Goal: Communication & Community: Answer question/provide support

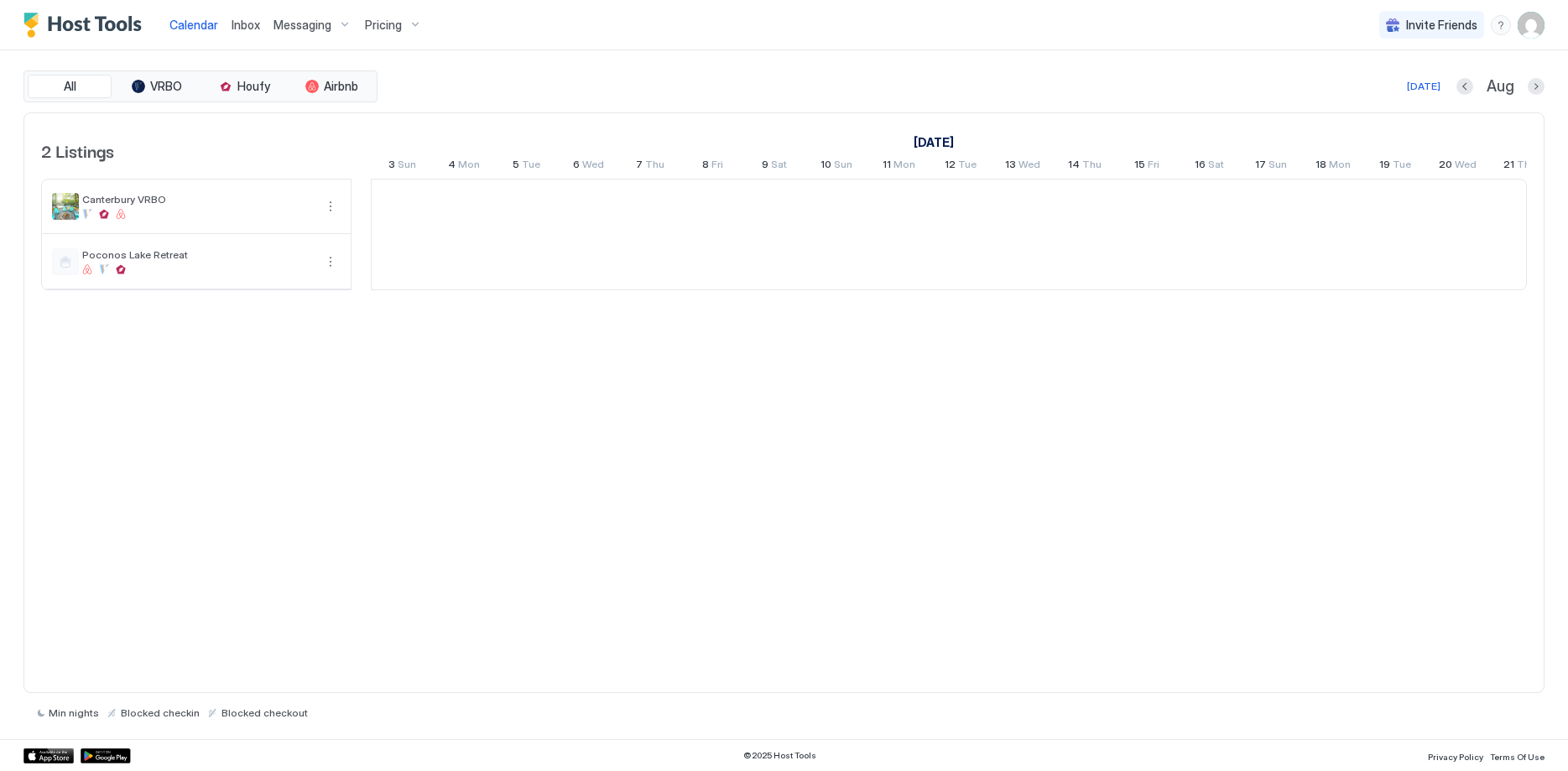
scroll to position [0, 933]
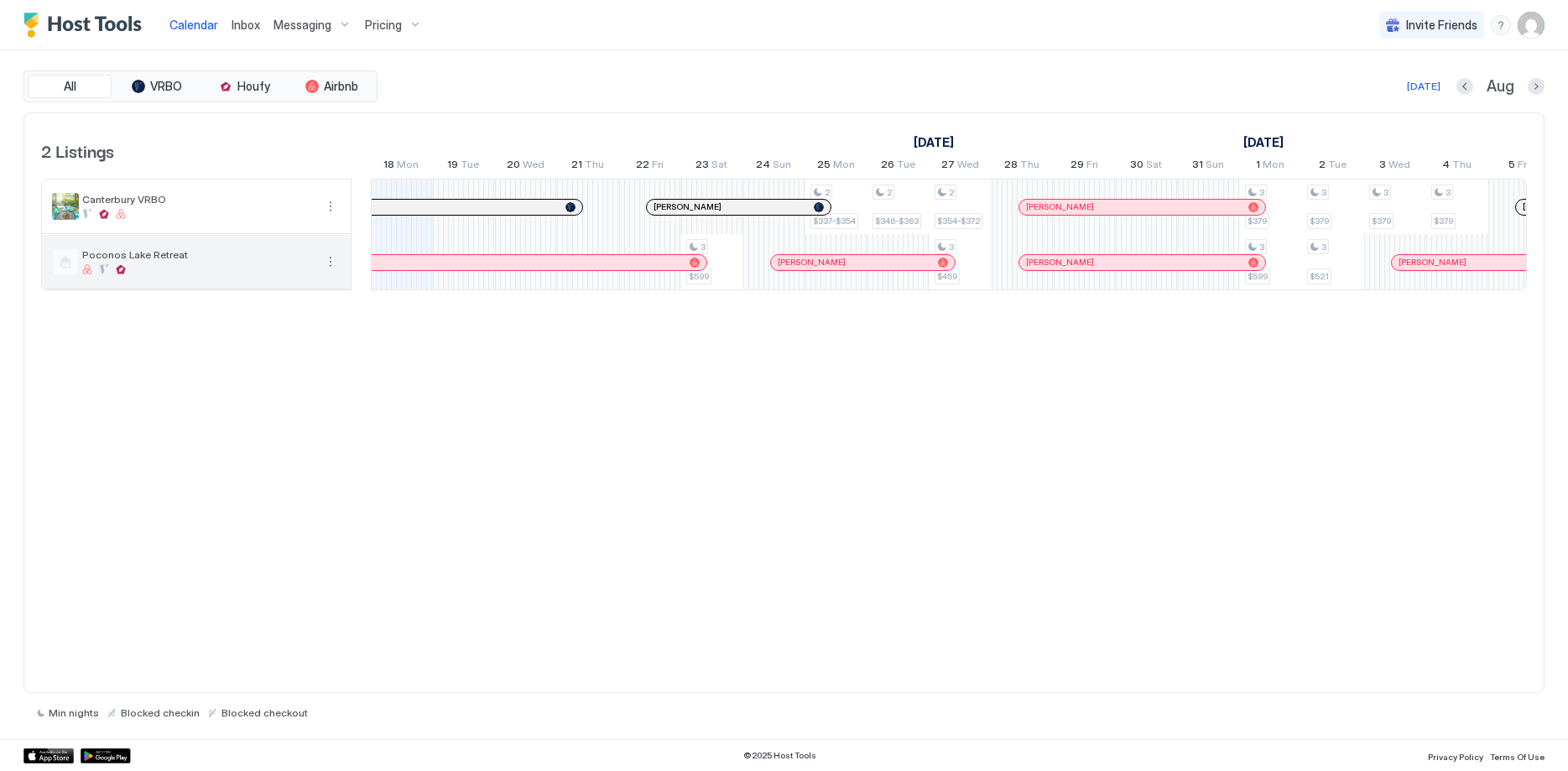
click at [203, 263] on div "Poconos Lake Retreat" at bounding box center [197, 262] width 232 height 26
click at [200, 260] on span "Poconos Lake Retreat" at bounding box center [197, 255] width 232 height 12
click at [235, 260] on span "Poconos Lake Retreat" at bounding box center [197, 255] width 232 height 12
click at [395, 25] on span "Pricing" at bounding box center [383, 25] width 37 height 15
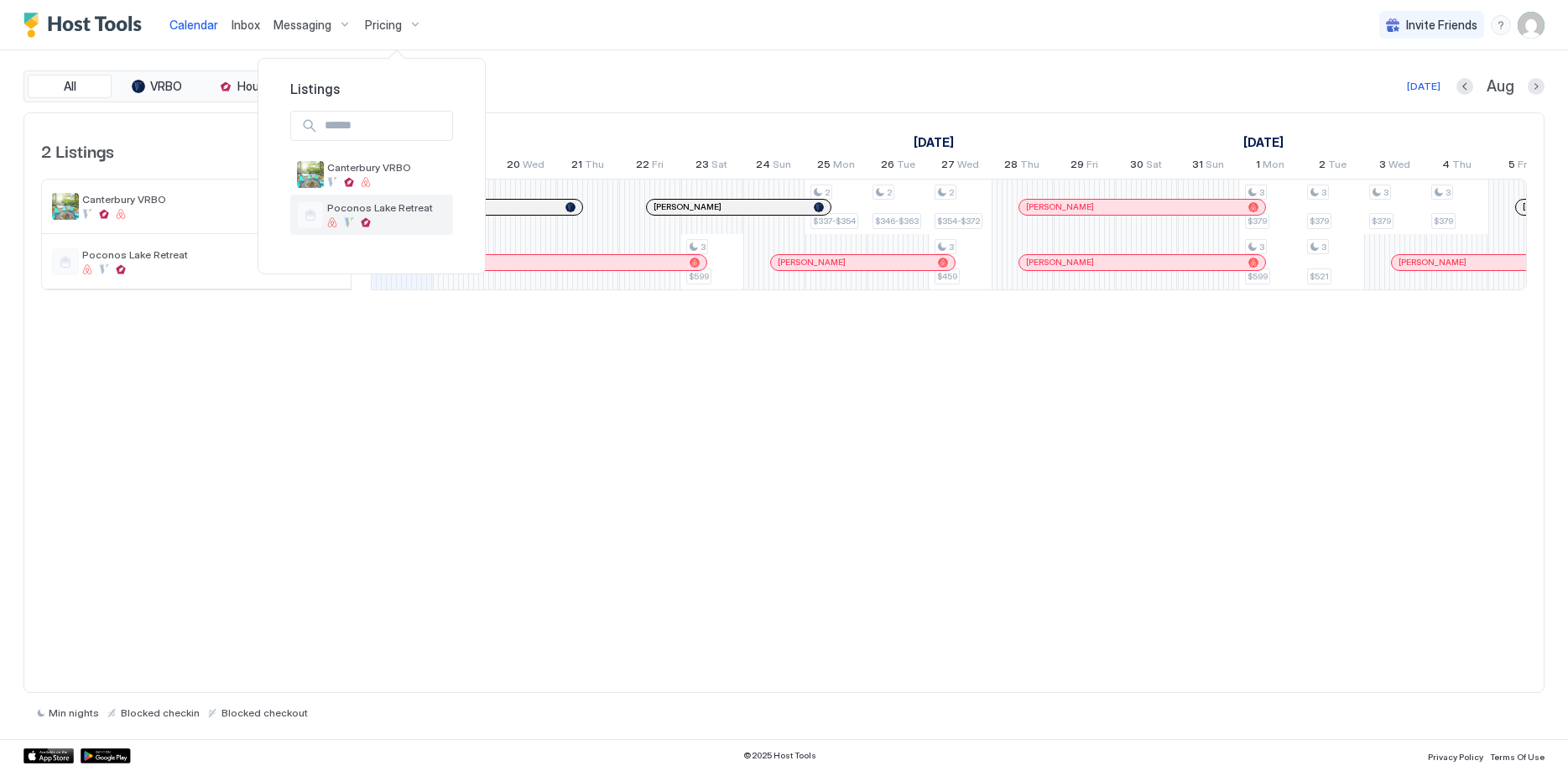
click at [382, 209] on span "Poconos Lake Retreat" at bounding box center [386, 207] width 119 height 12
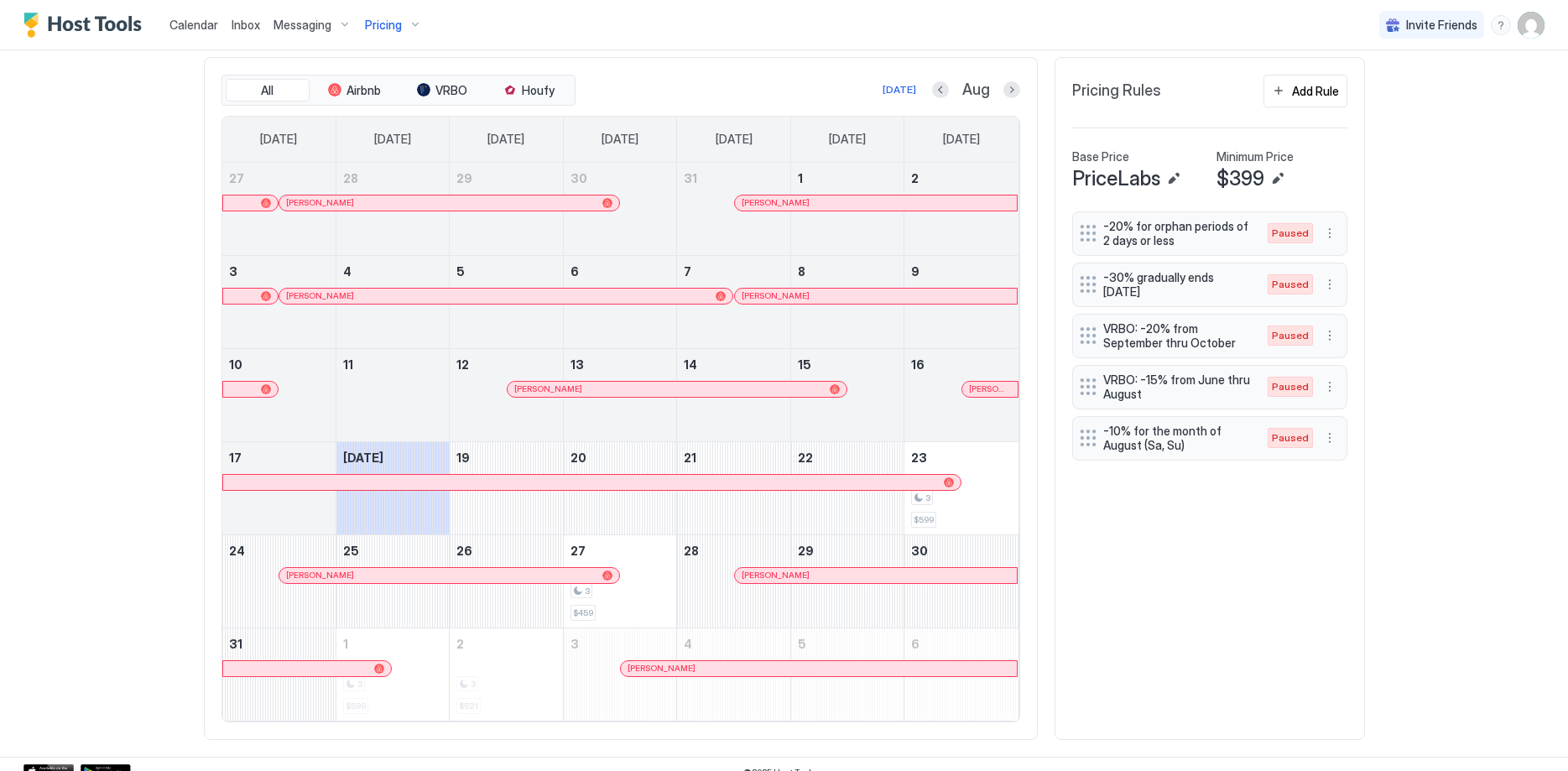
scroll to position [500, 0]
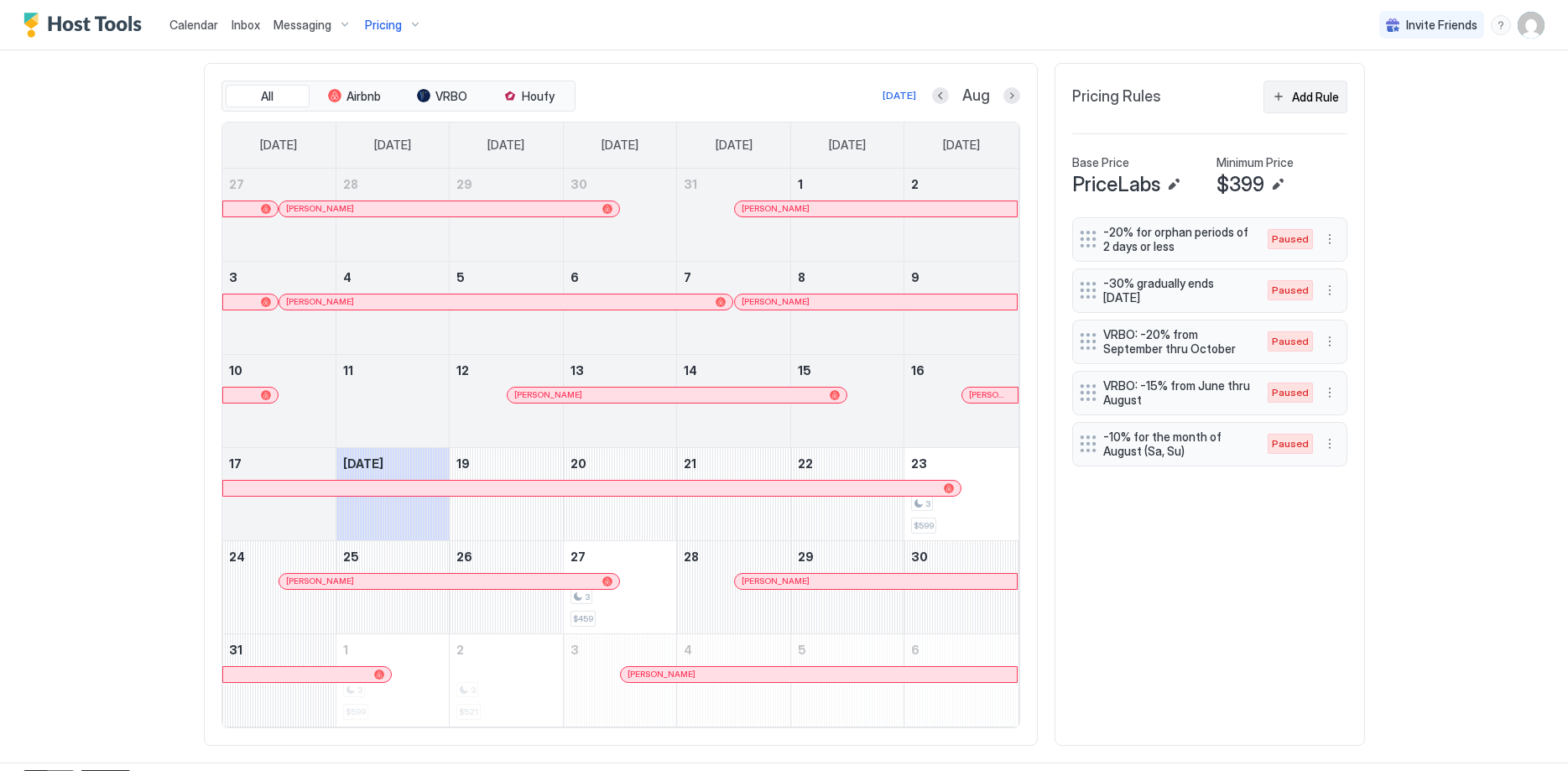
click at [1309, 95] on div "Add Rule" at bounding box center [1315, 97] width 47 height 18
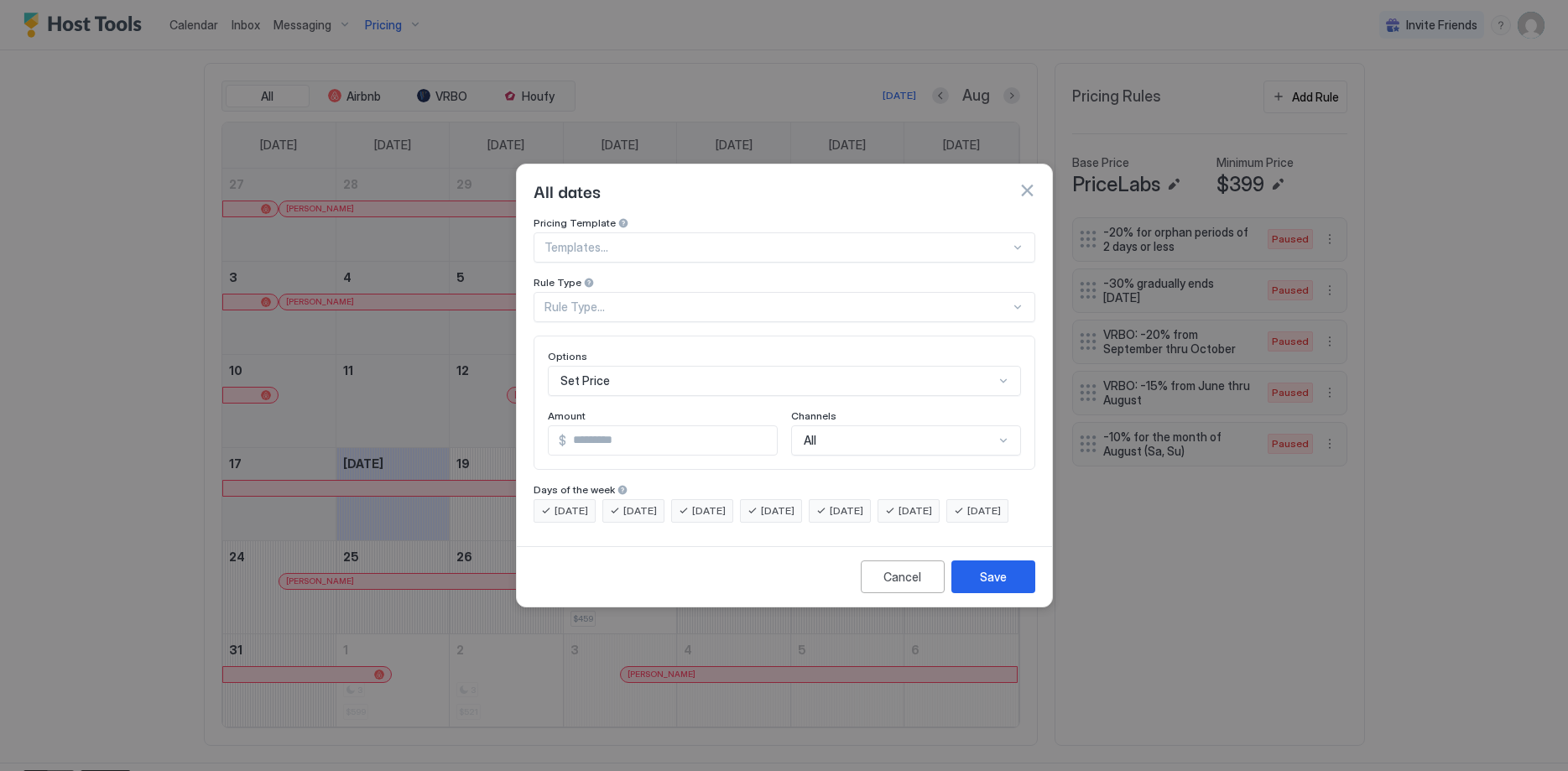
click at [639, 300] on div "Rule Type..." at bounding box center [777, 307] width 465 height 15
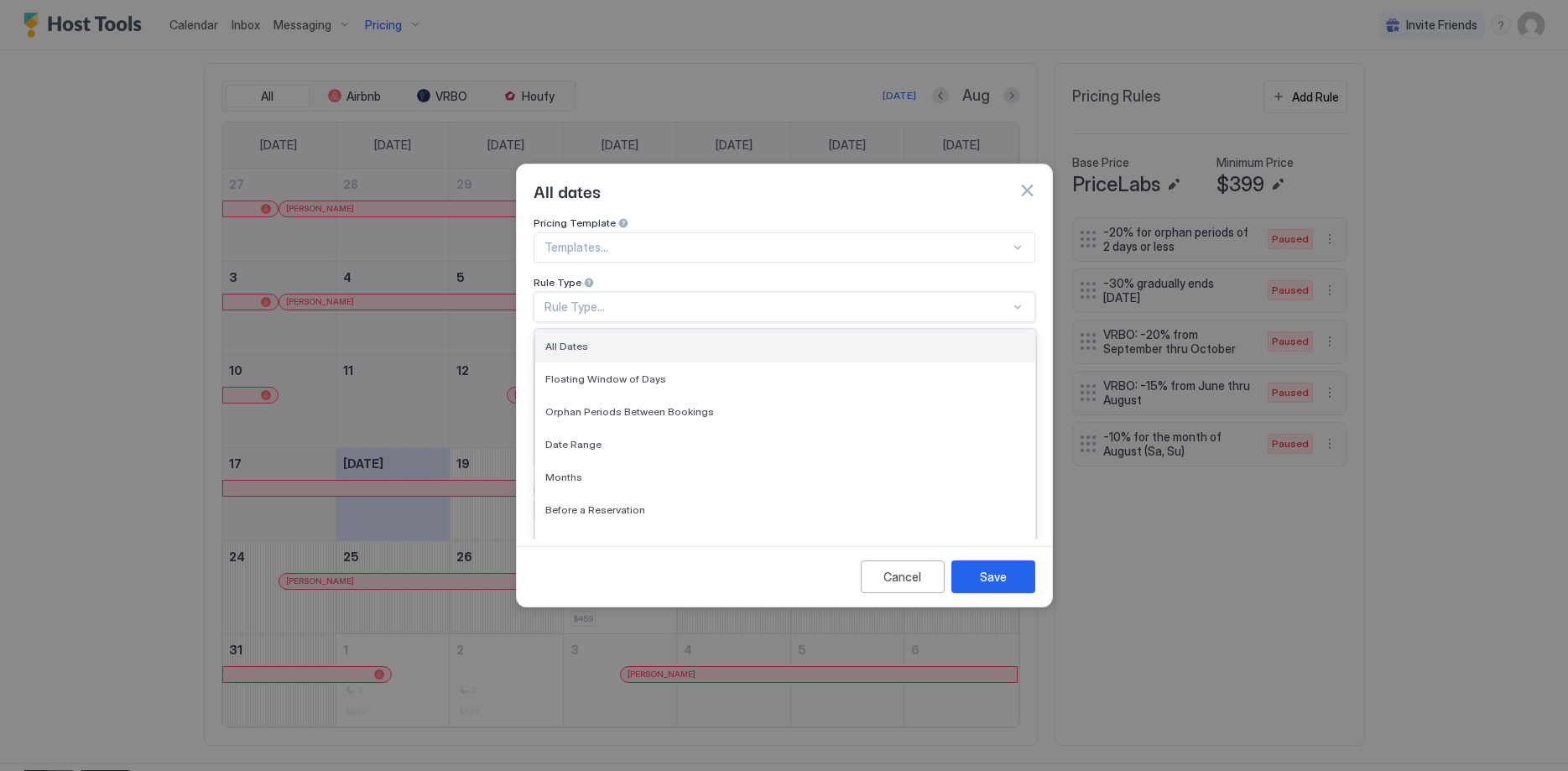
click at [623, 340] on div "All Dates" at bounding box center [785, 346] width 480 height 12
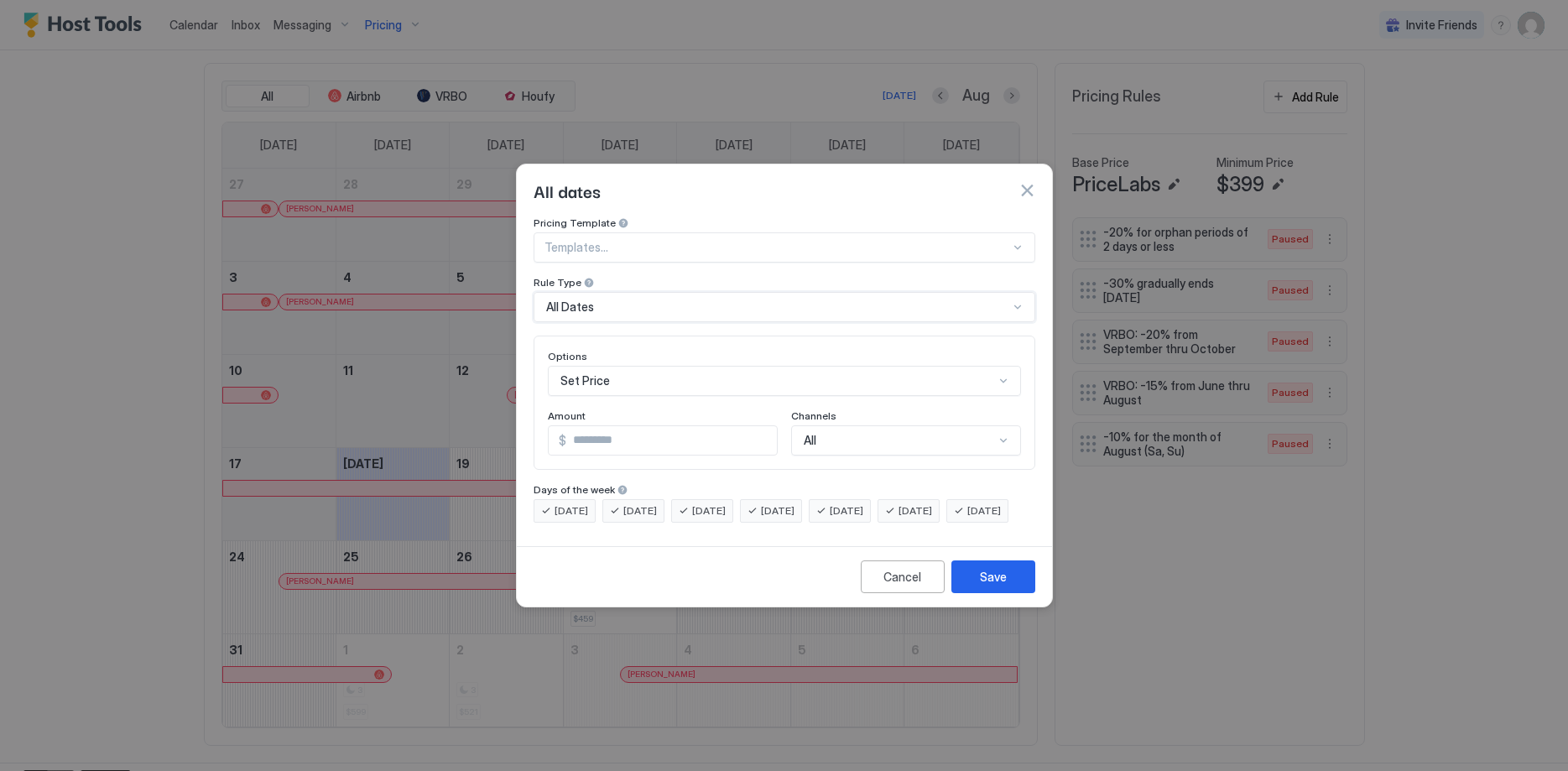
click at [627, 240] on div at bounding box center [777, 247] width 465 height 15
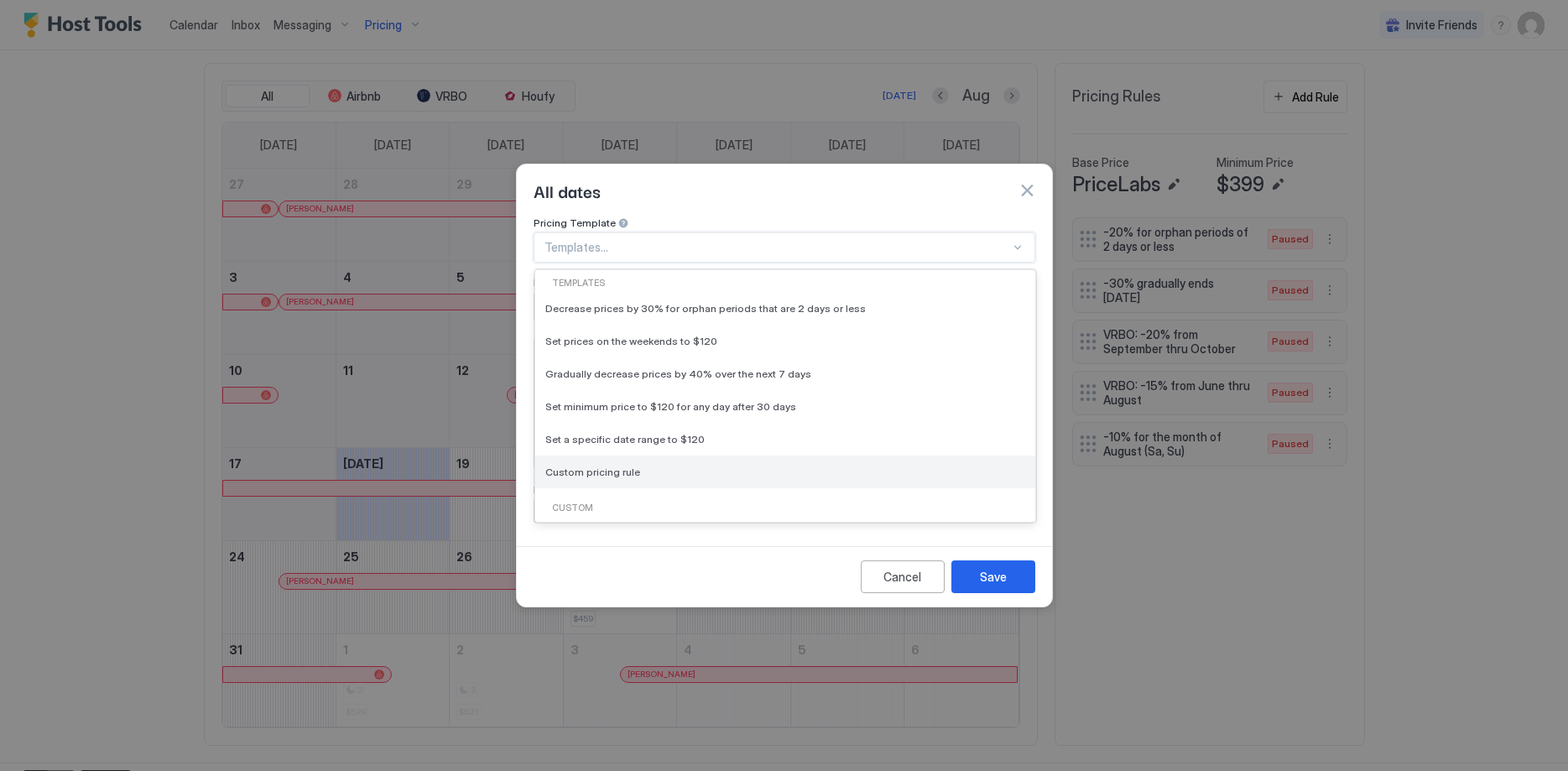
click at [660, 465] on div "Custom pricing rule" at bounding box center [784, 471] width 500 height 33
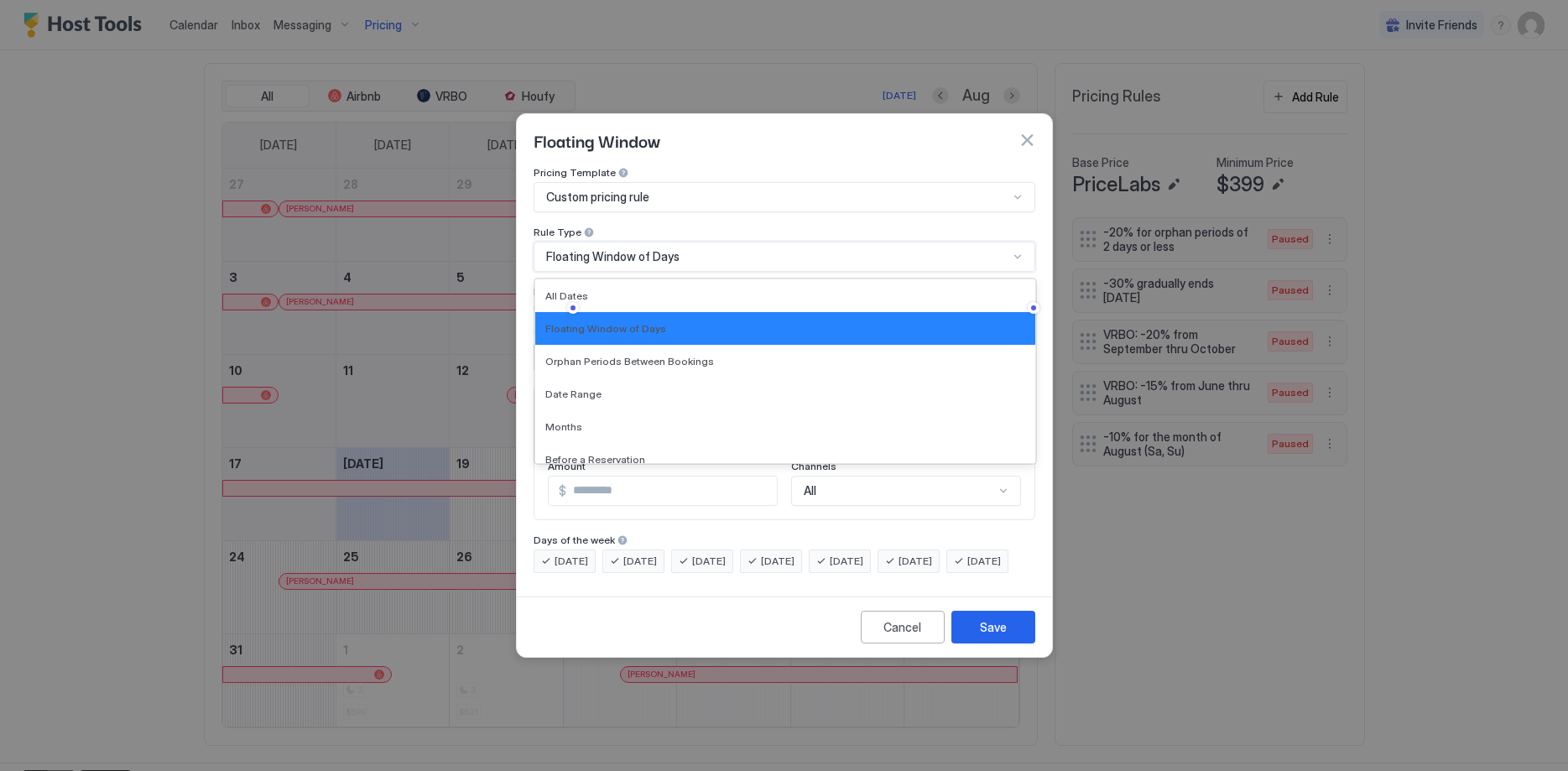
click at [653, 249] on span "Floating Window of Days" at bounding box center [613, 256] width 133 height 15
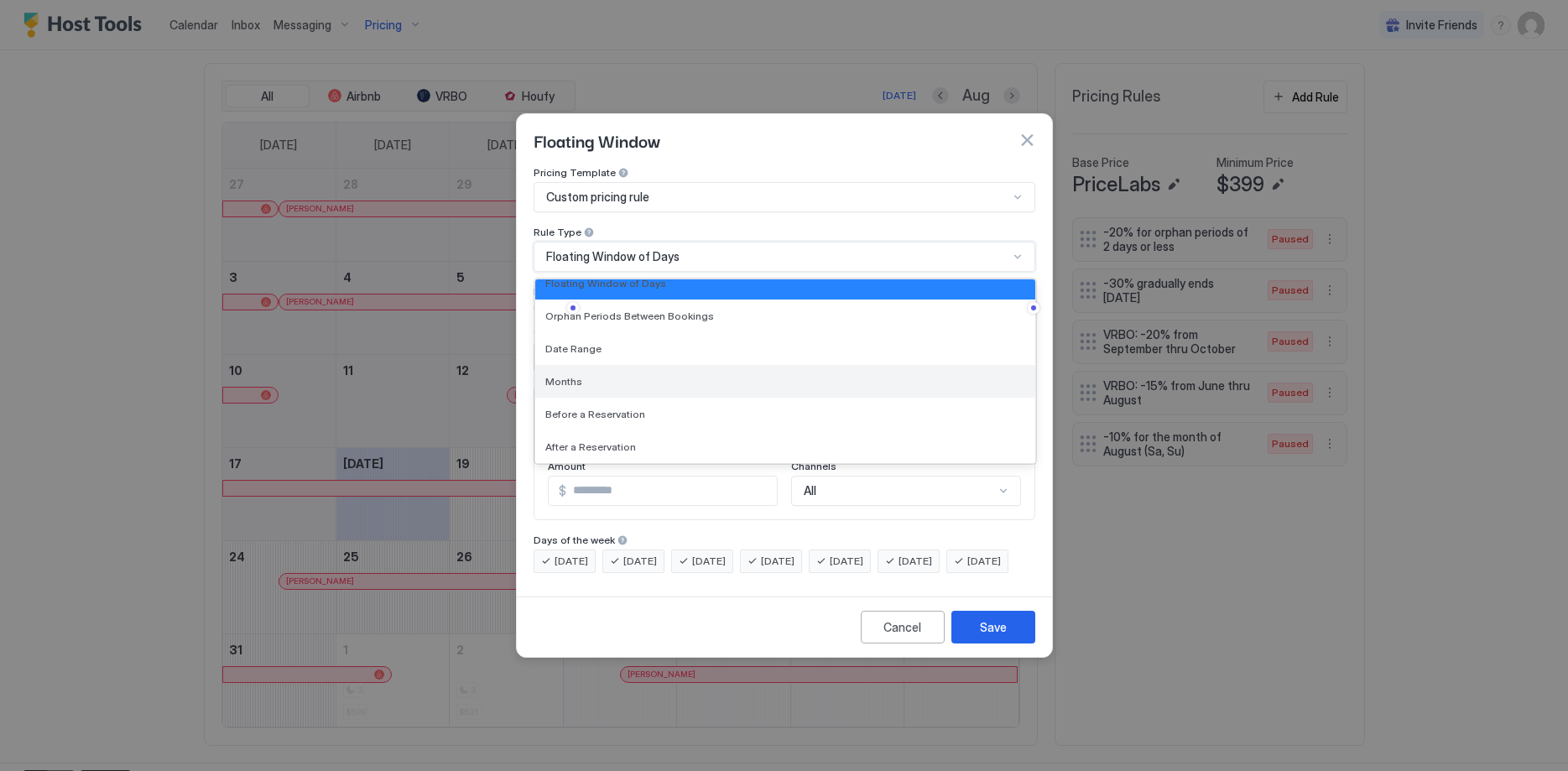
click at [656, 375] on div "Months" at bounding box center [784, 381] width 500 height 33
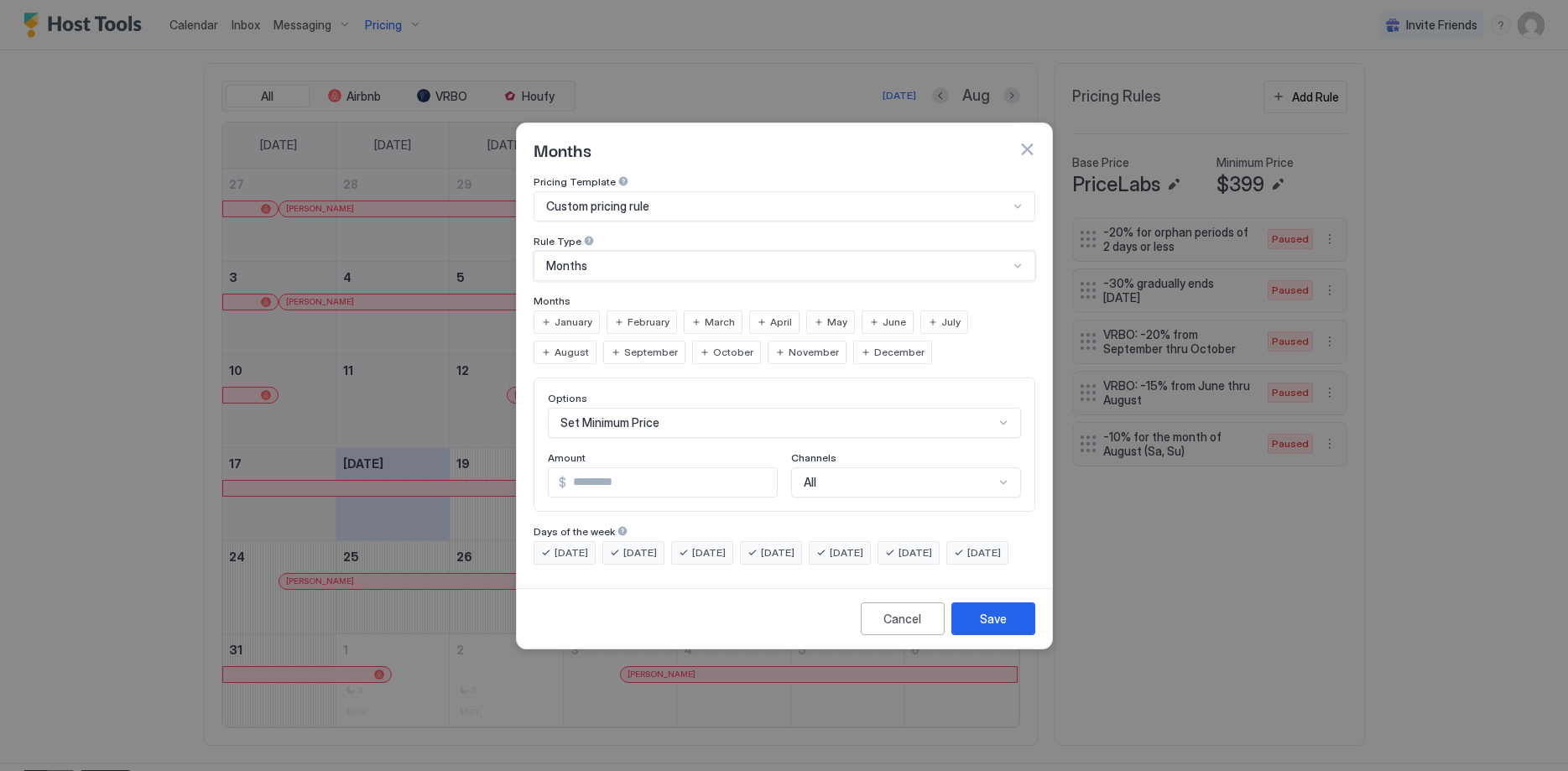
click at [692, 341] on div "October" at bounding box center [726, 352] width 69 height 24
click at [768, 341] on div "November" at bounding box center [806, 352] width 78 height 24
click at [668, 411] on div "Set Minimum Price" at bounding box center [784, 423] width 473 height 30
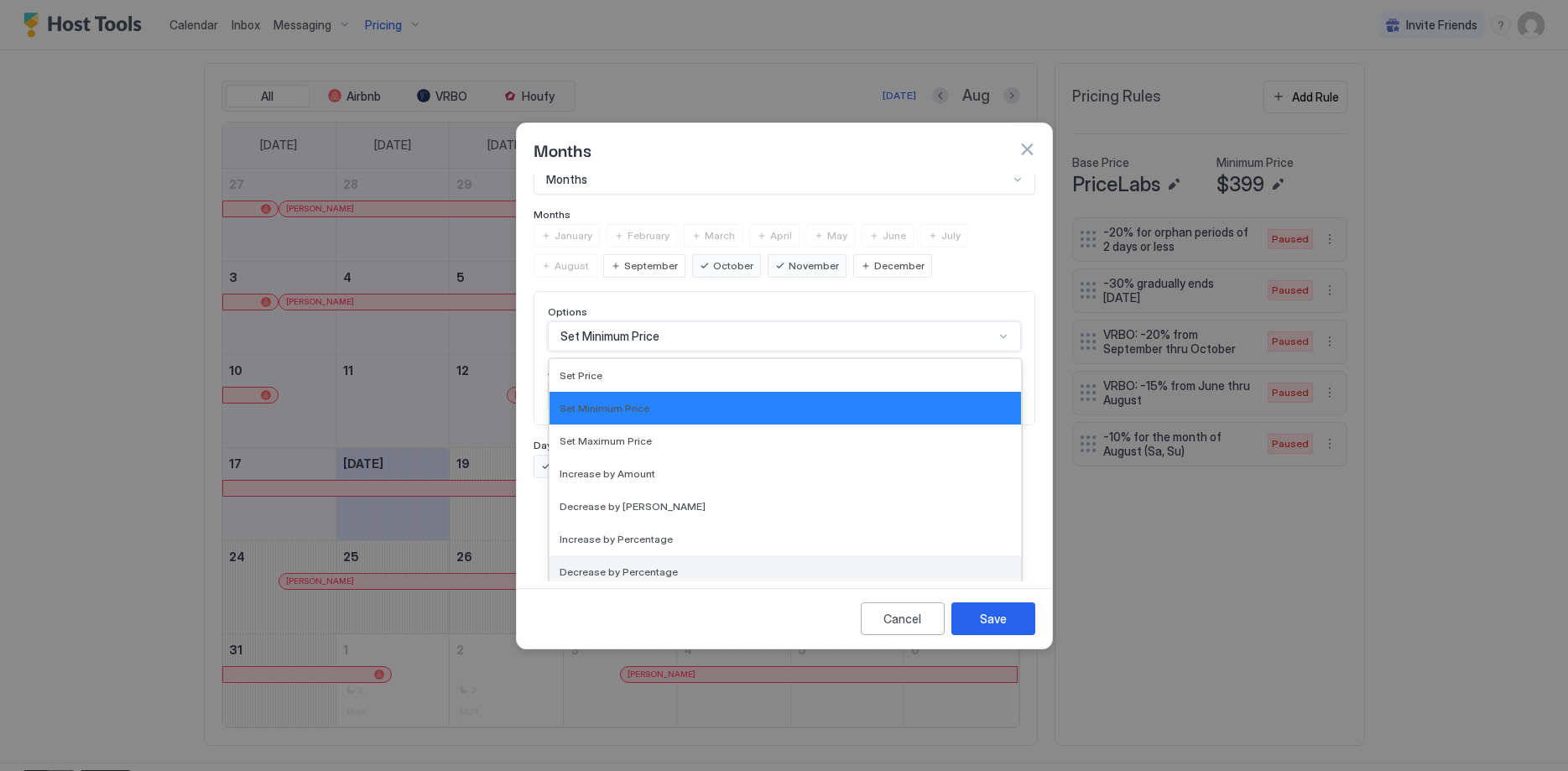
click at [667, 566] on span "Decrease by Percentage" at bounding box center [619, 572] width 118 height 12
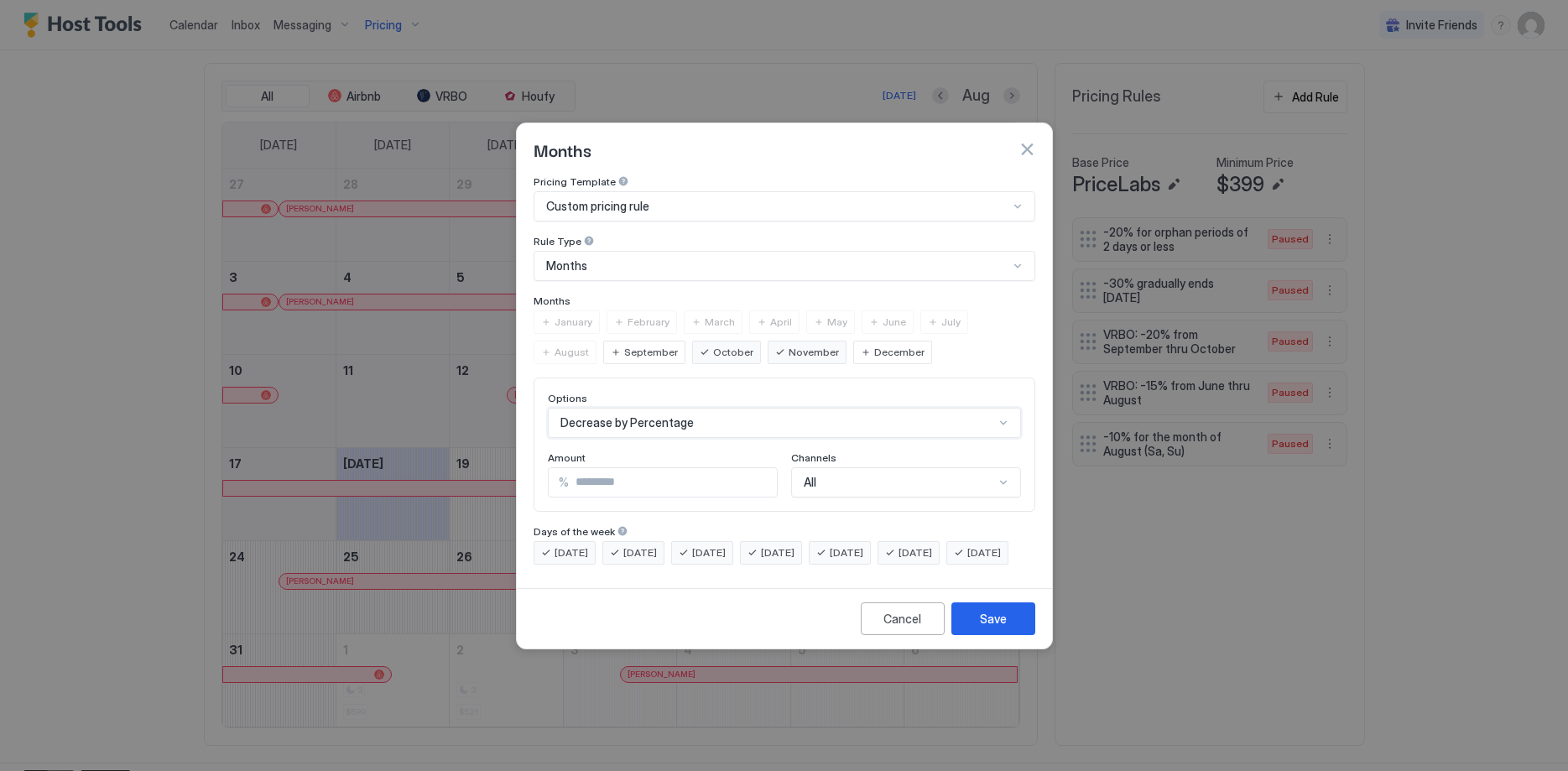
scroll to position [0, 0]
drag, startPoint x: 640, startPoint y: 464, endPoint x: 446, endPoint y: 441, distance: 195.4
click at [569, 468] on input "***" at bounding box center [673, 482] width 208 height 28
click at [858, 541] on div "[DATE]" at bounding box center [840, 552] width 62 height 24
click at [933, 545] on span "[DATE]" at bounding box center [916, 552] width 33 height 15
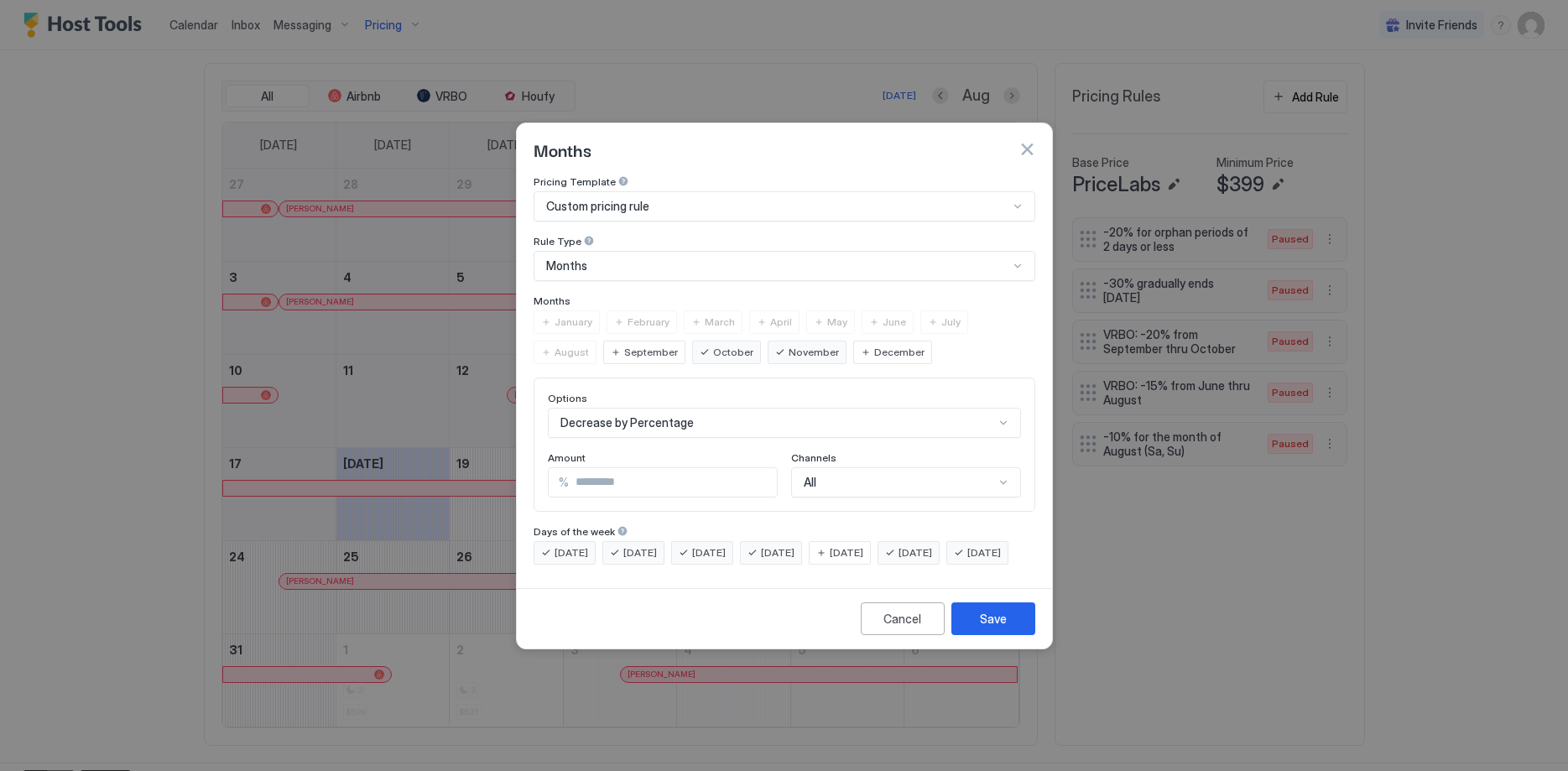
click at [918, 541] on div "[DATE]" at bounding box center [909, 552] width 62 height 24
click at [923, 541] on div "[DATE]" at bounding box center [909, 552] width 62 height 24
click at [851, 541] on div "[DATE]" at bounding box center [840, 552] width 62 height 24
click at [571, 545] on span "[DATE]" at bounding box center [571, 552] width 33 height 15
click at [651, 545] on span "[DATE]" at bounding box center [640, 552] width 33 height 15
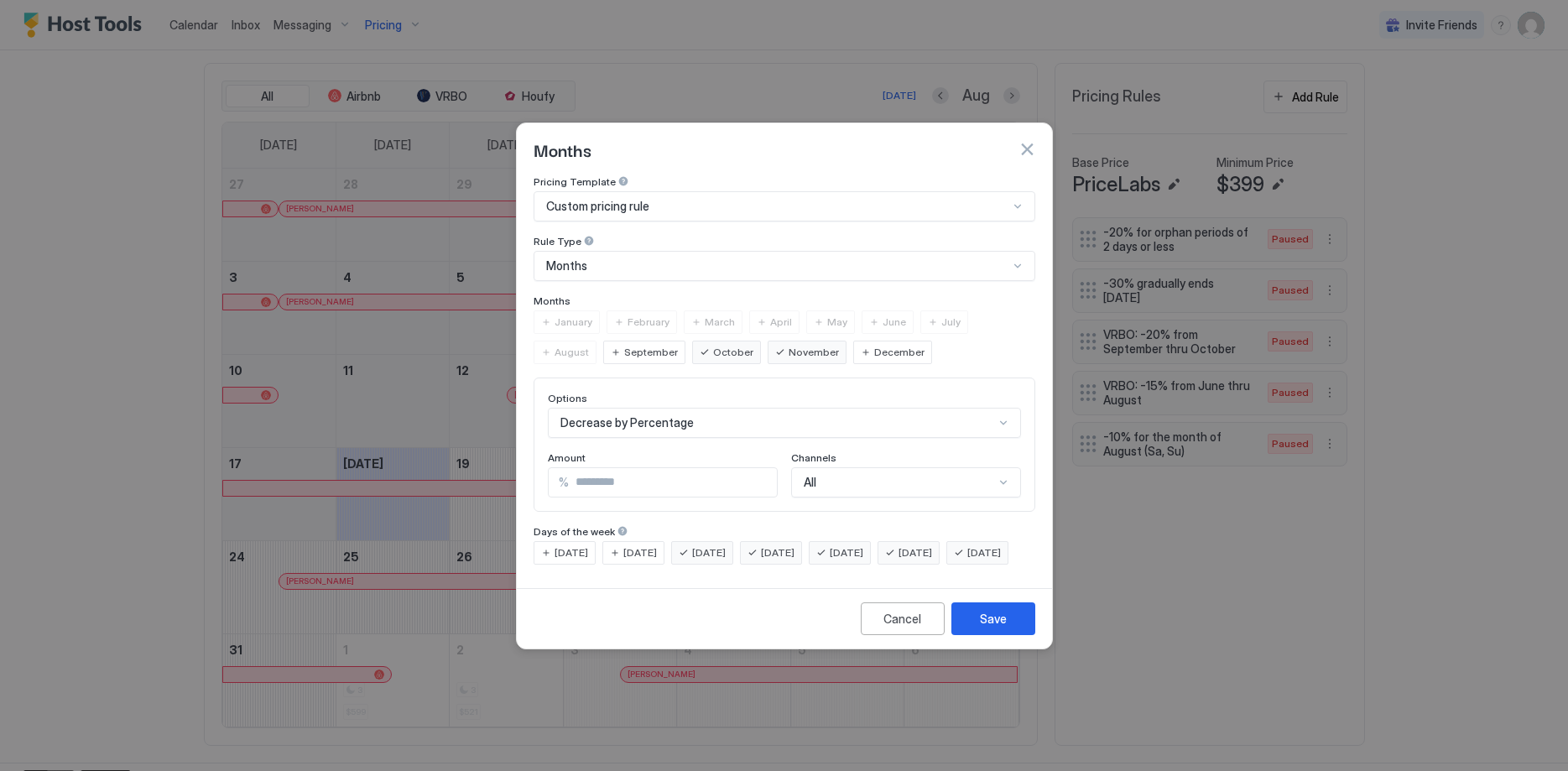
click at [715, 545] on span "[DATE]" at bounding box center [709, 552] width 33 height 15
click at [792, 545] on span "[DATE]" at bounding box center [778, 552] width 33 height 15
click at [968, 560] on span "[DATE]" at bounding box center [985, 552] width 33 height 15
drag, startPoint x: 502, startPoint y: 471, endPoint x: 405, endPoint y: 466, distance: 97.1
click at [569, 468] on input "**" at bounding box center [673, 482] width 208 height 28
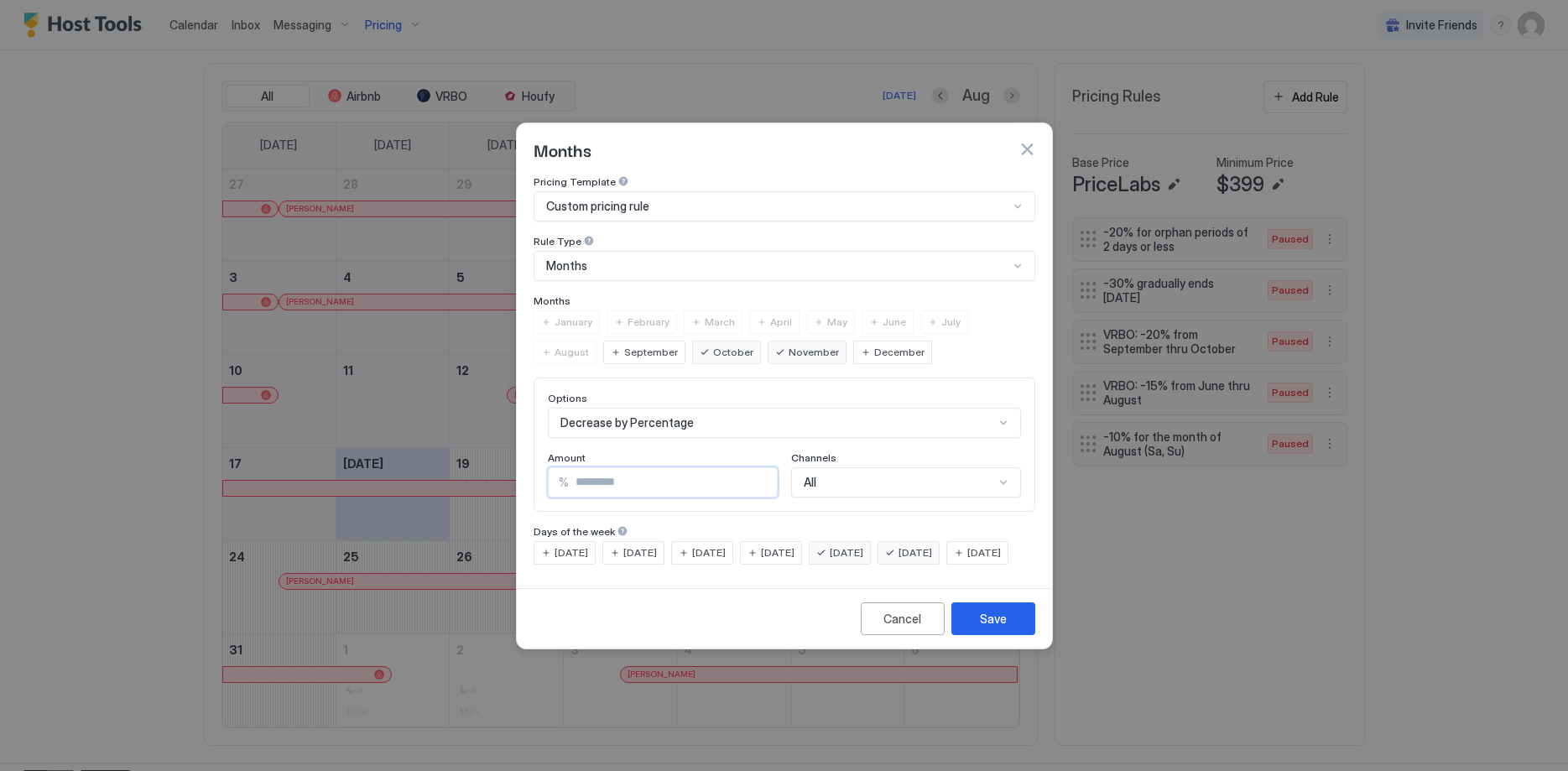
type input "**"
click at [1013, 629] on button "Save" at bounding box center [993, 619] width 84 height 33
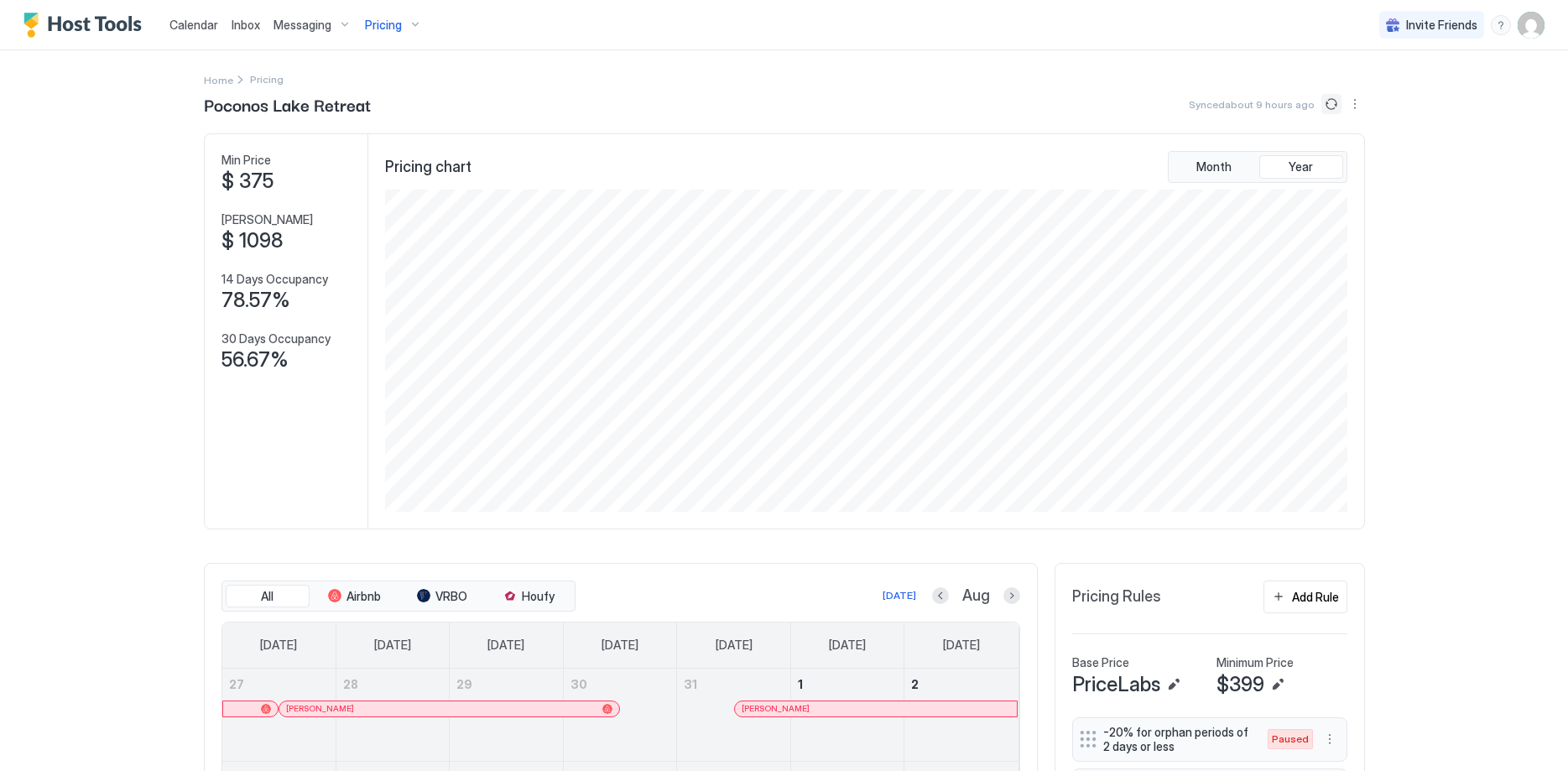
click at [1326, 100] on button "Sync prices" at bounding box center [1332, 104] width 20 height 20
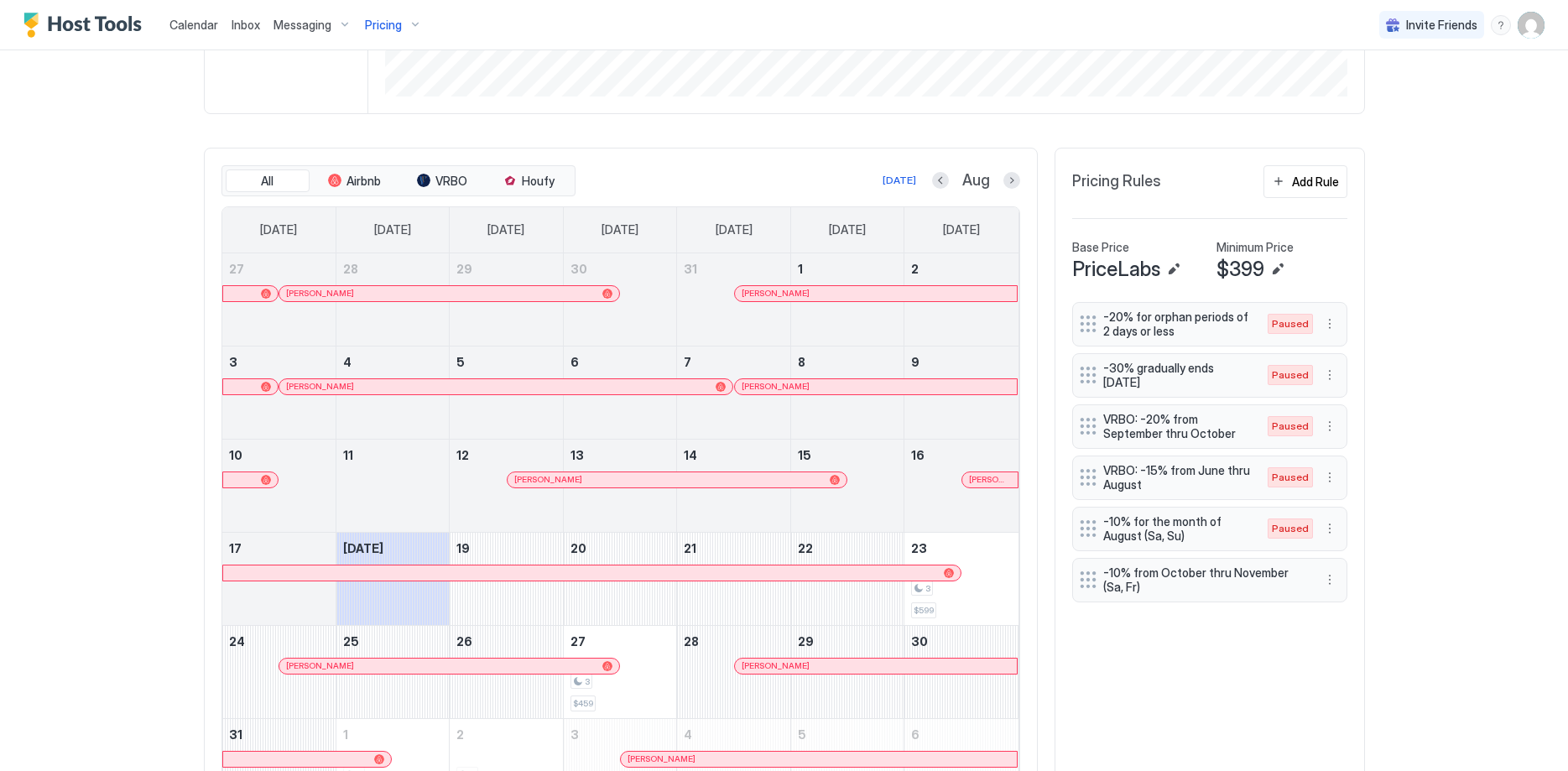
scroll to position [449, 0]
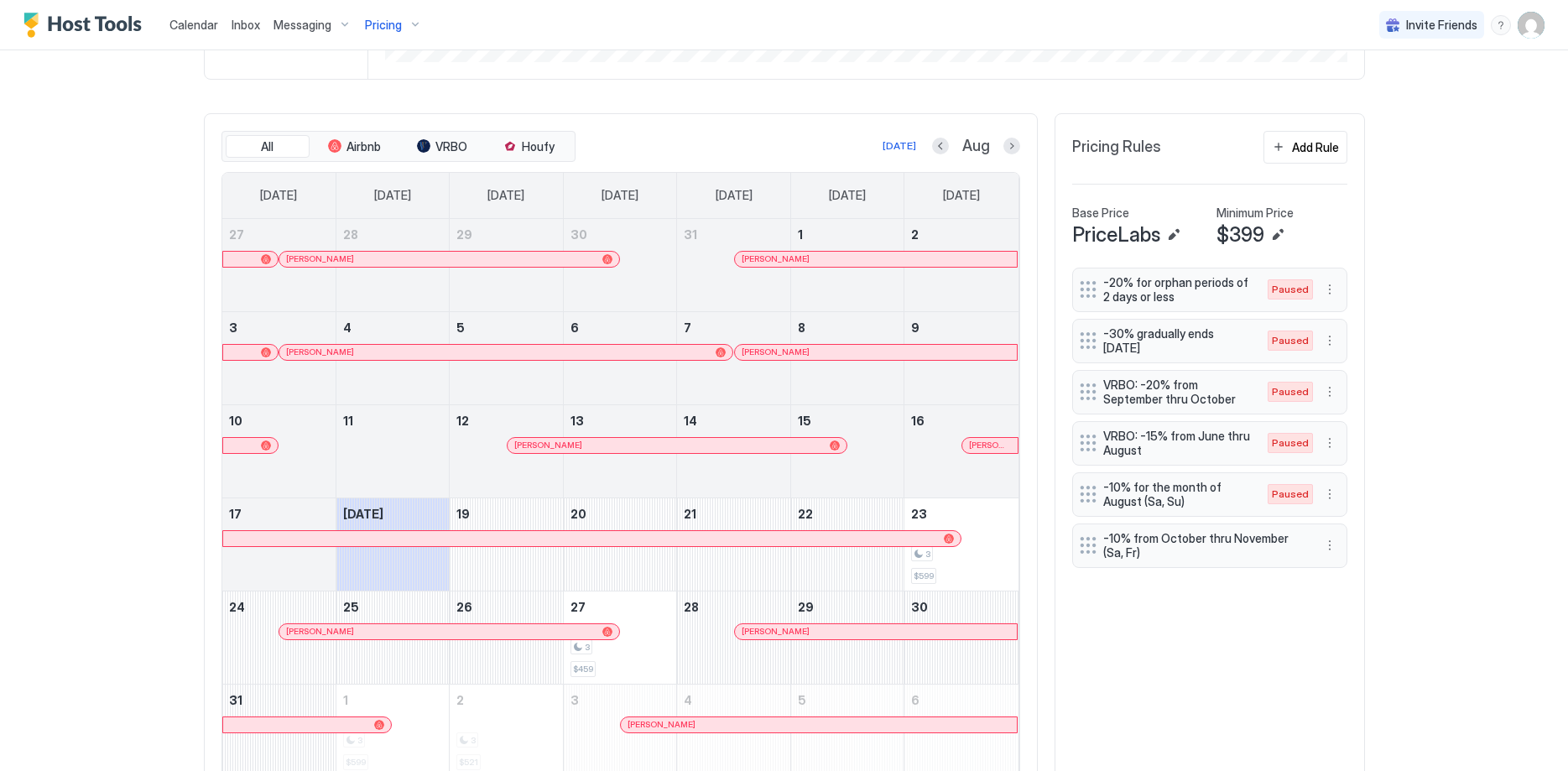
click at [1230, 541] on span "-10% from October thru November (Sa, Fr)" at bounding box center [1203, 545] width 200 height 29
click at [1334, 543] on button "More options" at bounding box center [1330, 545] width 20 height 20
click at [1349, 573] on span "Edit" at bounding box center [1355, 569] width 19 height 12
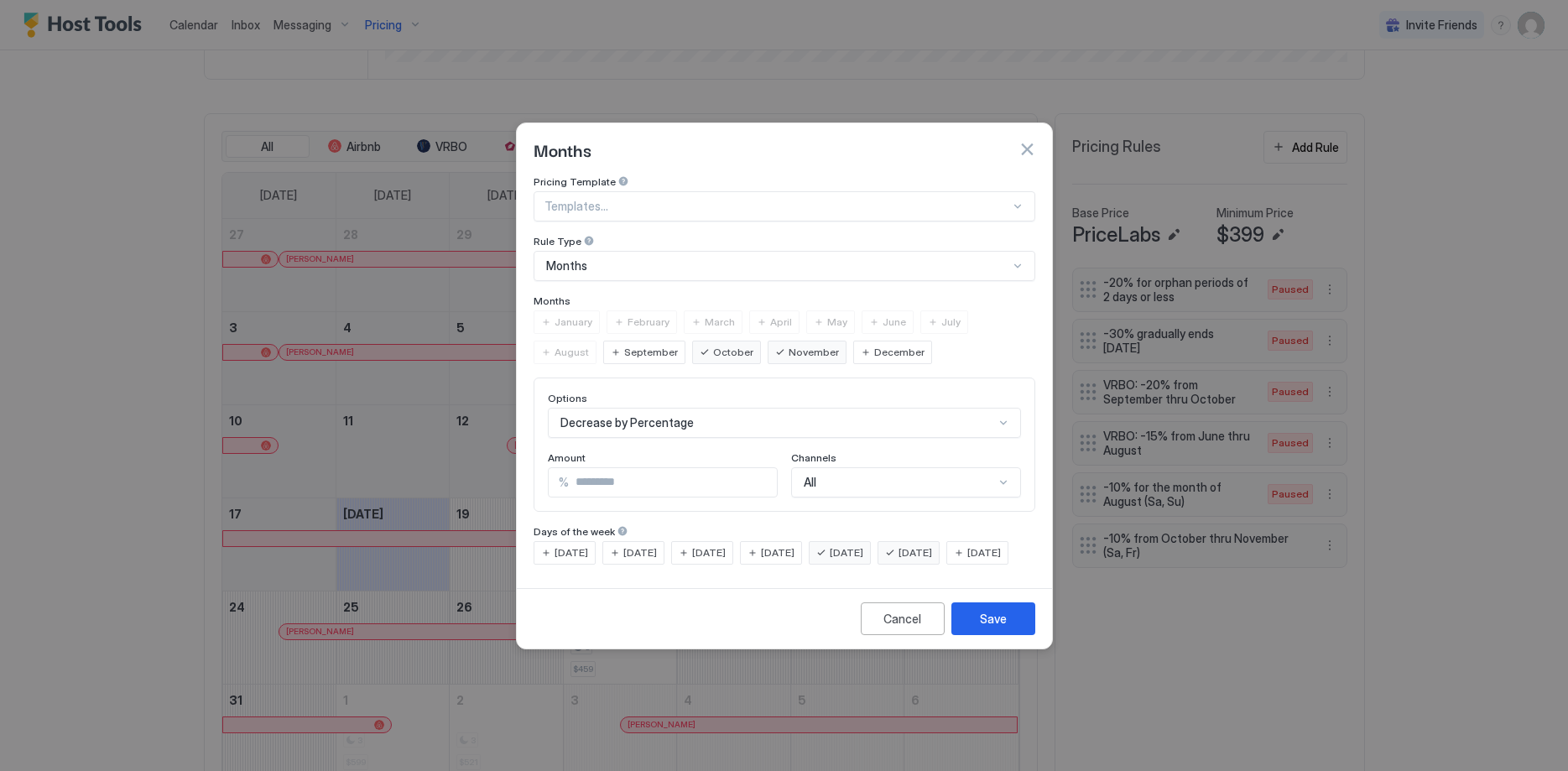
click at [1027, 141] on button "button" at bounding box center [1027, 149] width 17 height 17
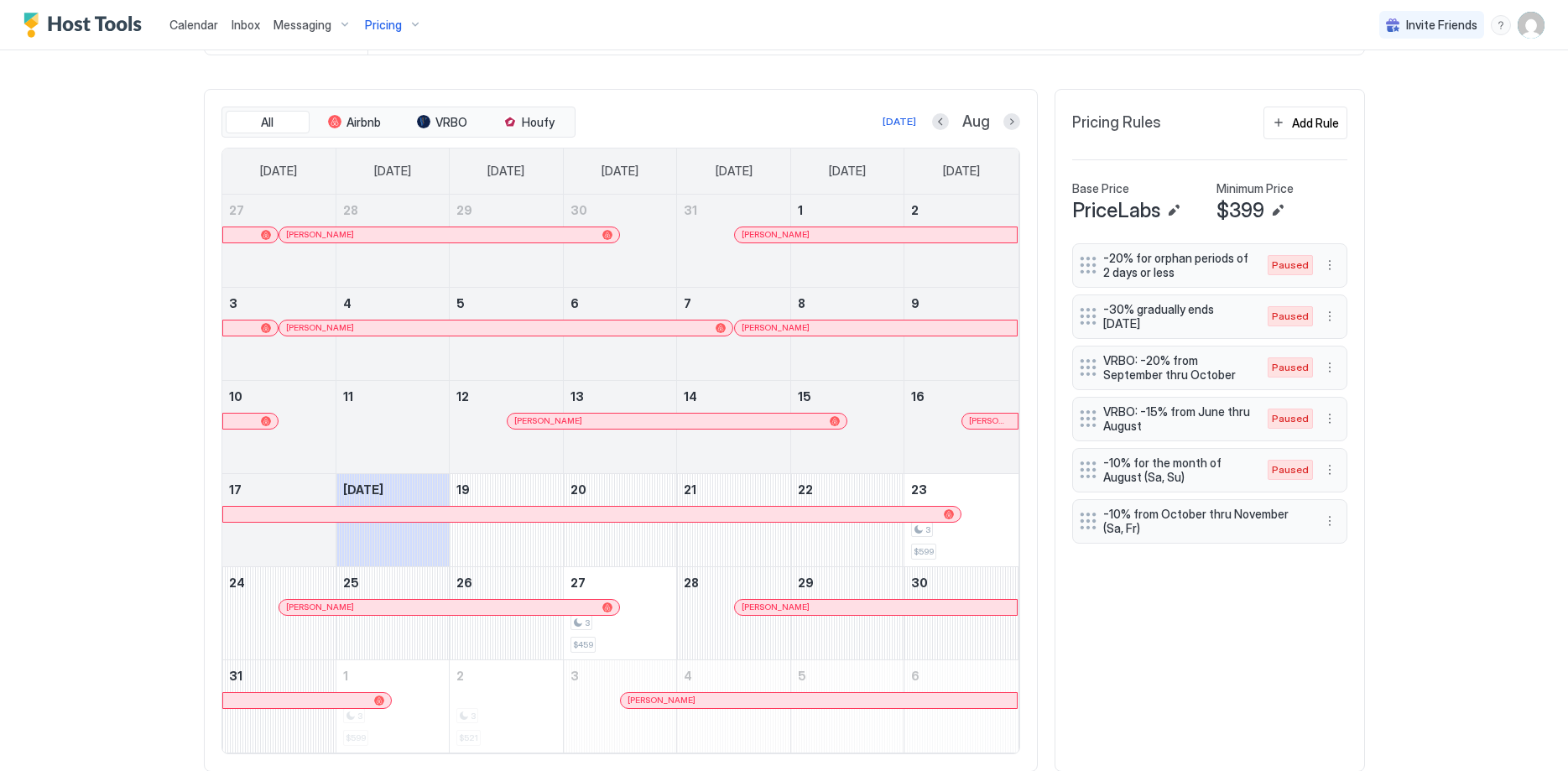
scroll to position [457, 0]
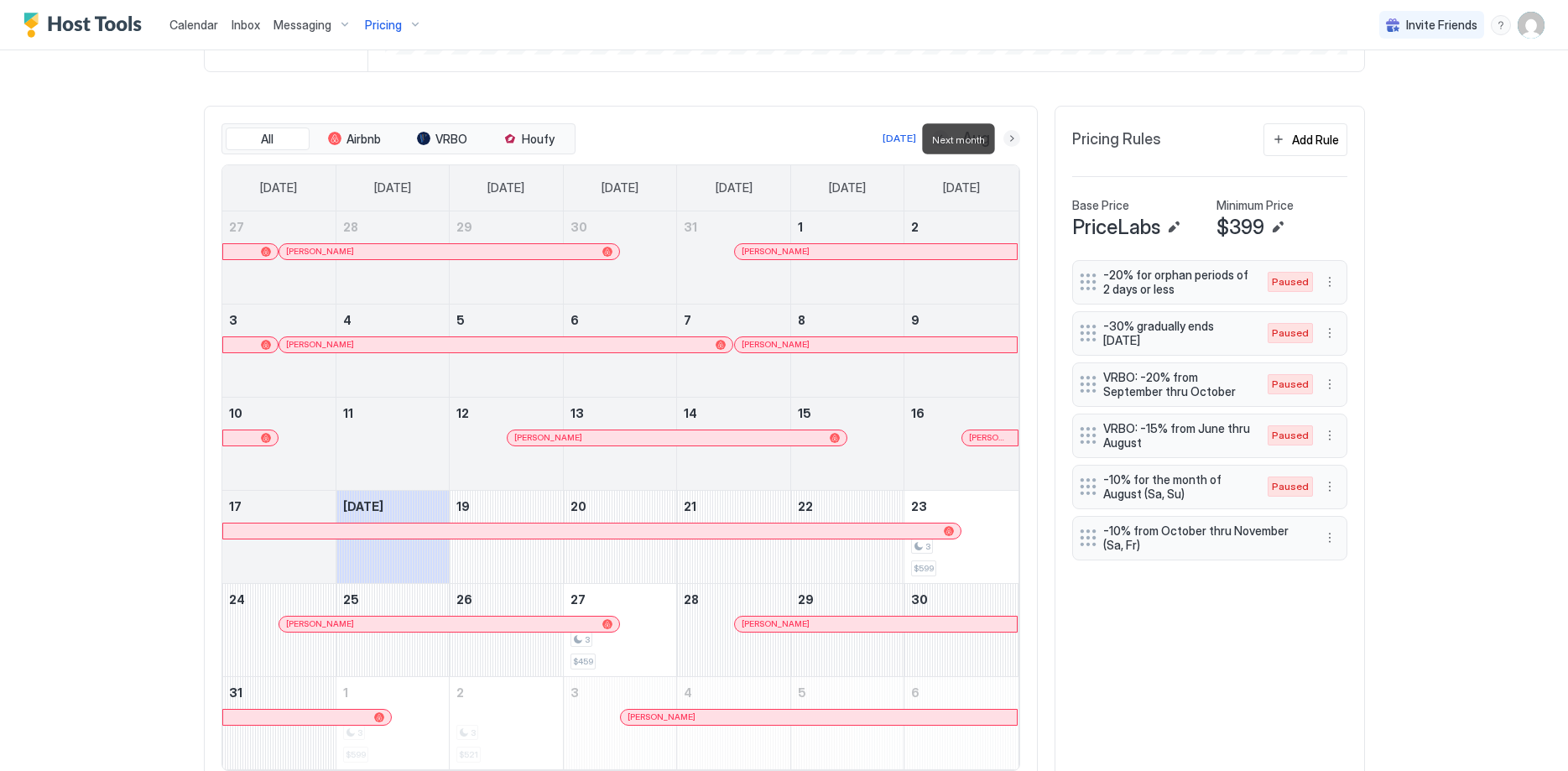
click at [1014, 138] on button "Next month" at bounding box center [1012, 138] width 17 height 17
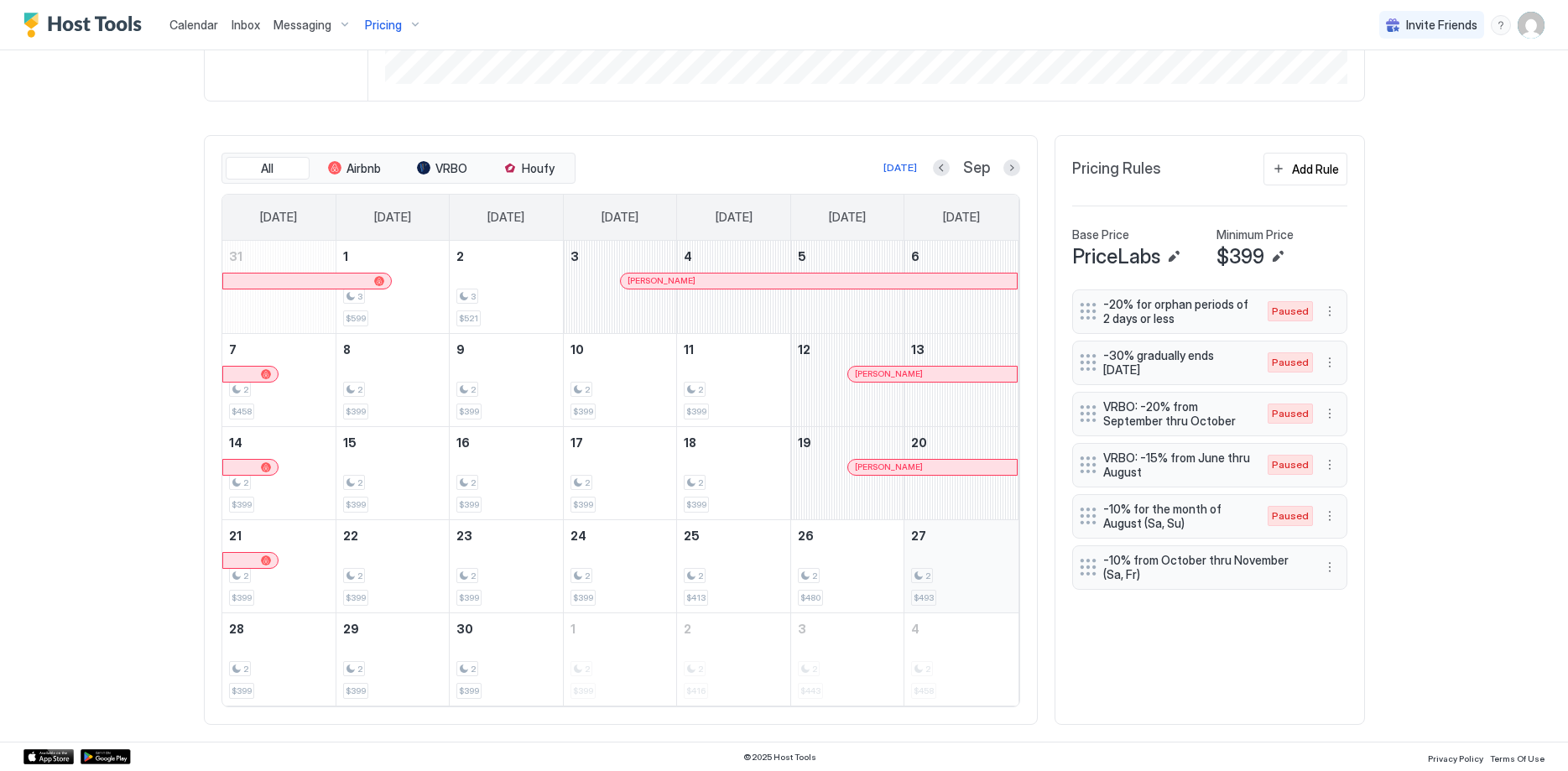
scroll to position [429, 0]
click at [919, 463] on div at bounding box center [918, 466] width 13 height 13
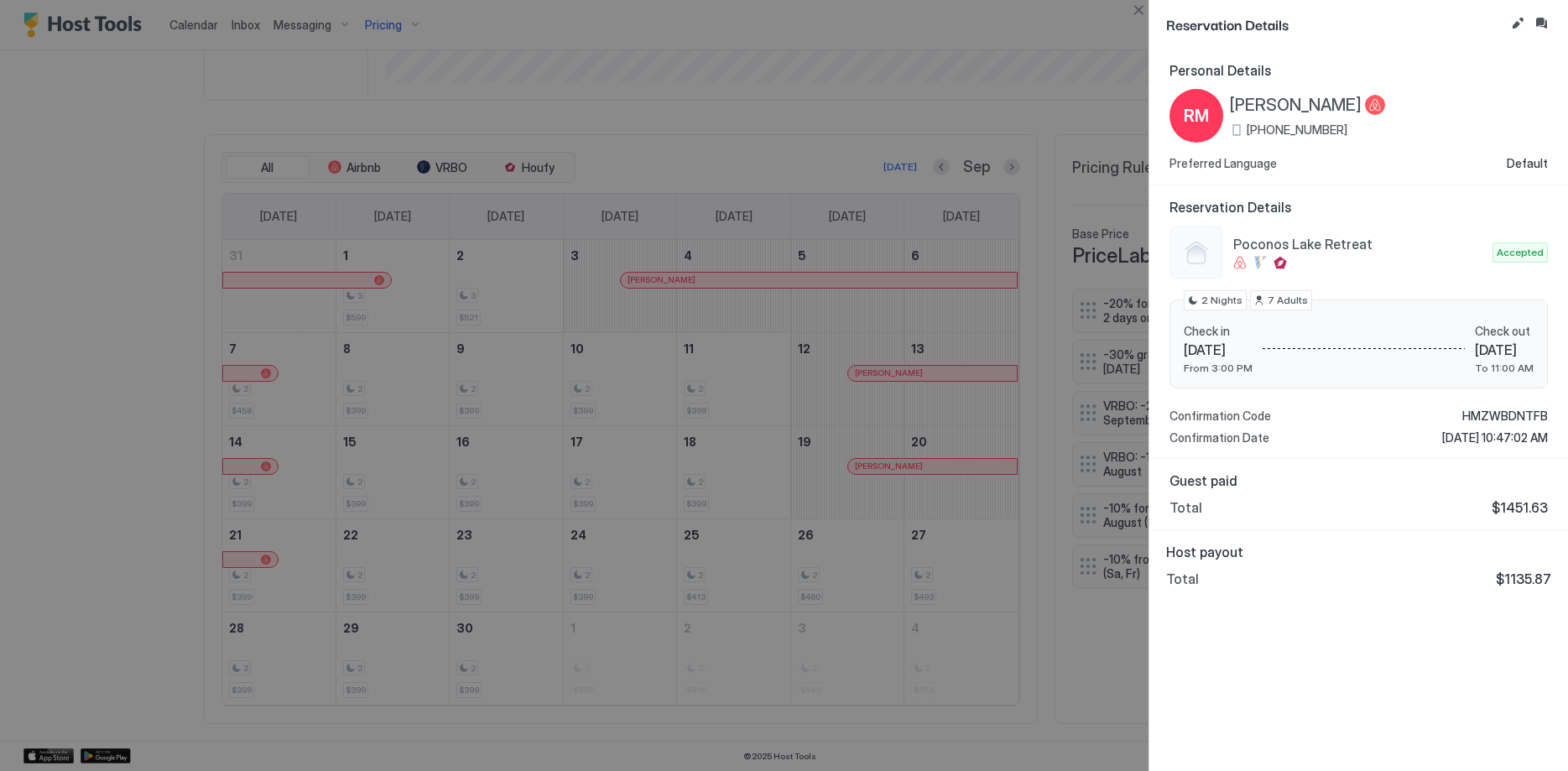
click at [1362, 102] on span "[PERSON_NAME]" at bounding box center [1296, 106] width 131 height 21
click at [830, 150] on div at bounding box center [784, 385] width 1568 height 771
click at [1141, 5] on button "Close" at bounding box center [1139, 10] width 20 height 20
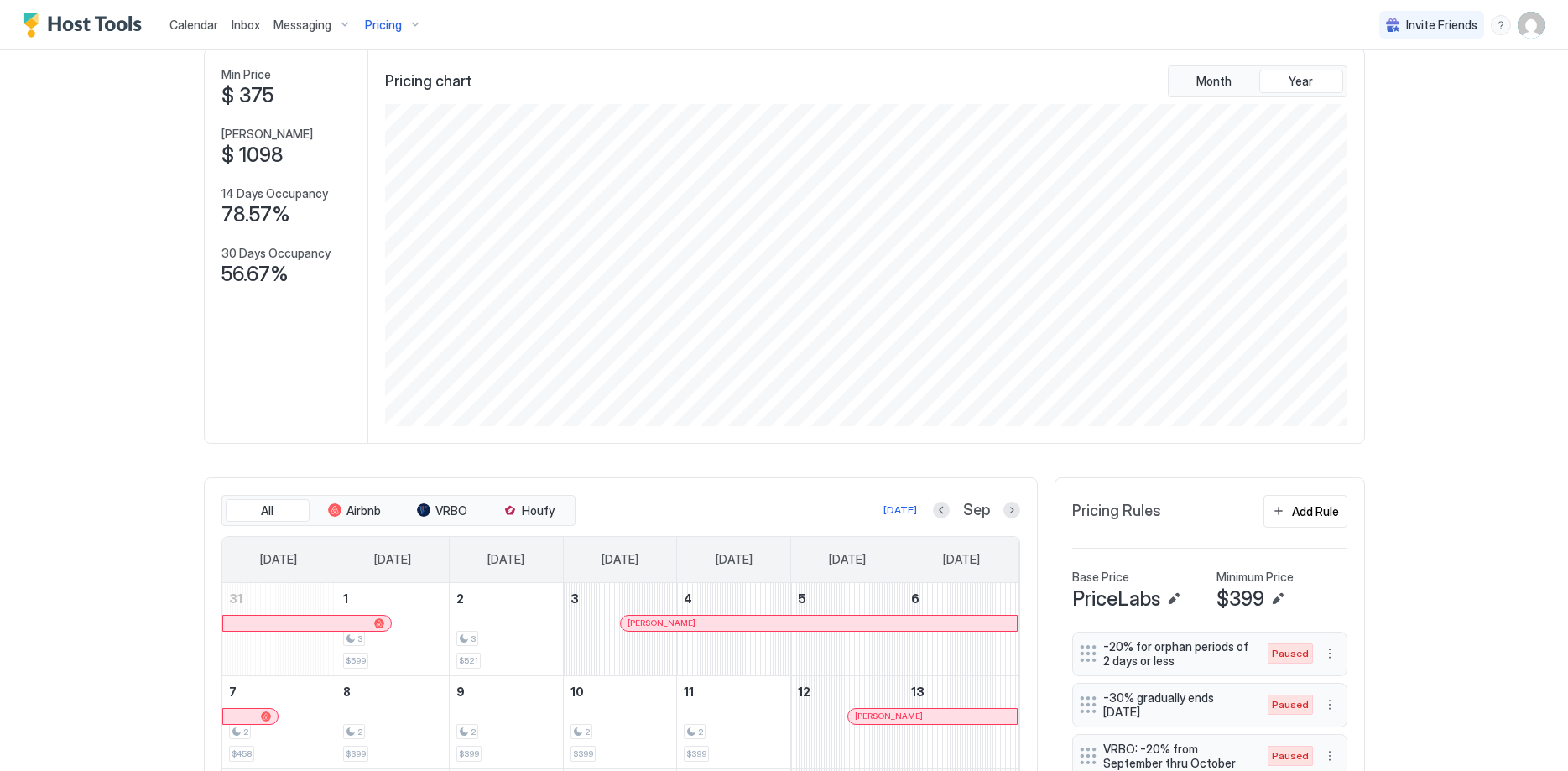
scroll to position [0, 0]
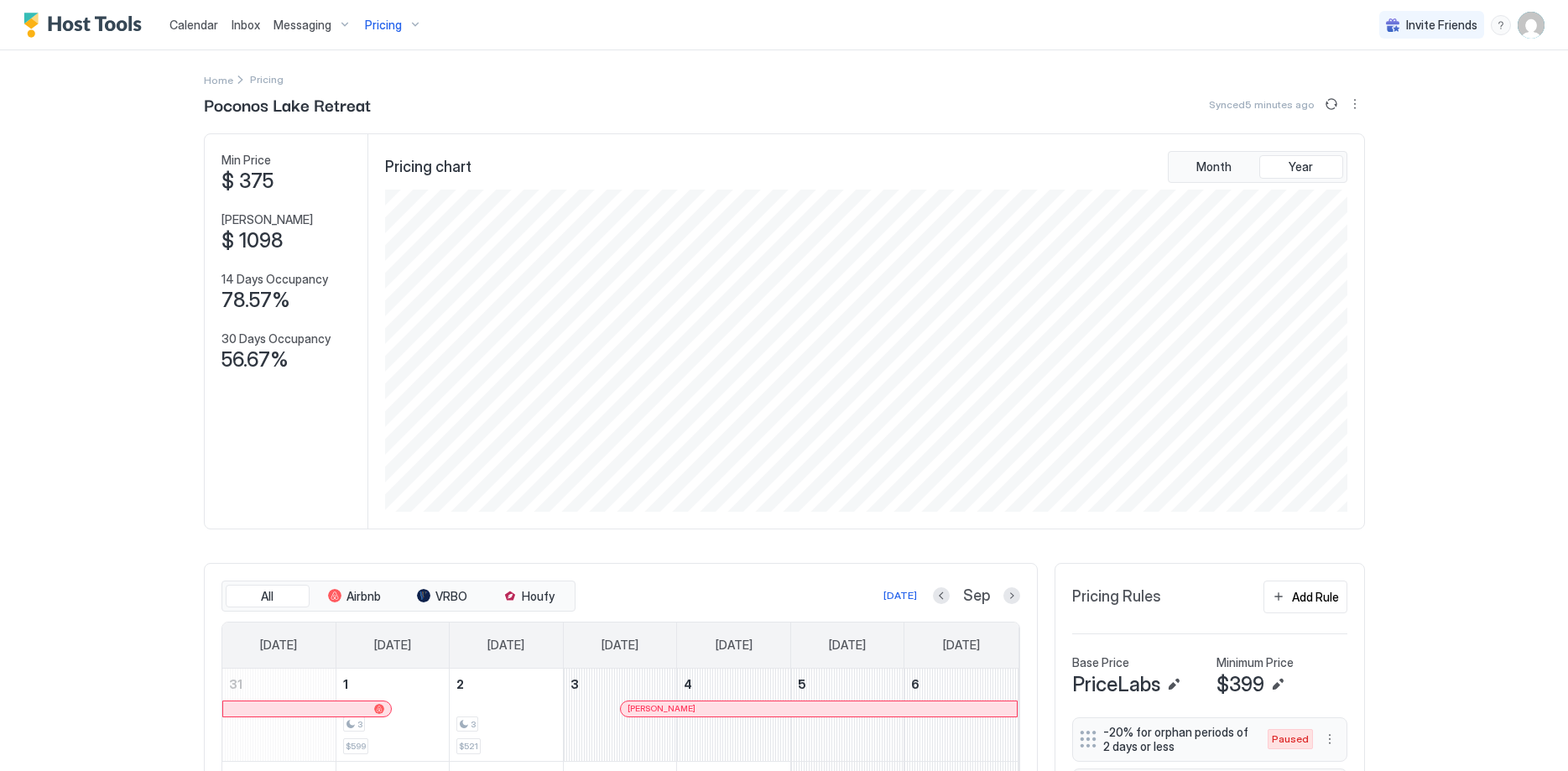
click at [378, 25] on span "Pricing" at bounding box center [383, 25] width 37 height 15
click at [371, 211] on span "Poconos Lake Retreat" at bounding box center [386, 207] width 119 height 12
click at [374, 22] on span "Pricing" at bounding box center [383, 25] width 37 height 15
click at [405, 166] on span "Canterbury VRBO" at bounding box center [386, 167] width 119 height 12
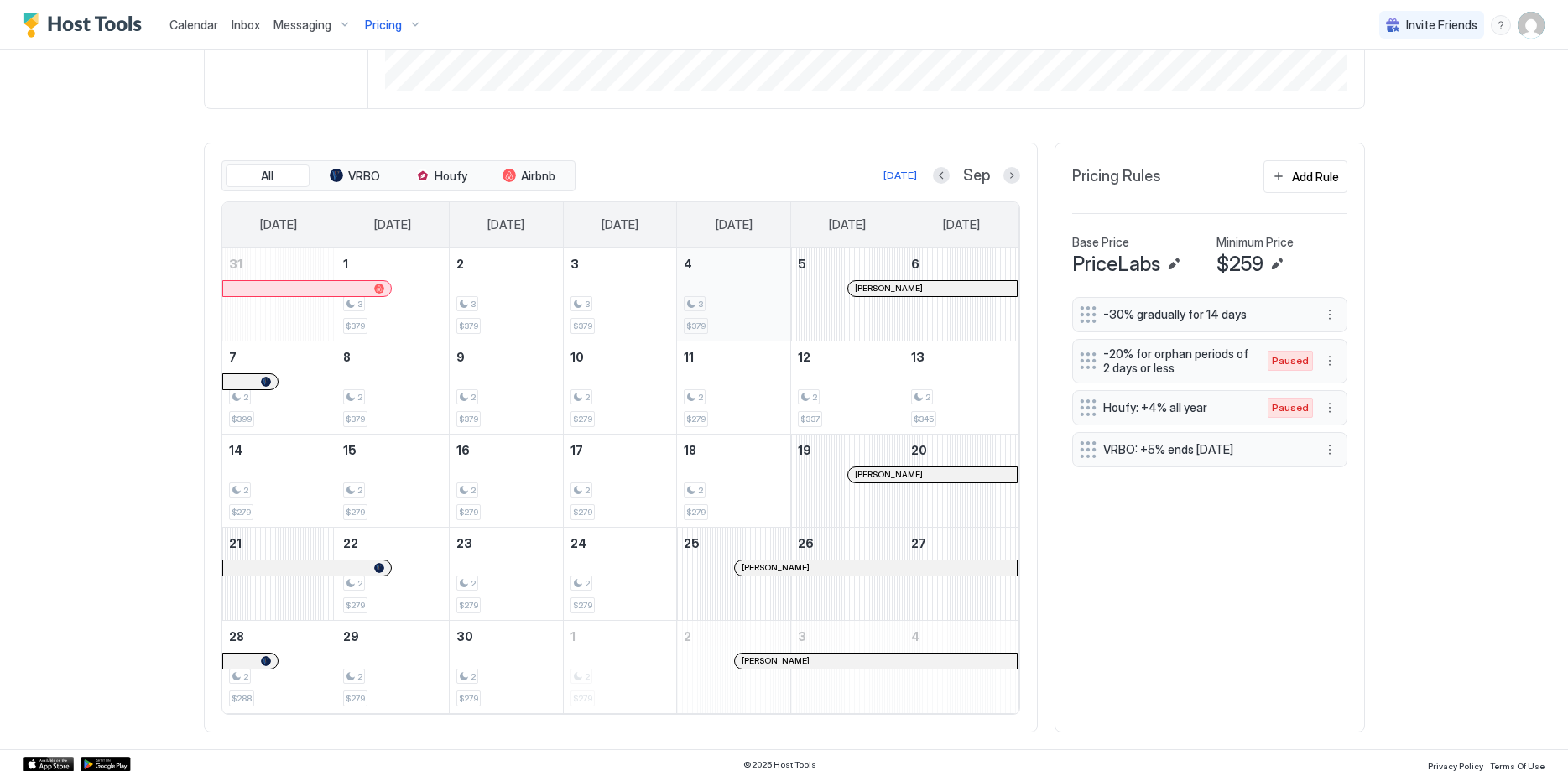
scroll to position [429, 0]
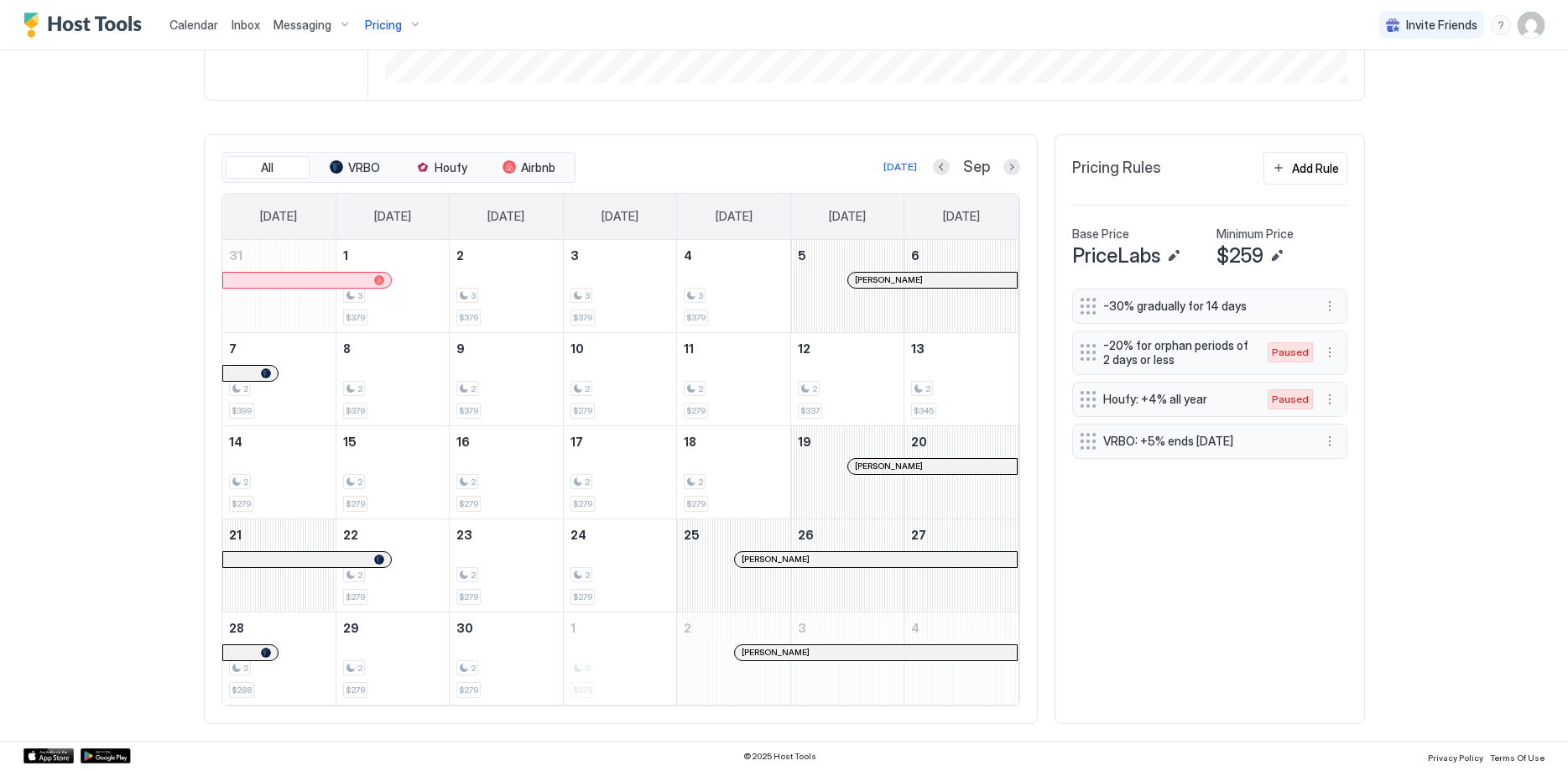
click at [949, 277] on div at bounding box center [948, 279] width 13 height 13
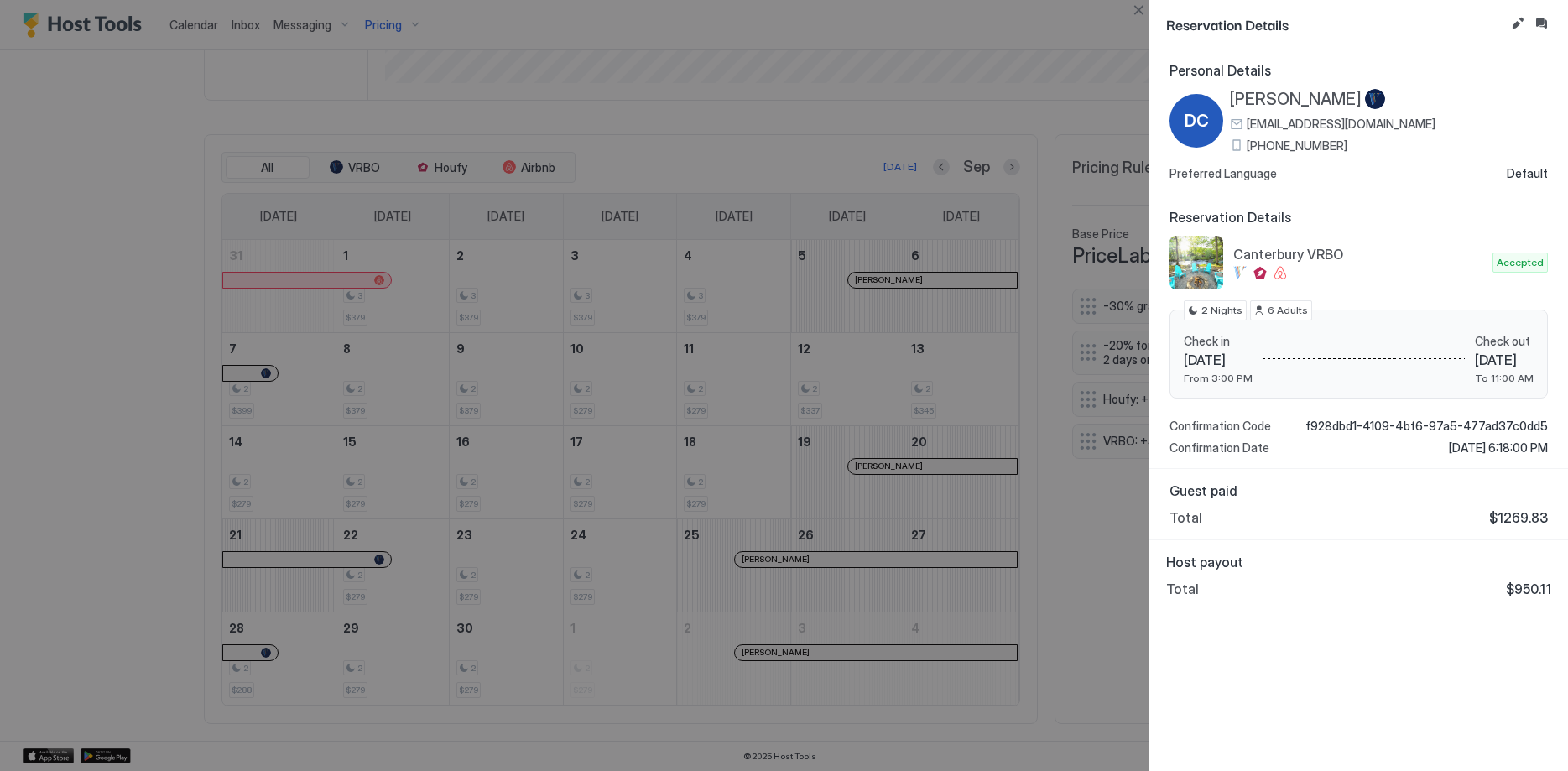
click at [1323, 108] on span "[PERSON_NAME]" at bounding box center [1296, 100] width 131 height 21
click at [1350, 125] on span "[EMAIL_ADDRESS][DOMAIN_NAME]" at bounding box center [1341, 123] width 189 height 15
click at [1310, 147] on span "[PHONE_NUMBER]" at bounding box center [1297, 145] width 100 height 15
click at [917, 463] on div at bounding box center [784, 385] width 1568 height 771
click at [1138, 8] on button "Close" at bounding box center [1139, 10] width 20 height 20
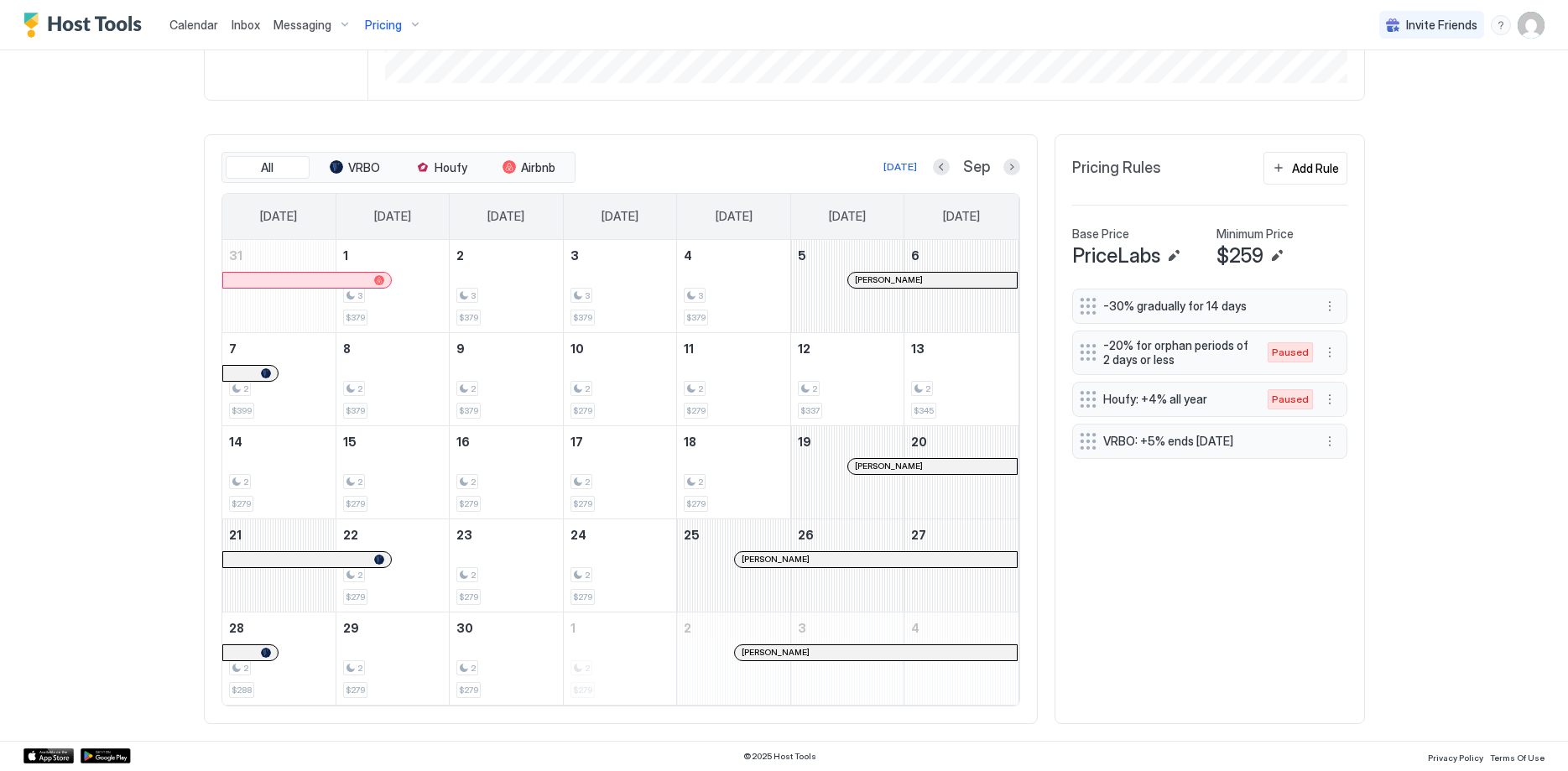
click at [976, 463] on div at bounding box center [977, 466] width 13 height 13
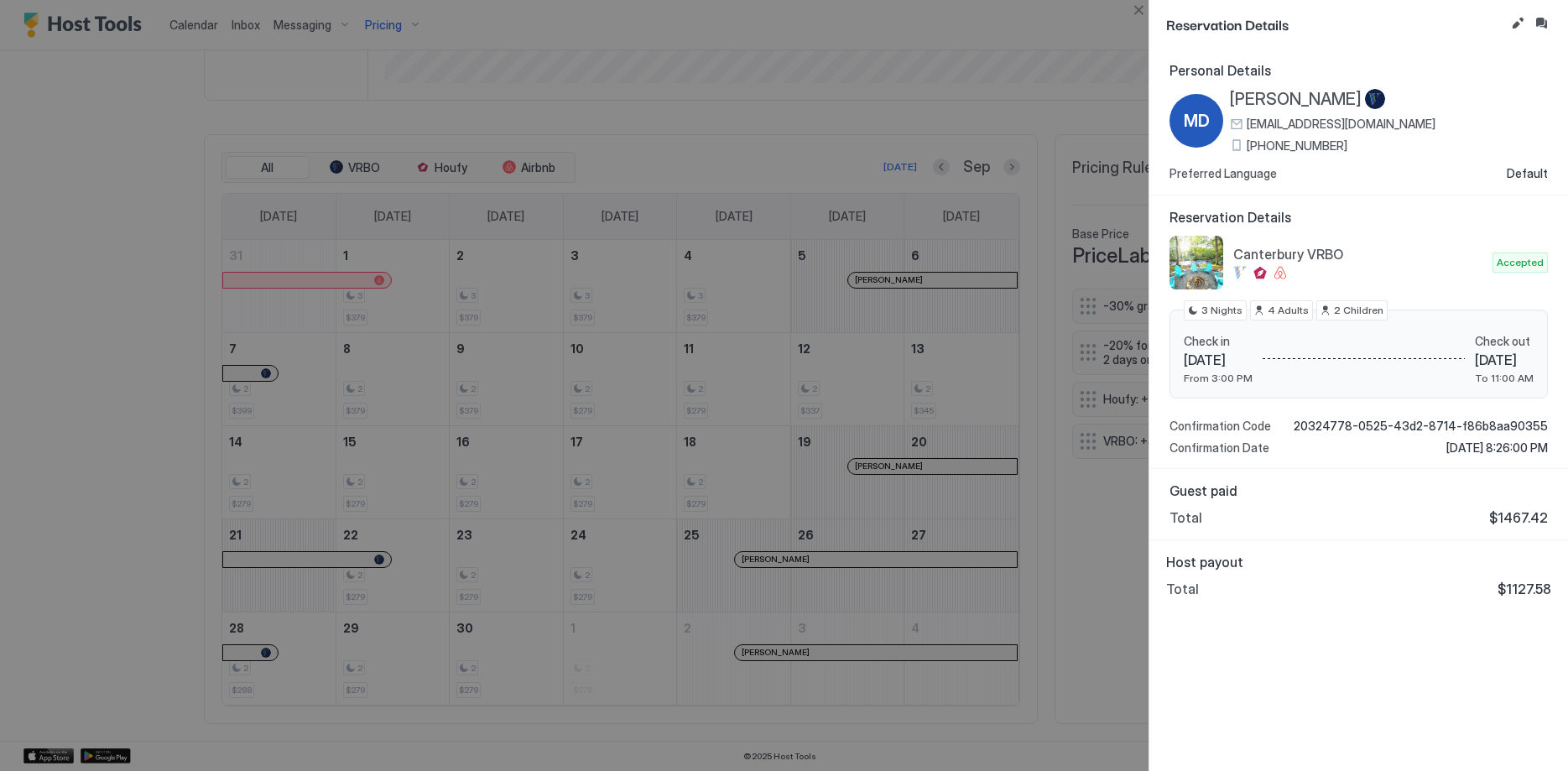
click at [1341, 122] on span "[EMAIL_ADDRESS][DOMAIN_NAME]" at bounding box center [1341, 123] width 189 height 15
click at [1285, 145] on span "[PHONE_NUMBER]" at bounding box center [1297, 145] width 100 height 15
click at [1133, 6] on button "Close" at bounding box center [1139, 10] width 20 height 20
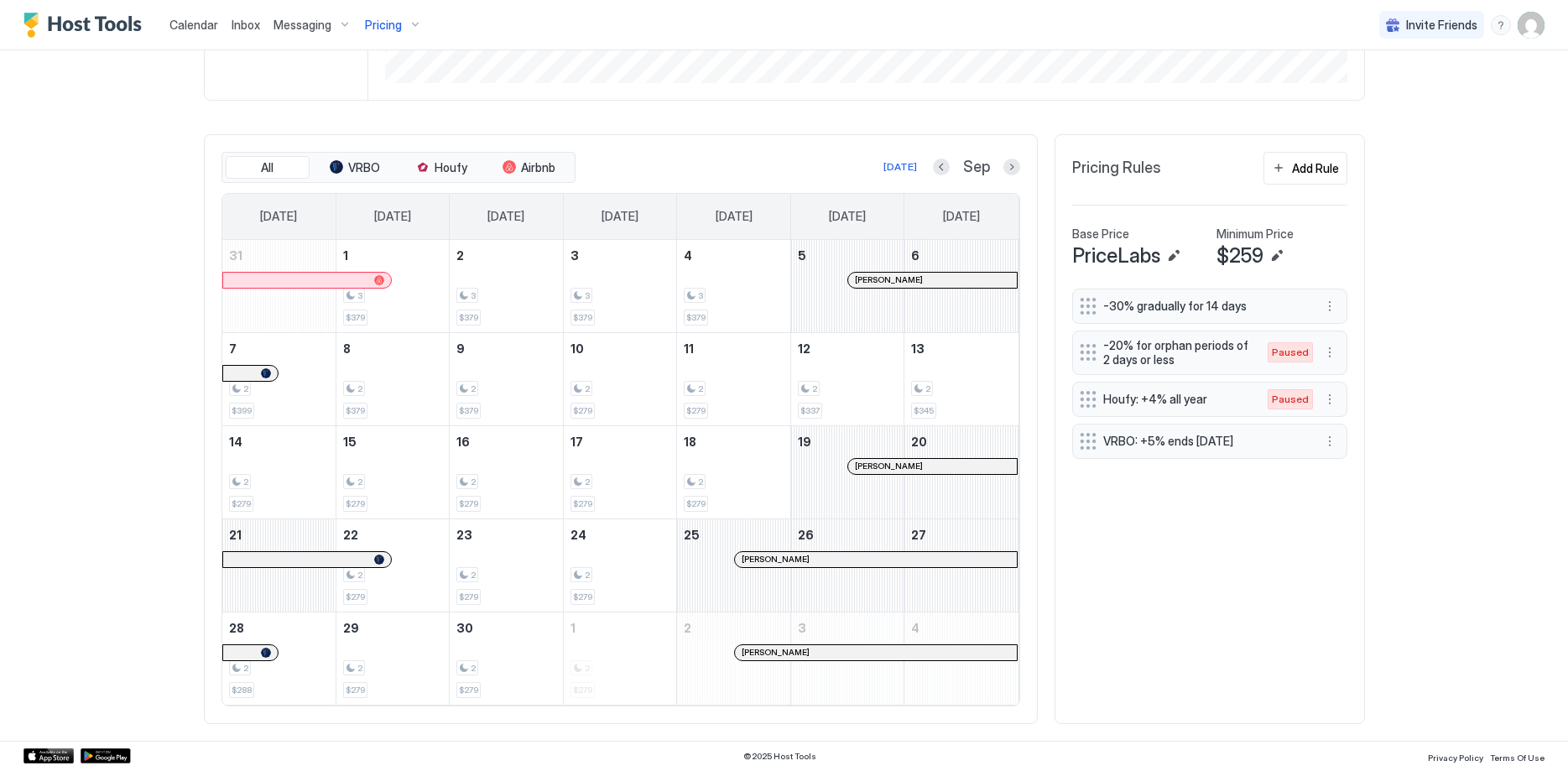
click at [947, 465] on div at bounding box center [946, 466] width 13 height 13
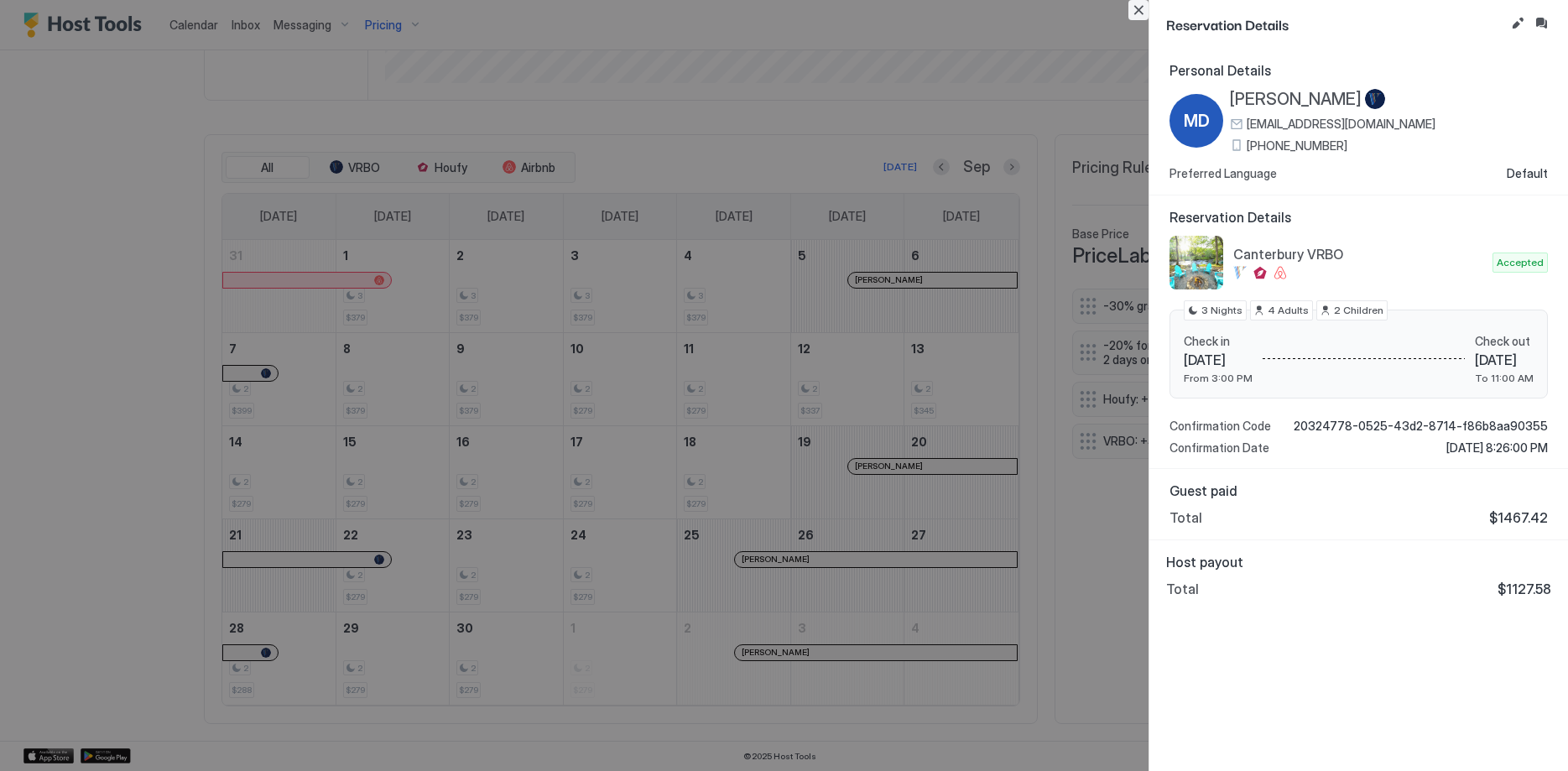
click at [1140, 8] on button "Close" at bounding box center [1139, 10] width 20 height 20
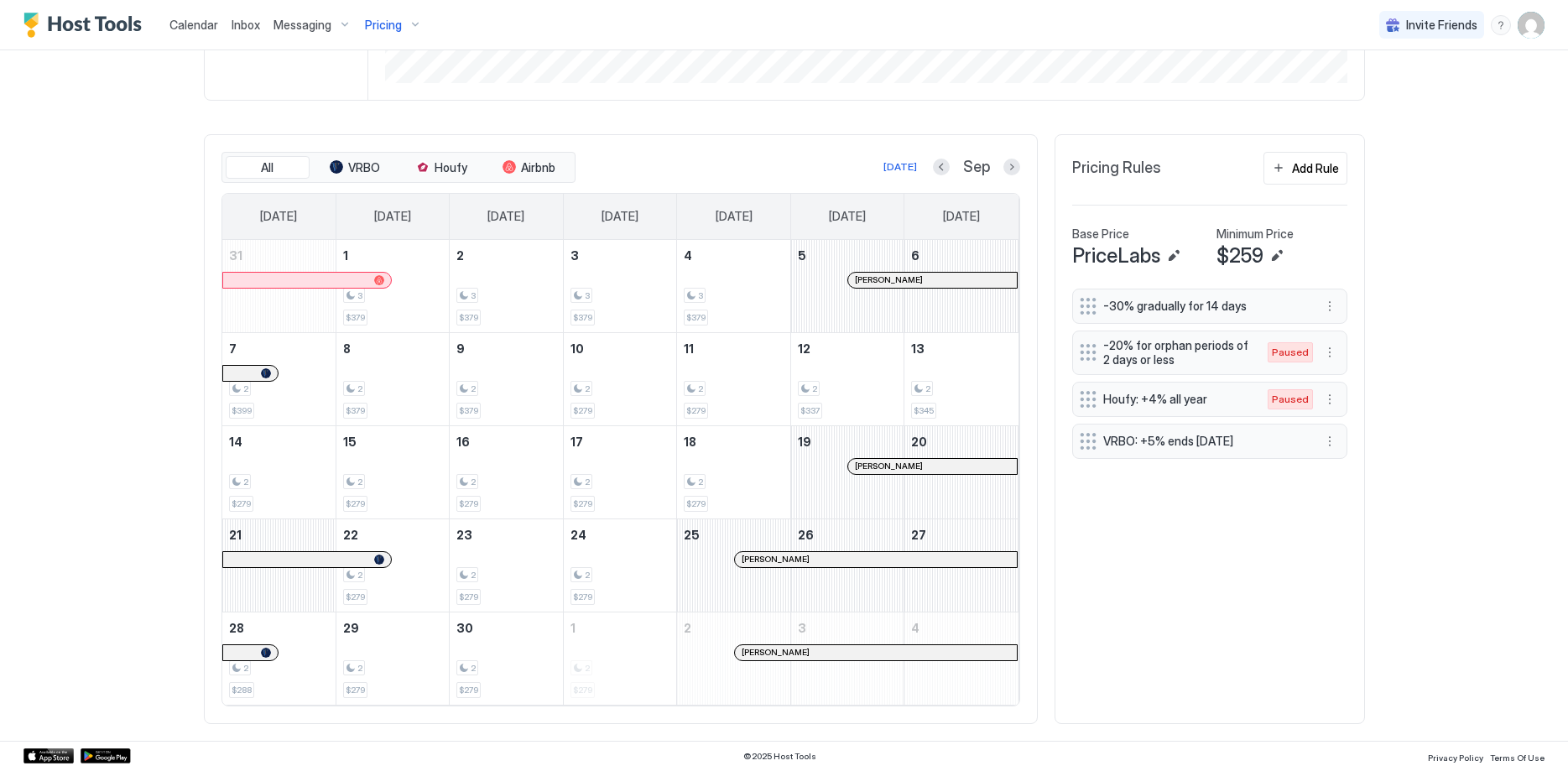
click at [854, 654] on div at bounding box center [854, 652] width 13 height 13
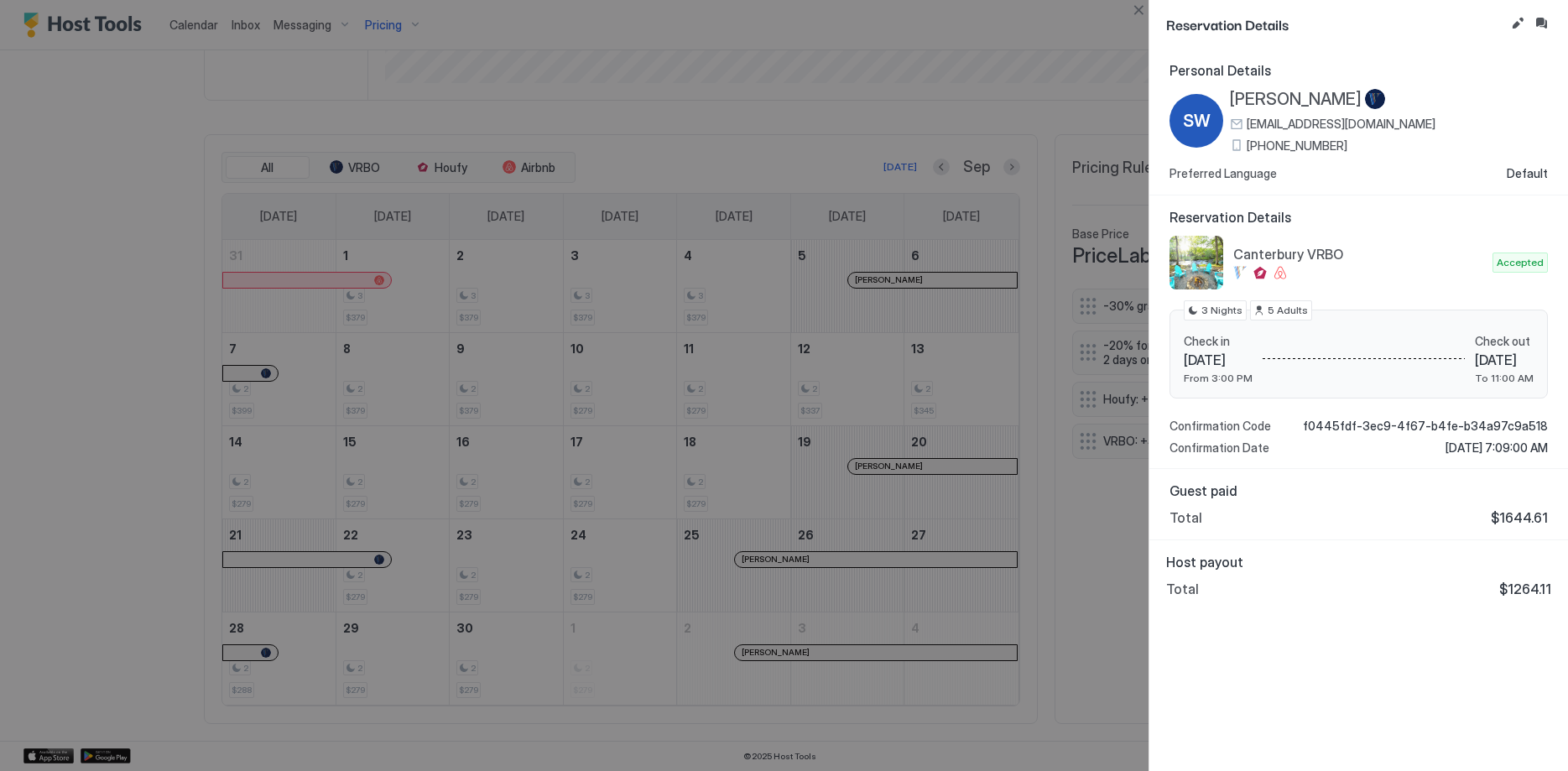
click at [1314, 95] on span "[PERSON_NAME]" at bounding box center [1296, 100] width 131 height 21
click at [1324, 127] on span "[EMAIL_ADDRESS][DOMAIN_NAME]" at bounding box center [1341, 123] width 189 height 15
click at [1334, 143] on span "[PHONE_NUMBER]" at bounding box center [1297, 145] width 100 height 15
click at [931, 145] on div at bounding box center [784, 385] width 1568 height 771
click at [1134, 9] on button "Close" at bounding box center [1139, 10] width 20 height 20
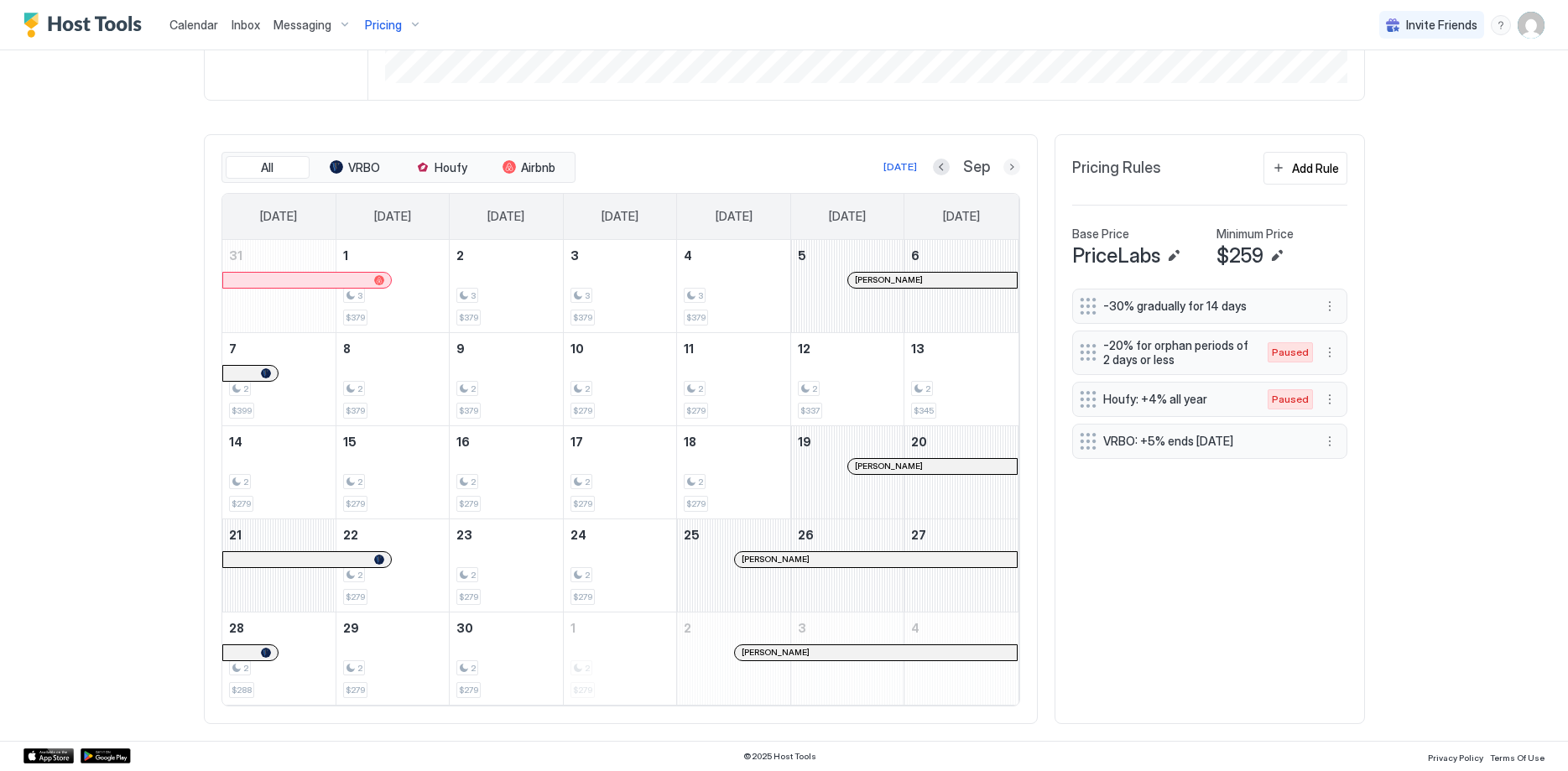
click at [1013, 167] on button "Next month" at bounding box center [1012, 167] width 17 height 17
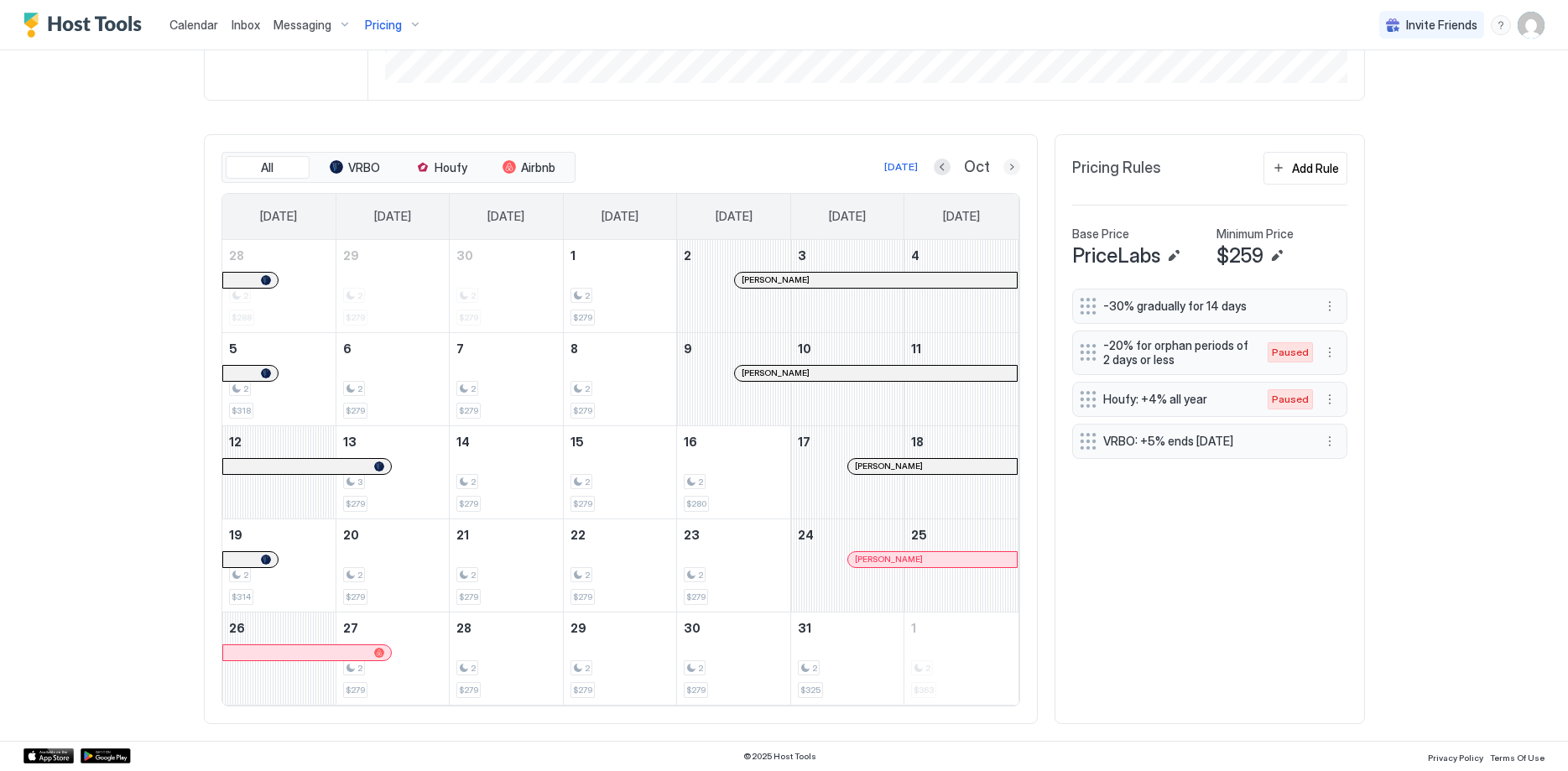
click at [1007, 165] on button "Next month" at bounding box center [1012, 167] width 17 height 17
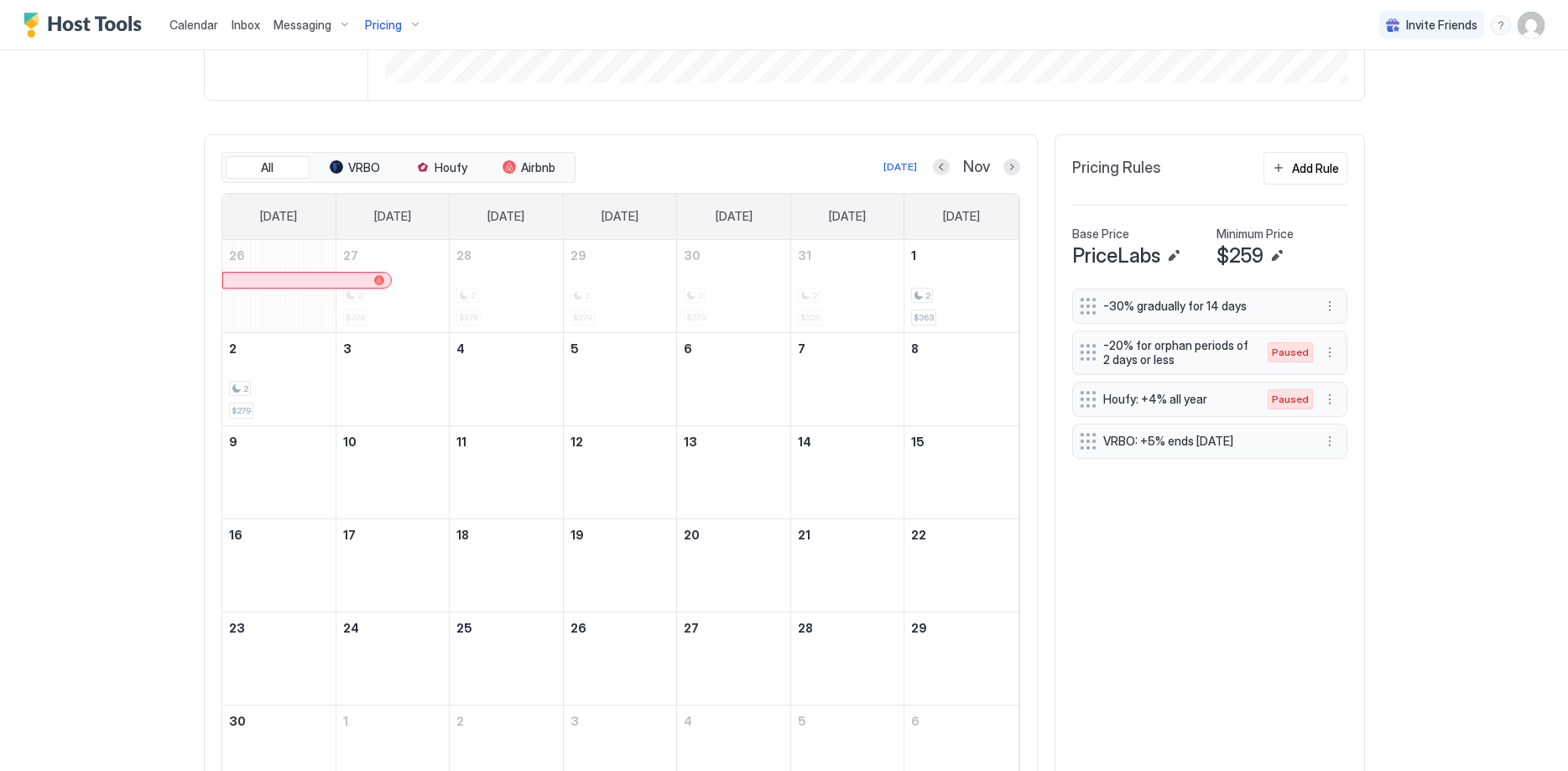
scroll to position [396, 0]
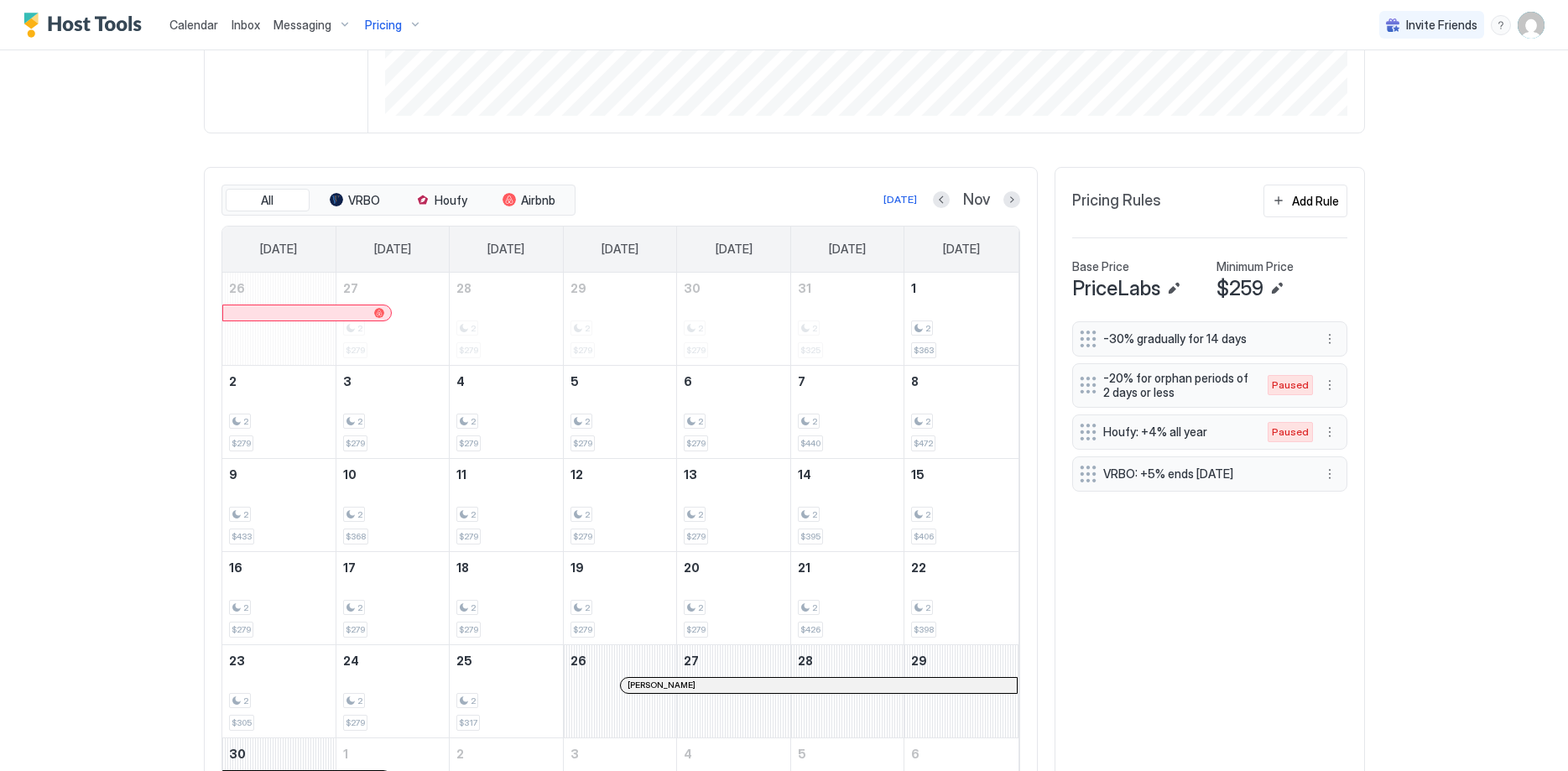
click at [923, 687] on div at bounding box center [923, 685] width 13 height 13
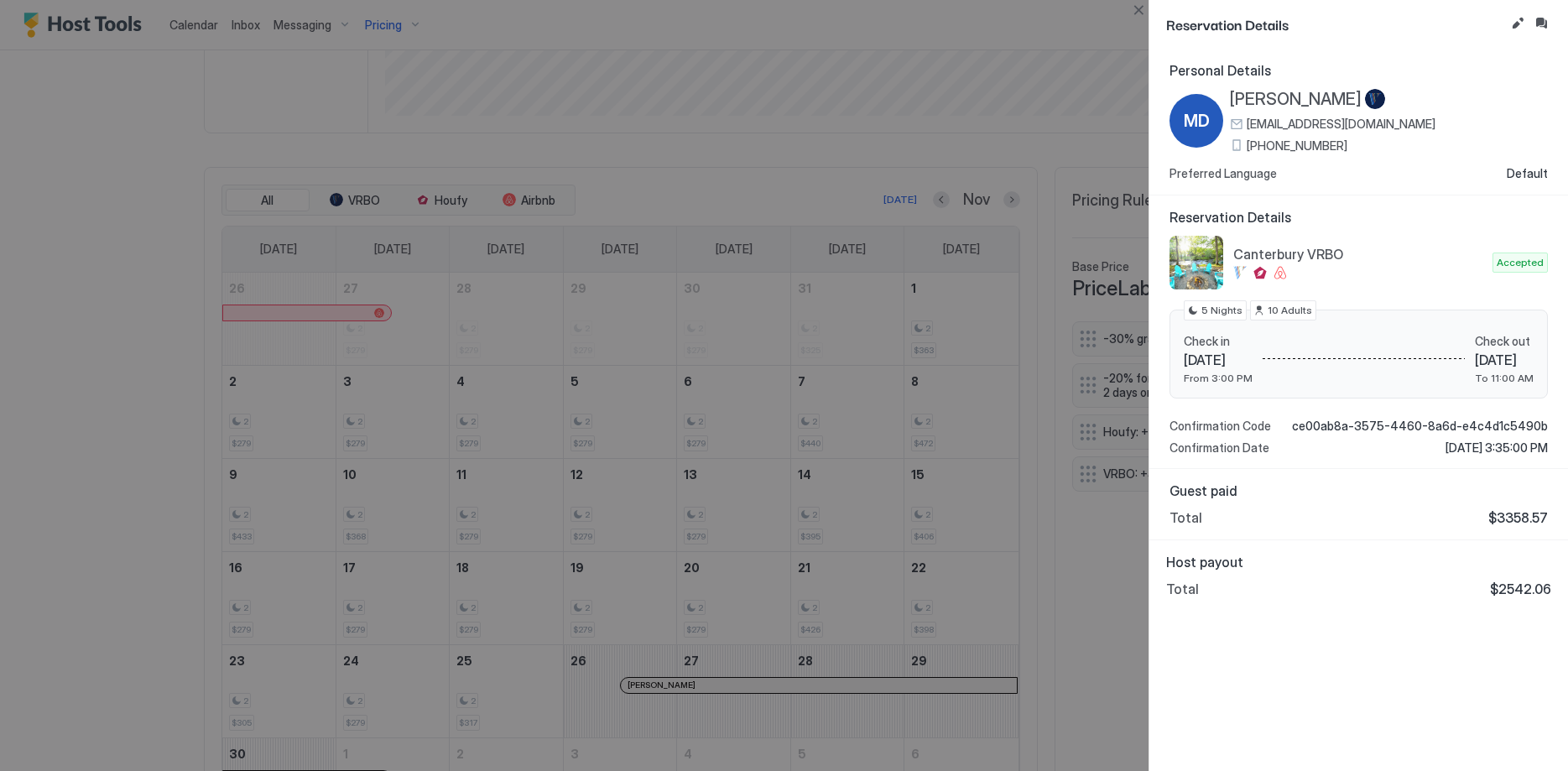
click at [1285, 101] on span "[PERSON_NAME]" at bounding box center [1296, 100] width 131 height 21
click at [1349, 121] on span "[EMAIL_ADDRESS][DOMAIN_NAME]" at bounding box center [1341, 123] width 189 height 15
click at [1359, 125] on span "[EMAIL_ADDRESS][DOMAIN_NAME]" at bounding box center [1341, 123] width 189 height 15
click at [1141, 8] on button "Close" at bounding box center [1139, 10] width 20 height 20
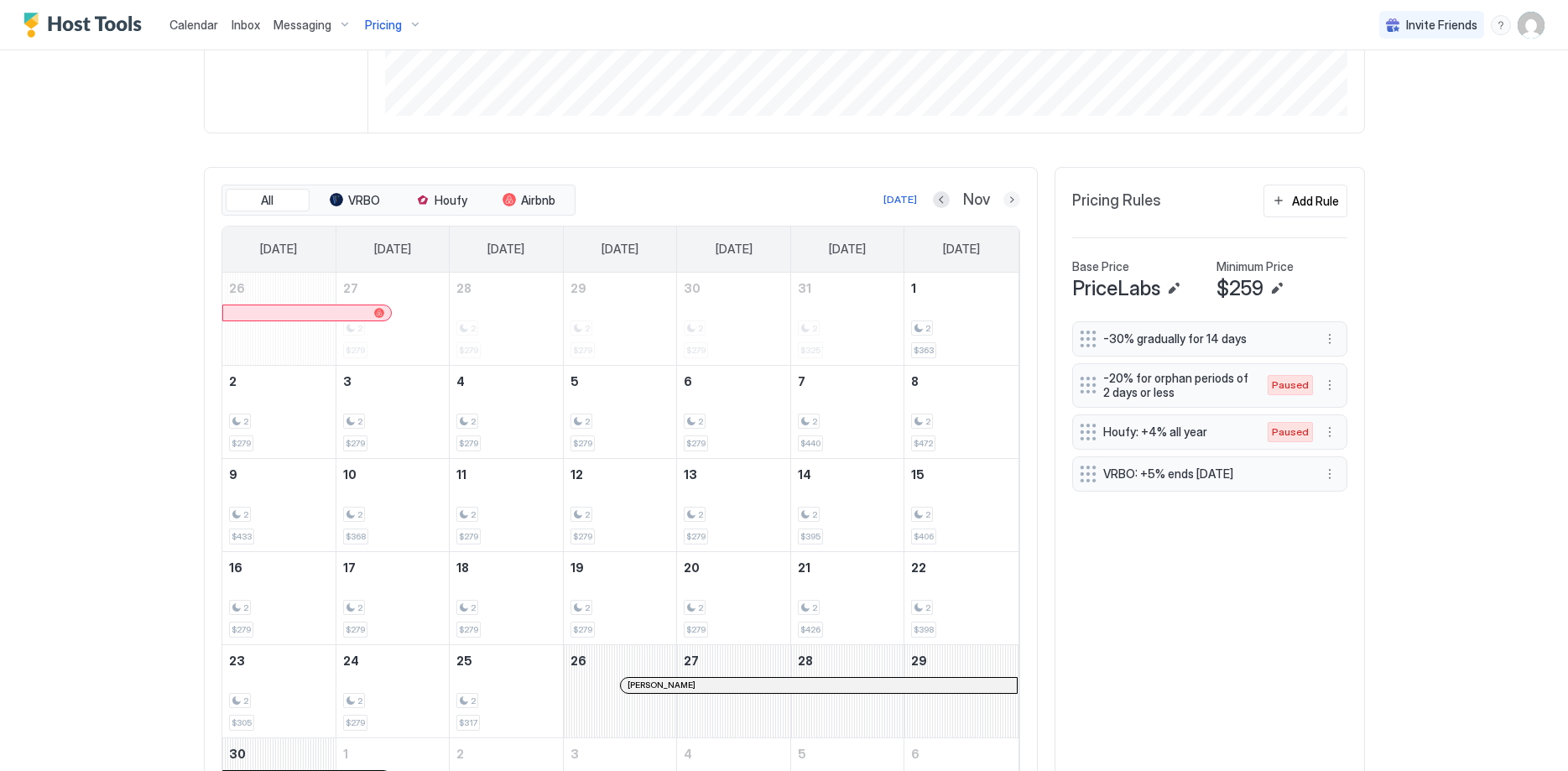
click at [1015, 199] on button "Next month" at bounding box center [1012, 199] width 17 height 17
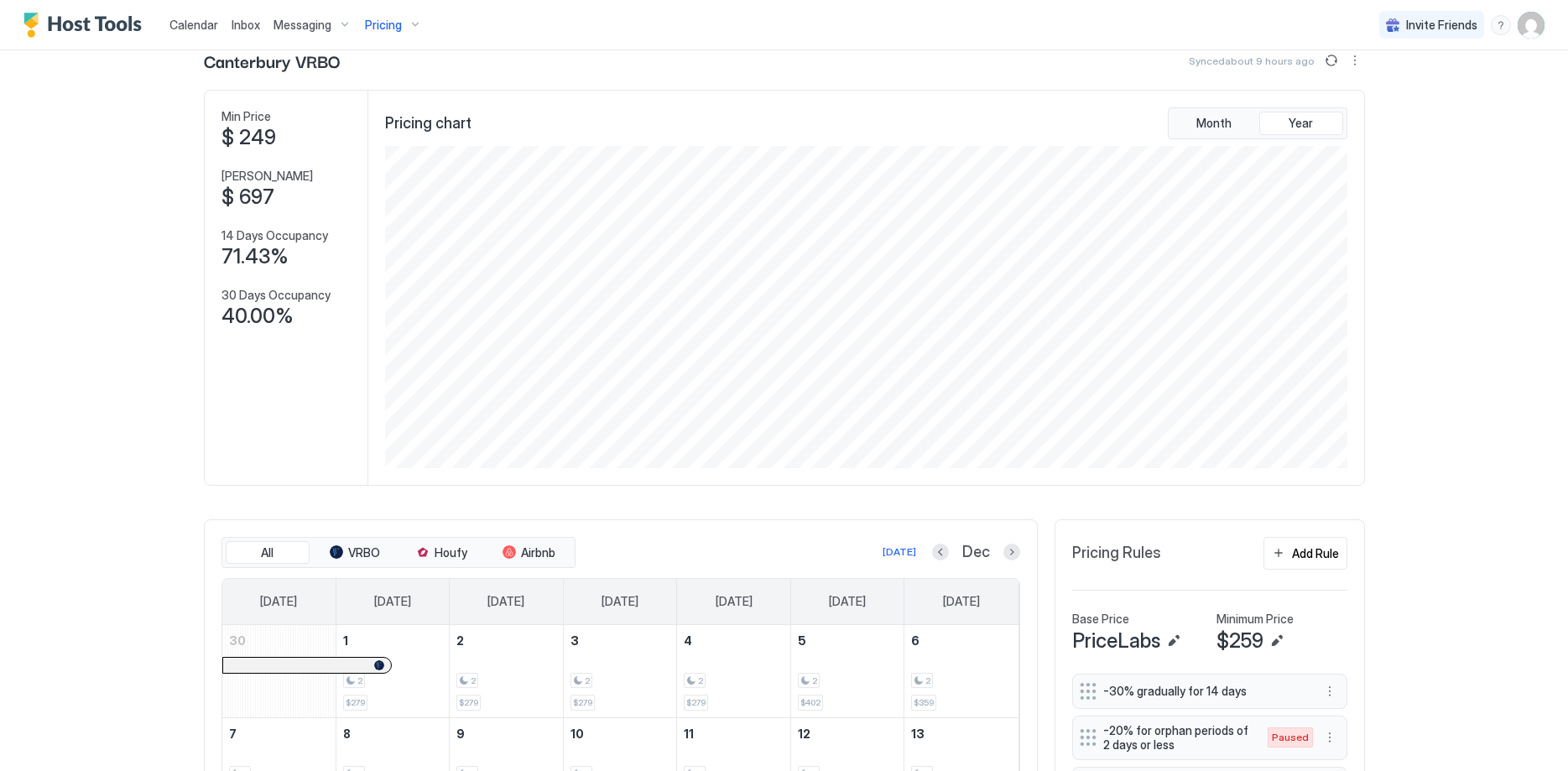
scroll to position [1, 0]
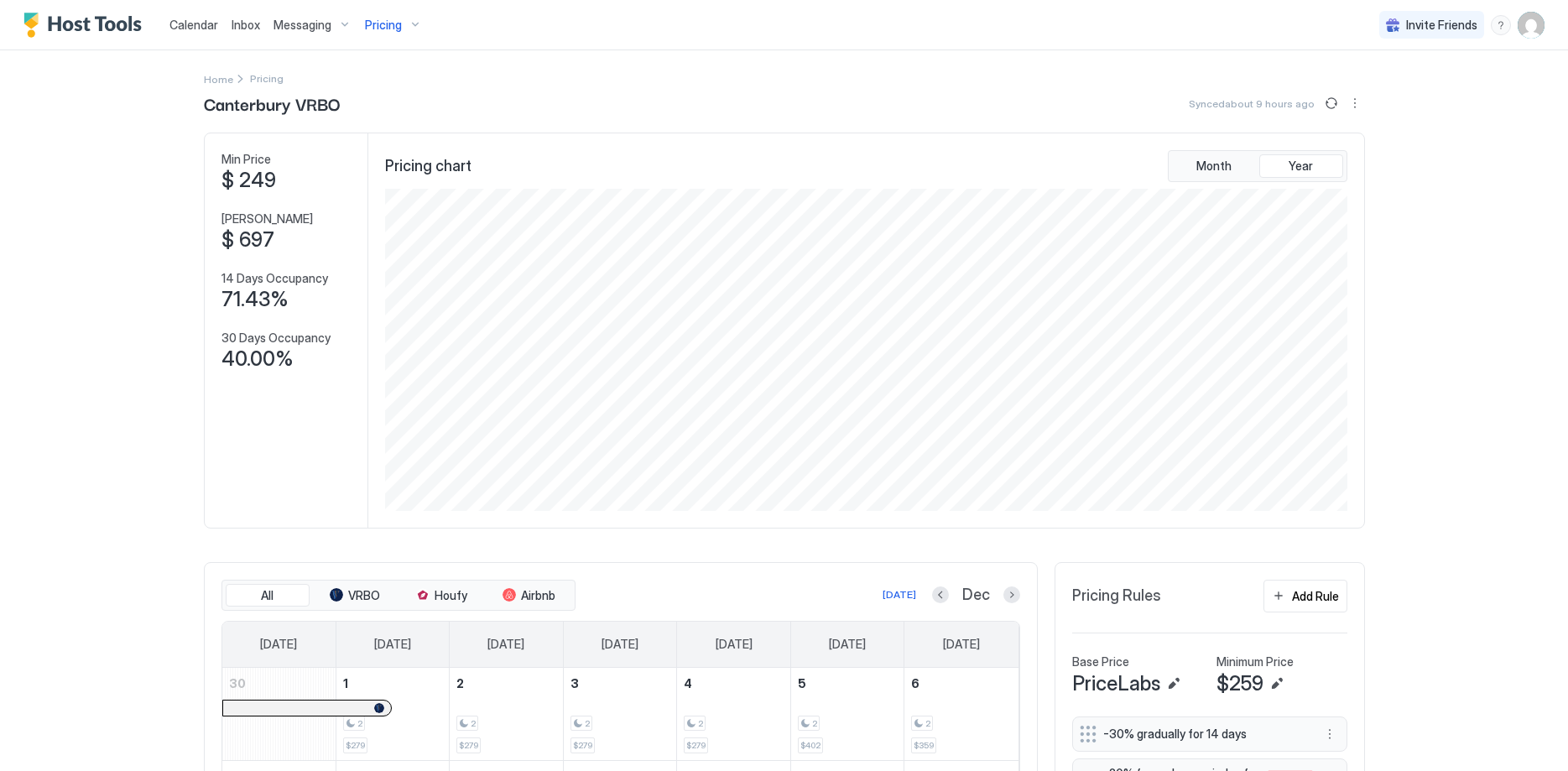
click at [305, 26] on span "Messaging" at bounding box center [302, 25] width 58 height 15
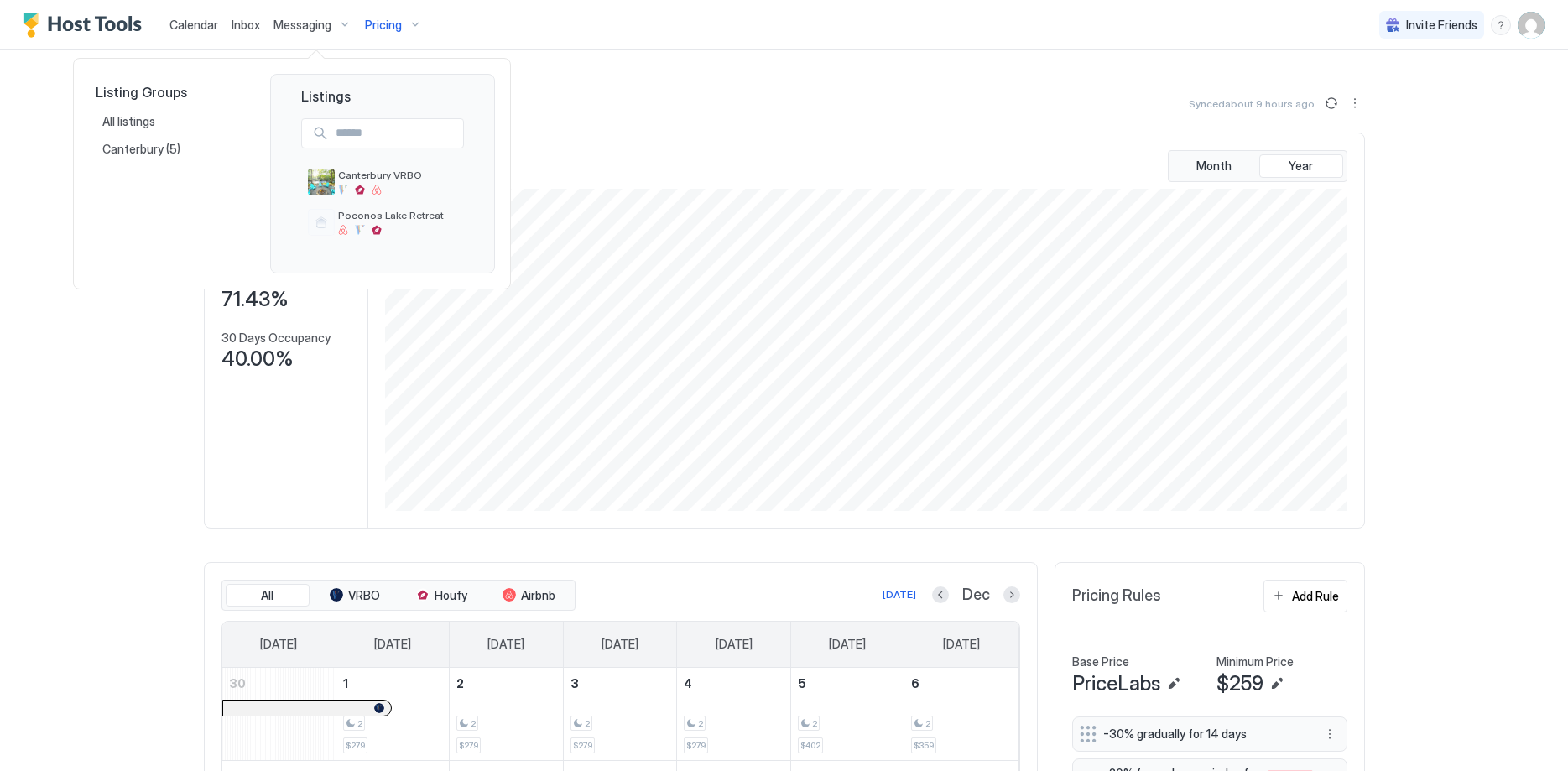
click at [289, 22] on div at bounding box center [784, 385] width 1568 height 771
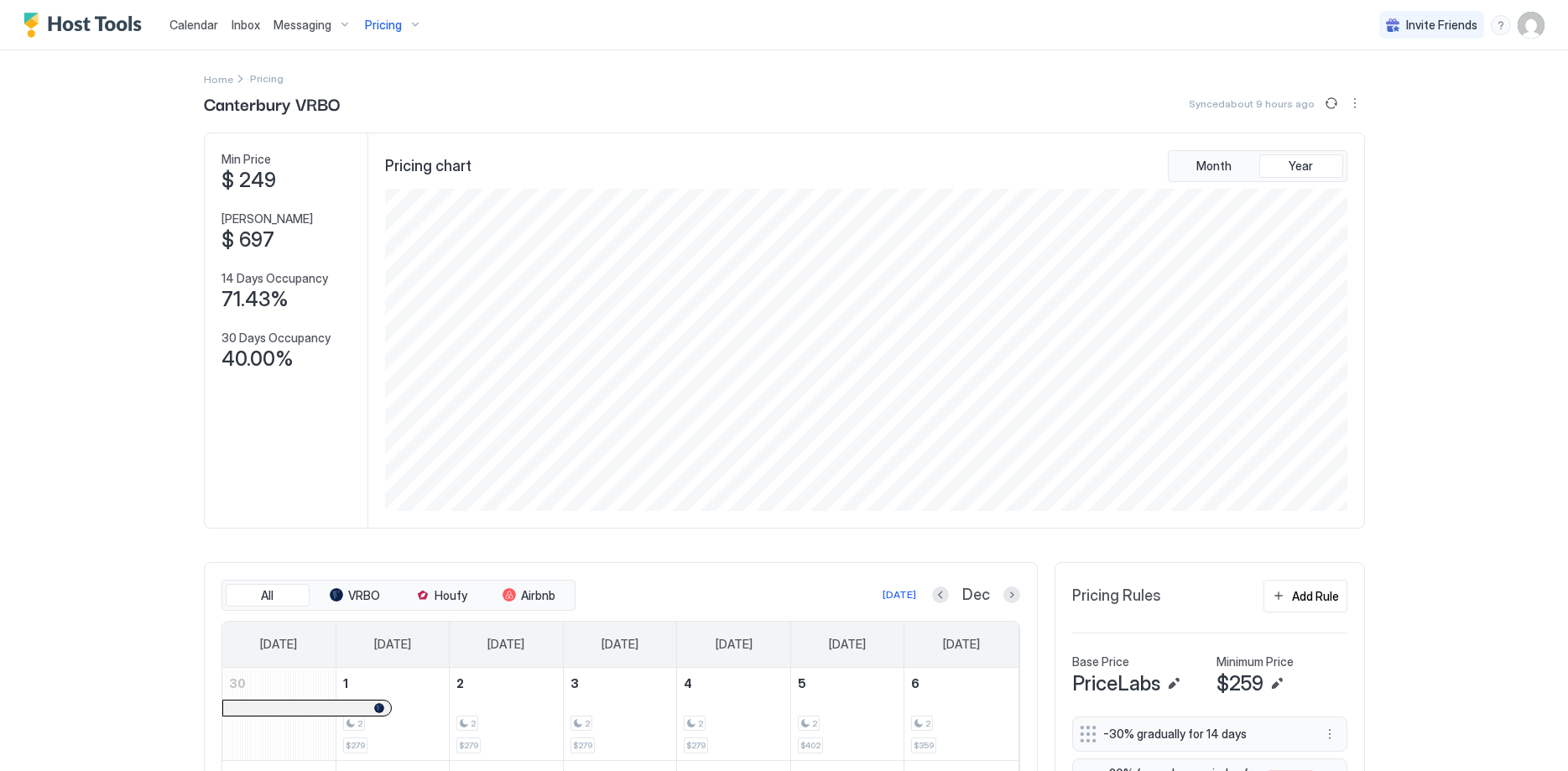
click at [292, 26] on span "Messaging" at bounding box center [302, 25] width 58 height 15
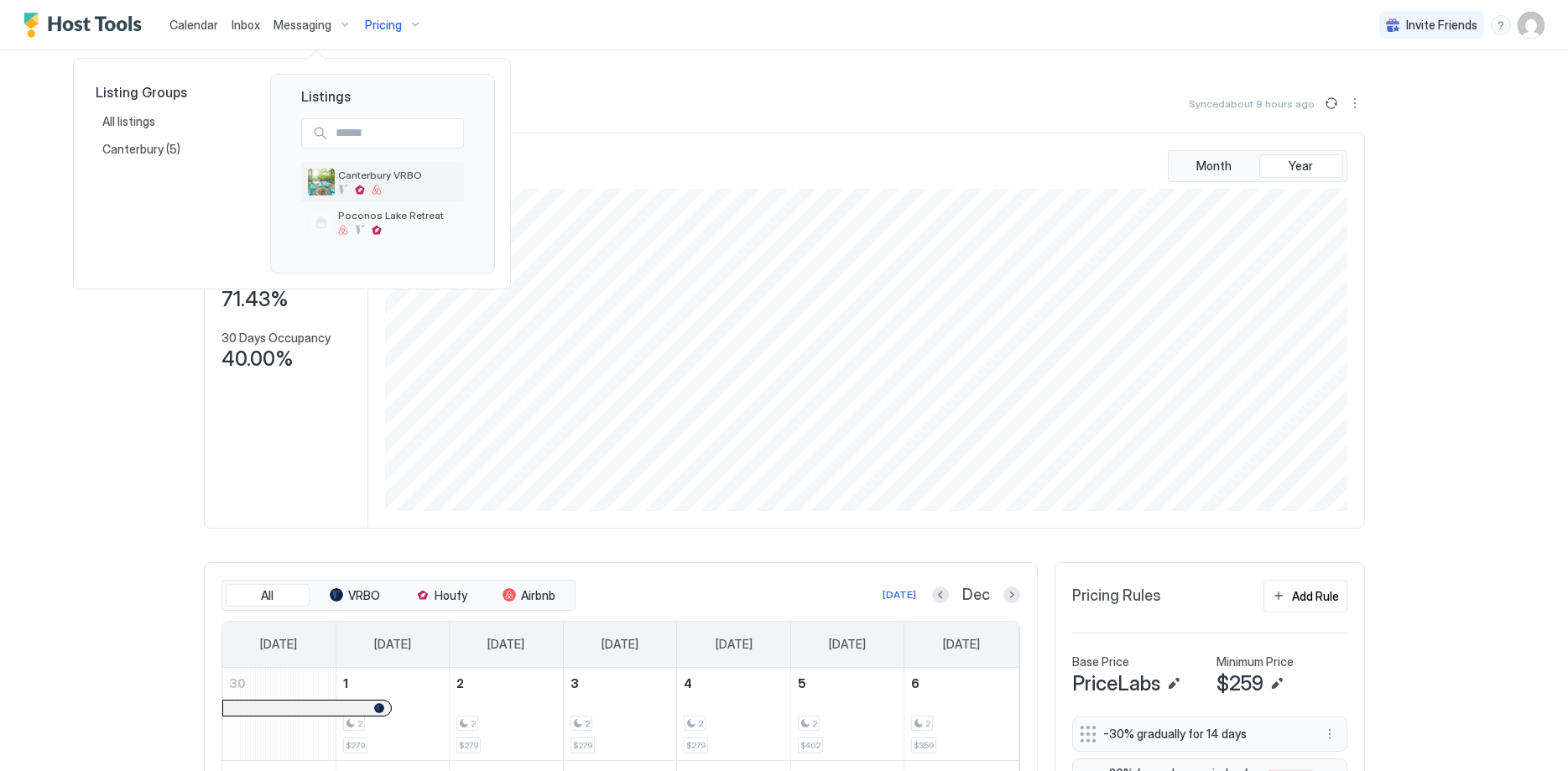
click at [361, 179] on span "Canterbury VRBO" at bounding box center [398, 174] width 119 height 12
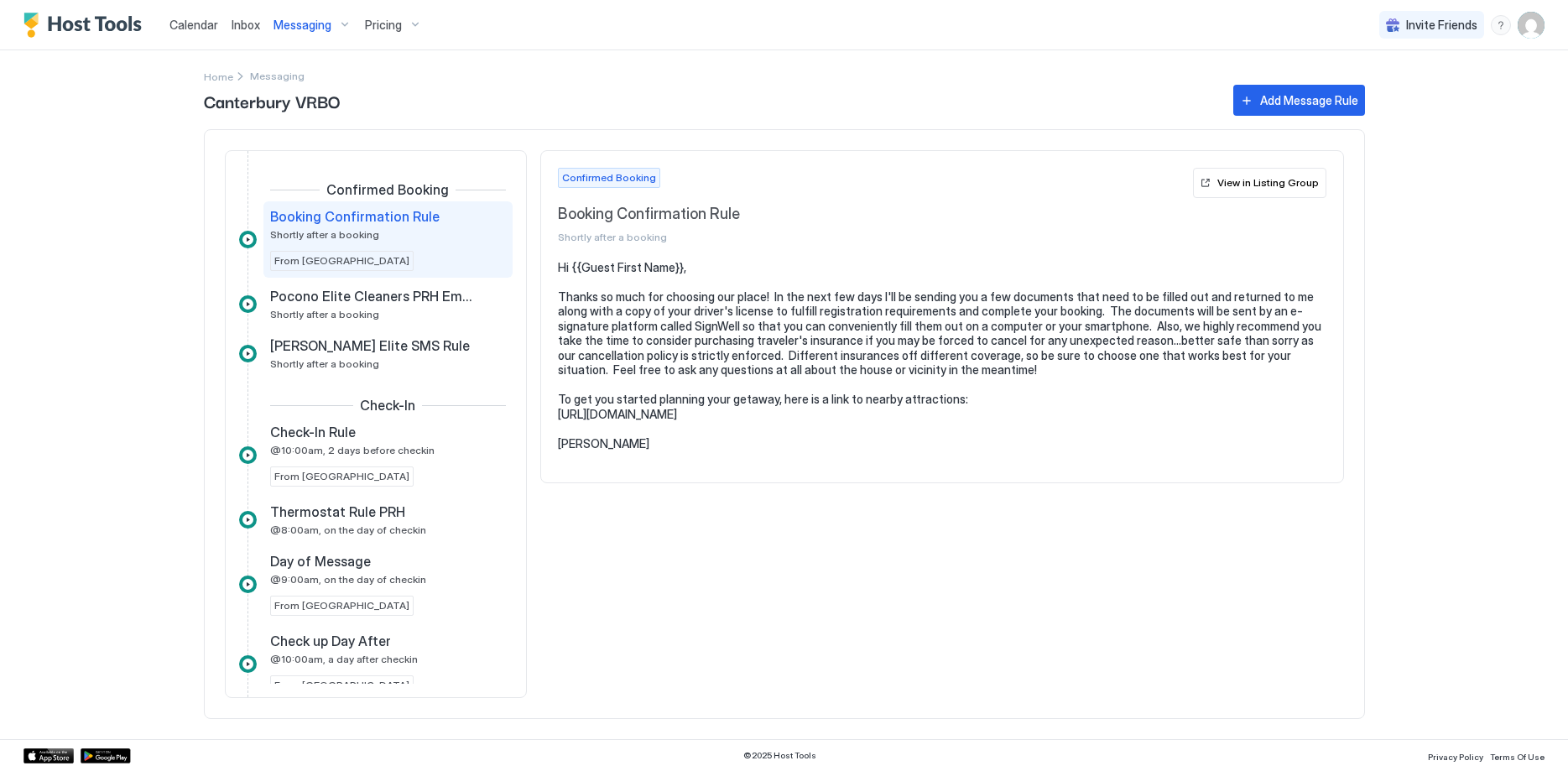
click at [249, 26] on span "Inbox" at bounding box center [246, 25] width 28 height 14
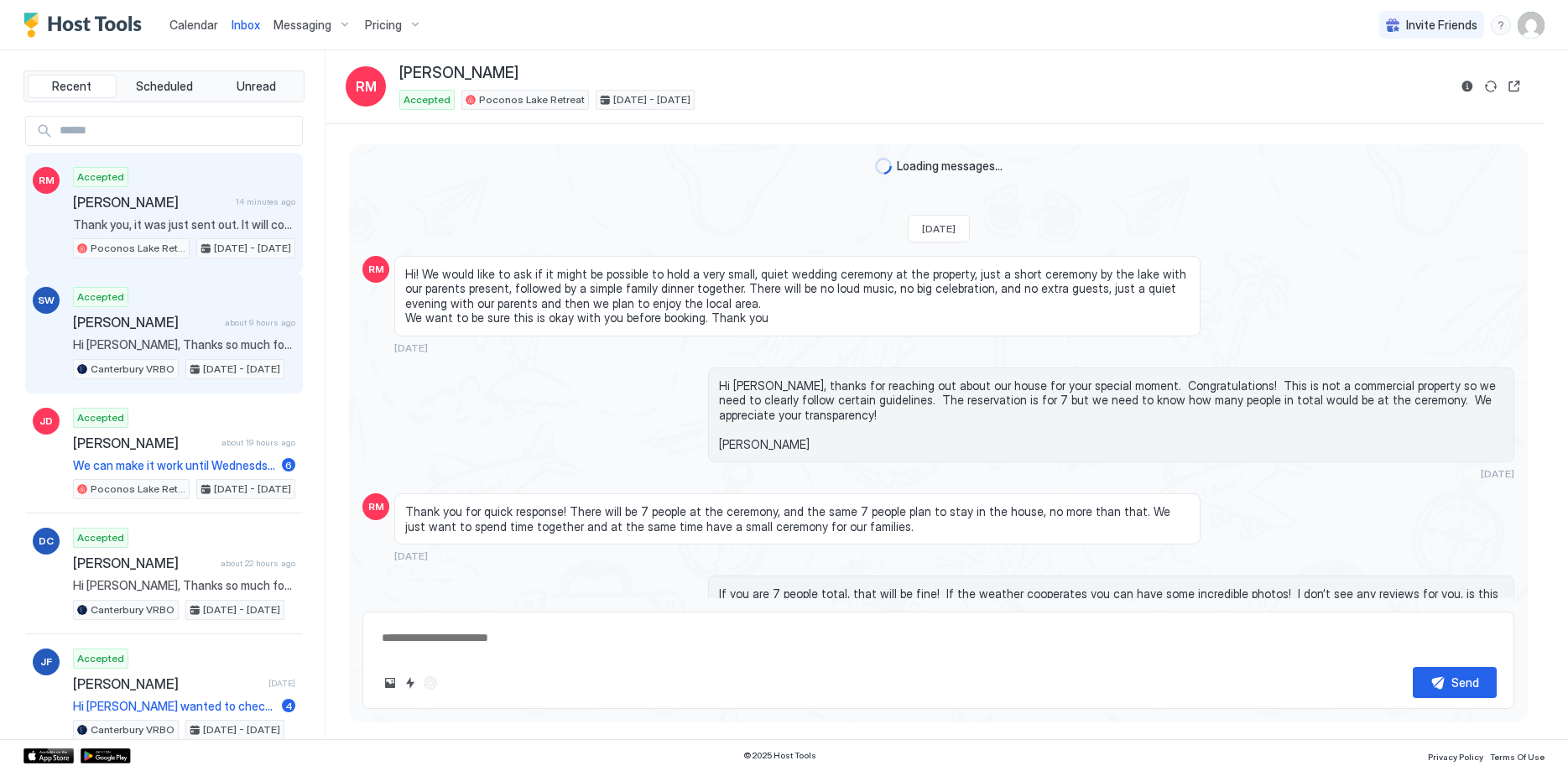
scroll to position [2490, 0]
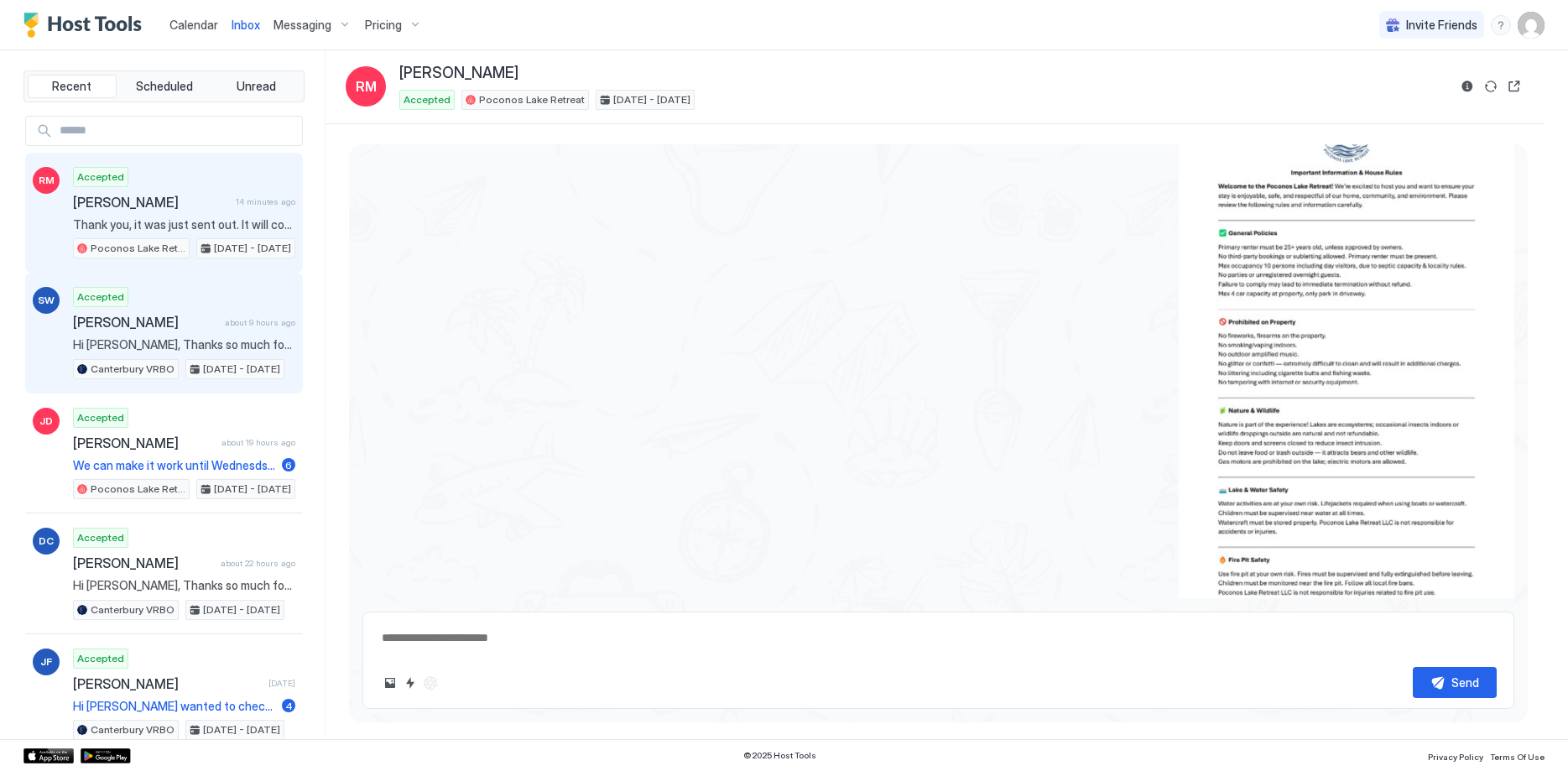
click at [169, 332] on div "Accepted [PERSON_NAME] about 9 hours ago Hi [PERSON_NAME], Thanks so much for c…" at bounding box center [184, 333] width 222 height 93
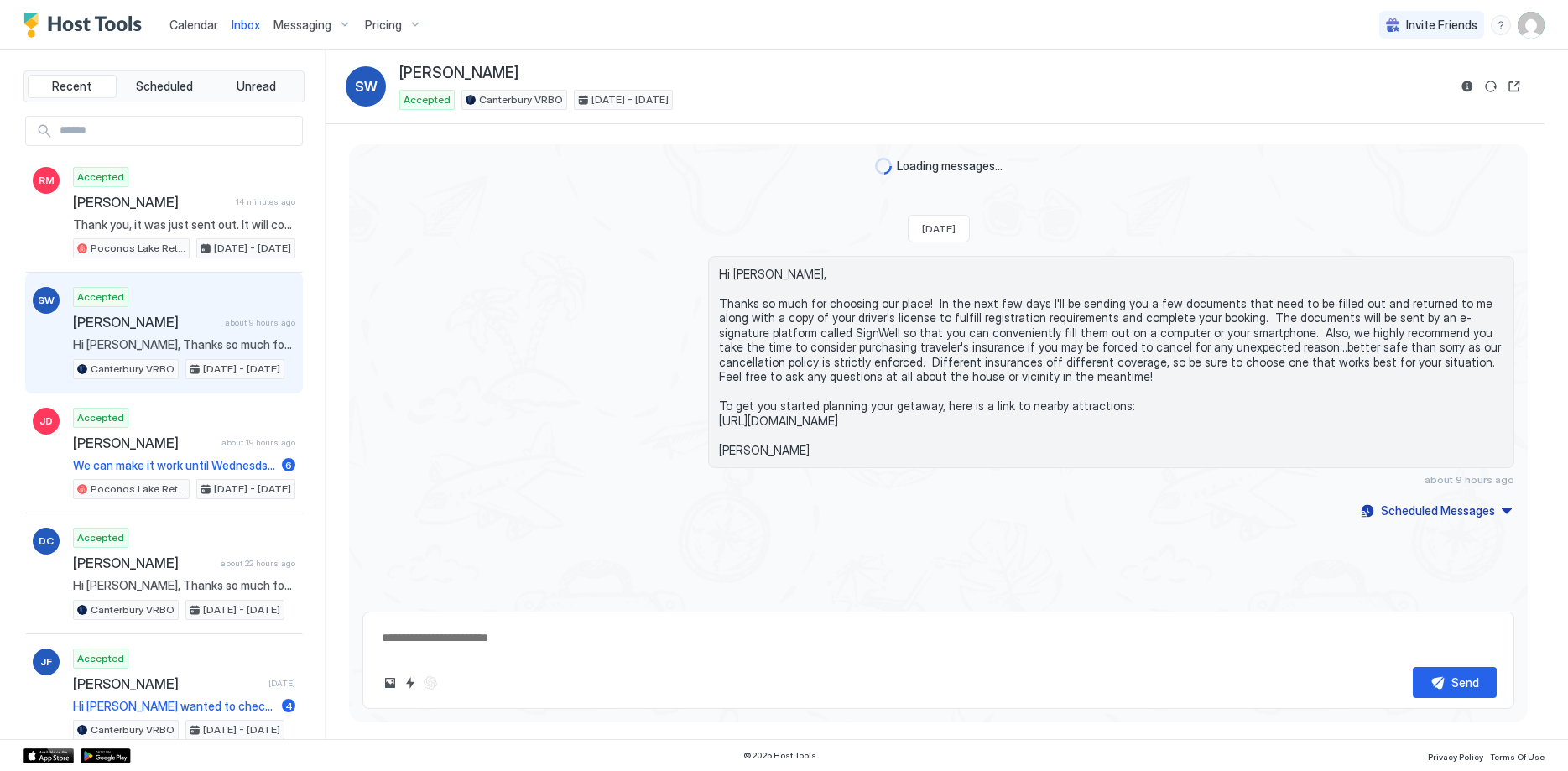
scroll to position [339, 0]
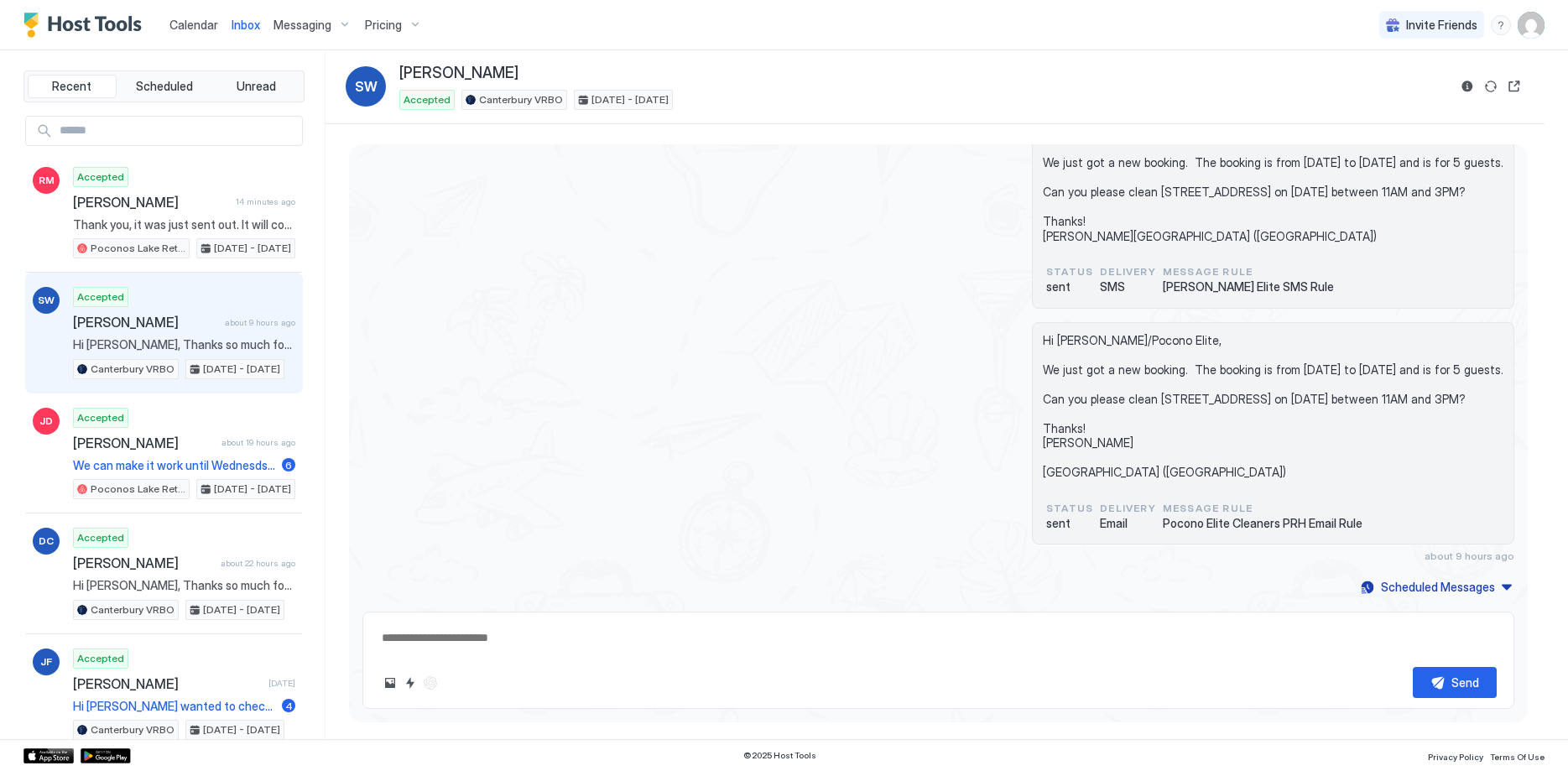
click at [592, 643] on textarea at bounding box center [938, 637] width 1117 height 31
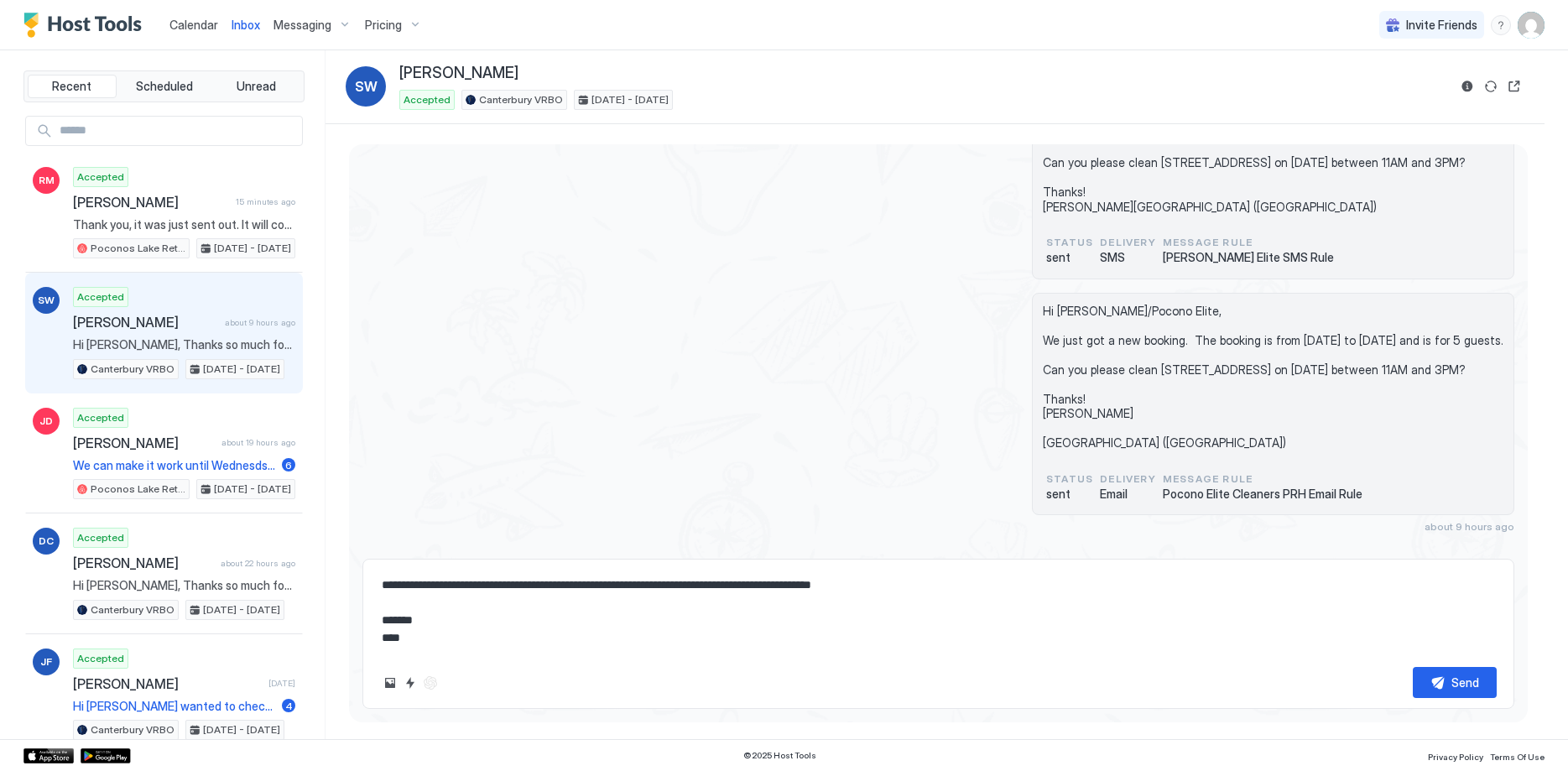
drag, startPoint x: 412, startPoint y: 641, endPoint x: 364, endPoint y: 580, distance: 77.6
click at [380, 580] on textarea "**********" at bounding box center [938, 611] width 1117 height 84
type textarea "**********"
click at [1448, 686] on button "Send" at bounding box center [1454, 682] width 84 height 31
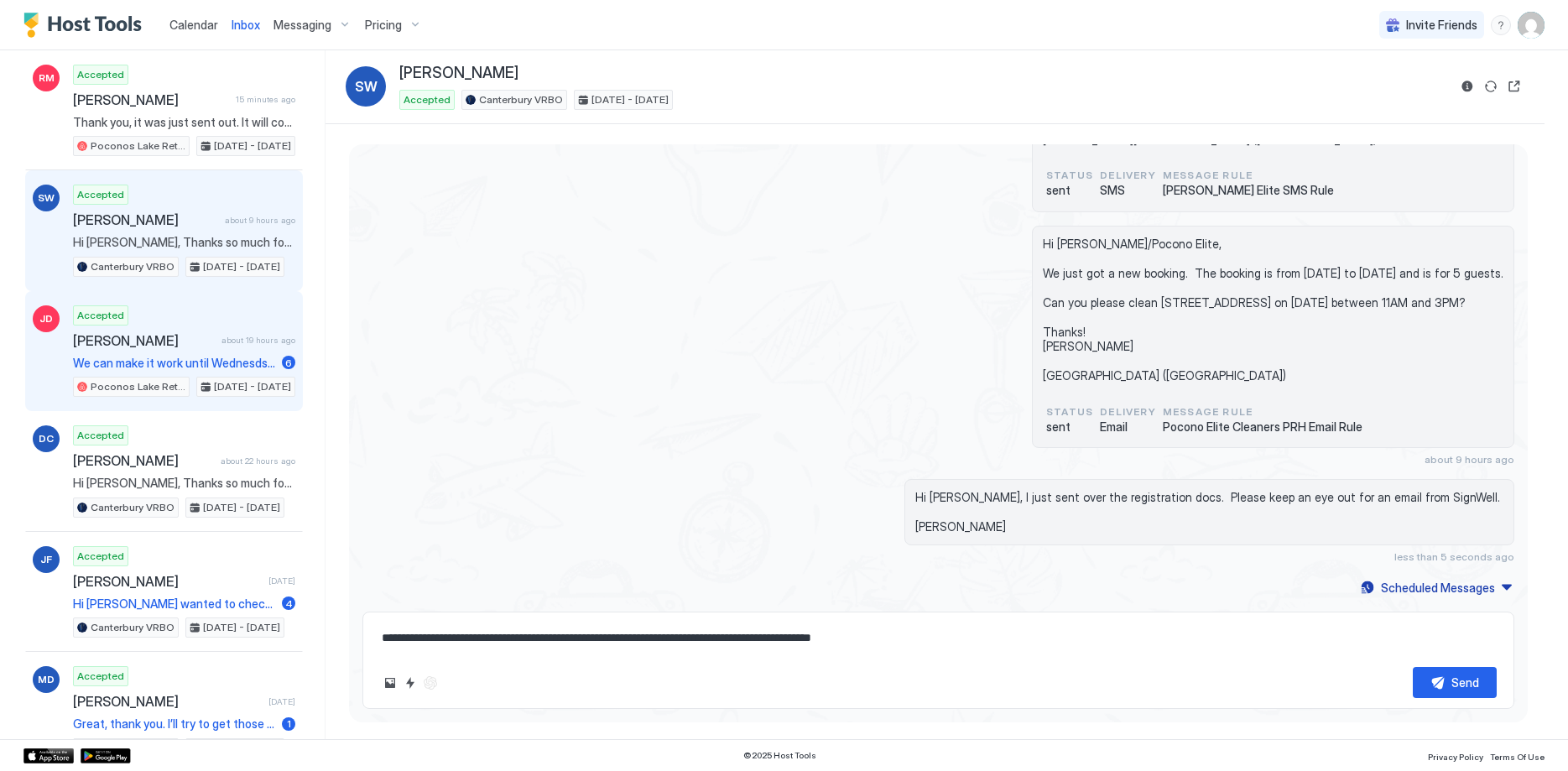
scroll to position [129, 0]
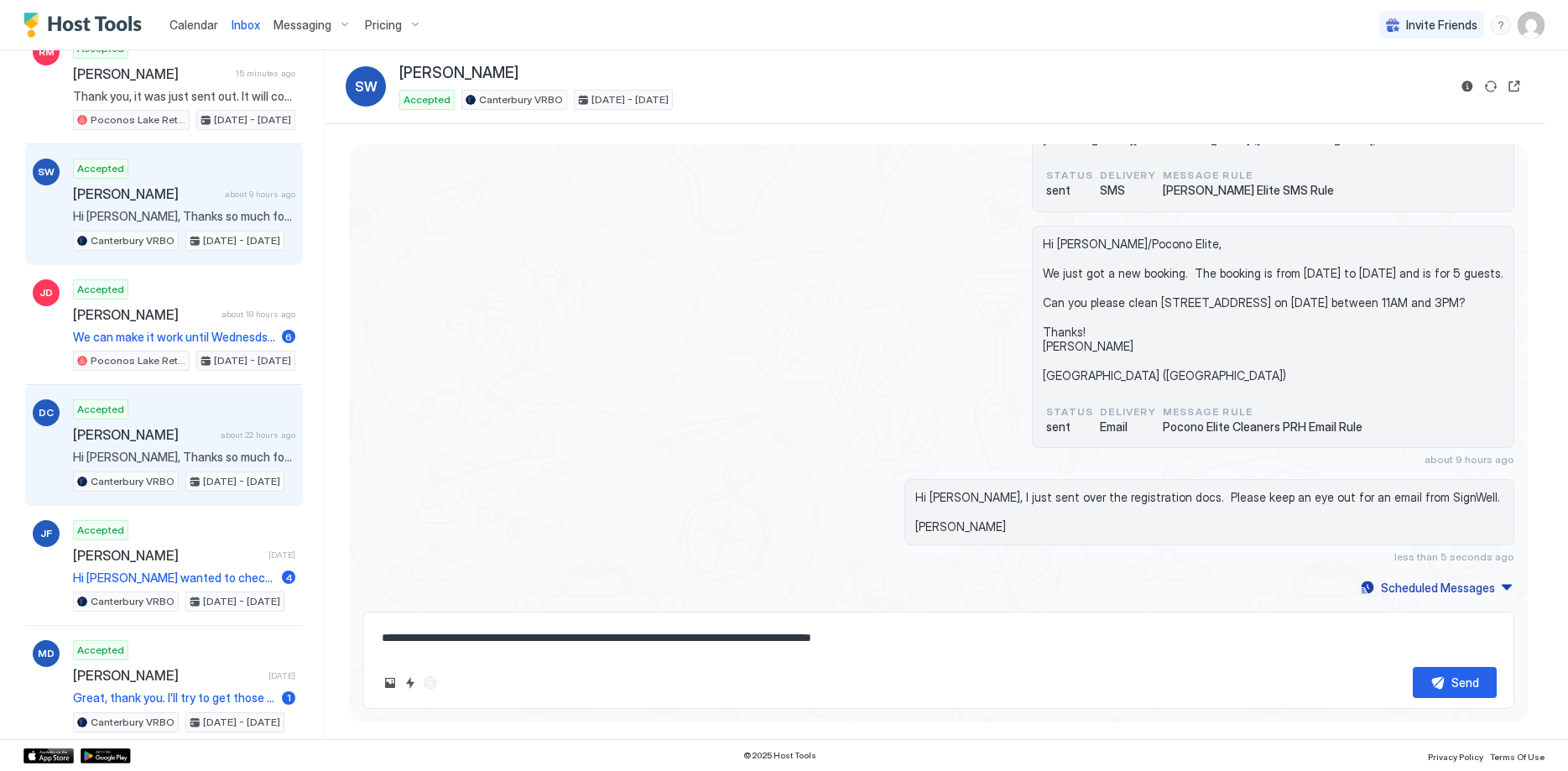
click at [174, 435] on span "[PERSON_NAME]" at bounding box center [144, 434] width 141 height 17
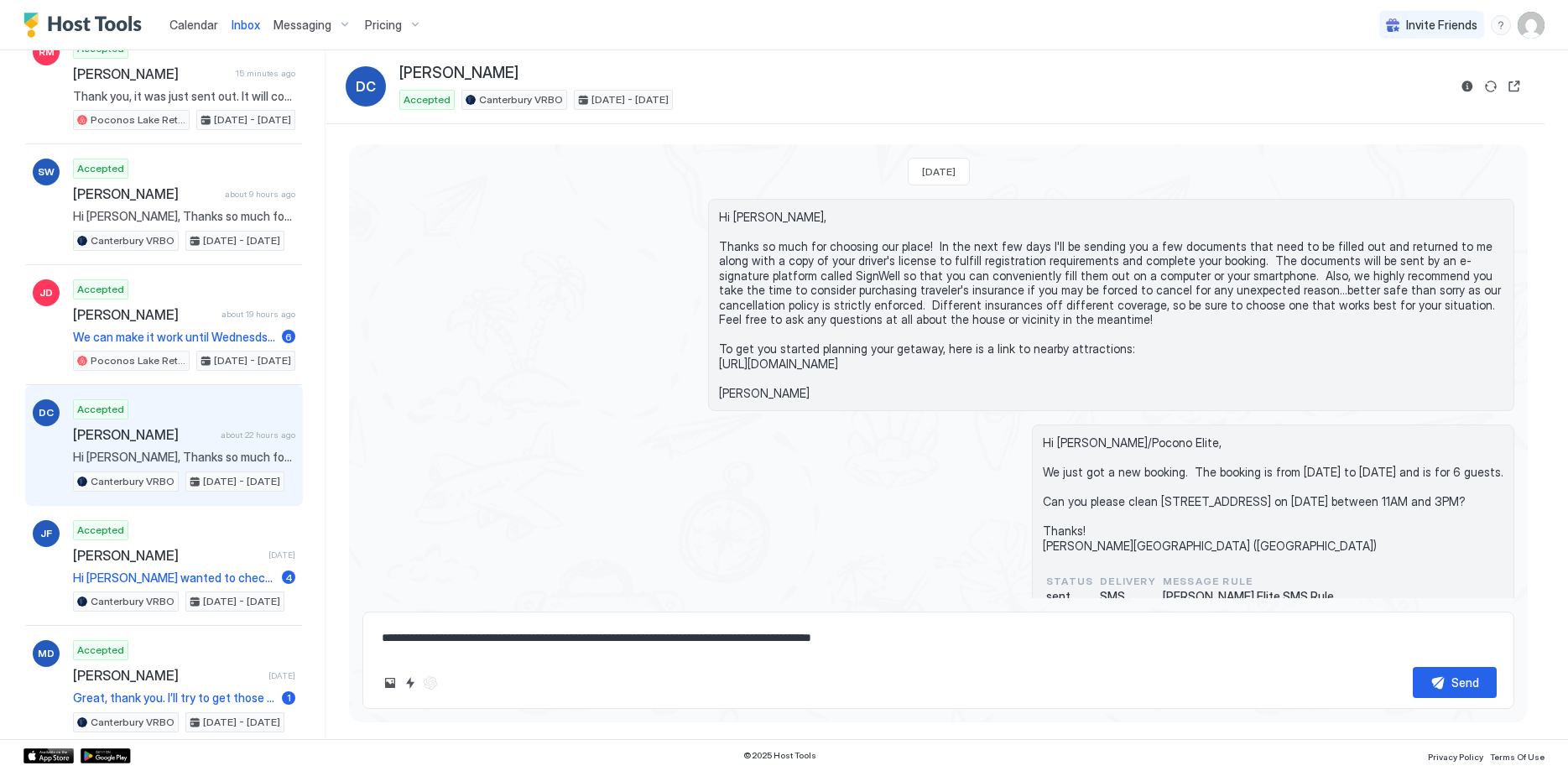
scroll to position [339, 0]
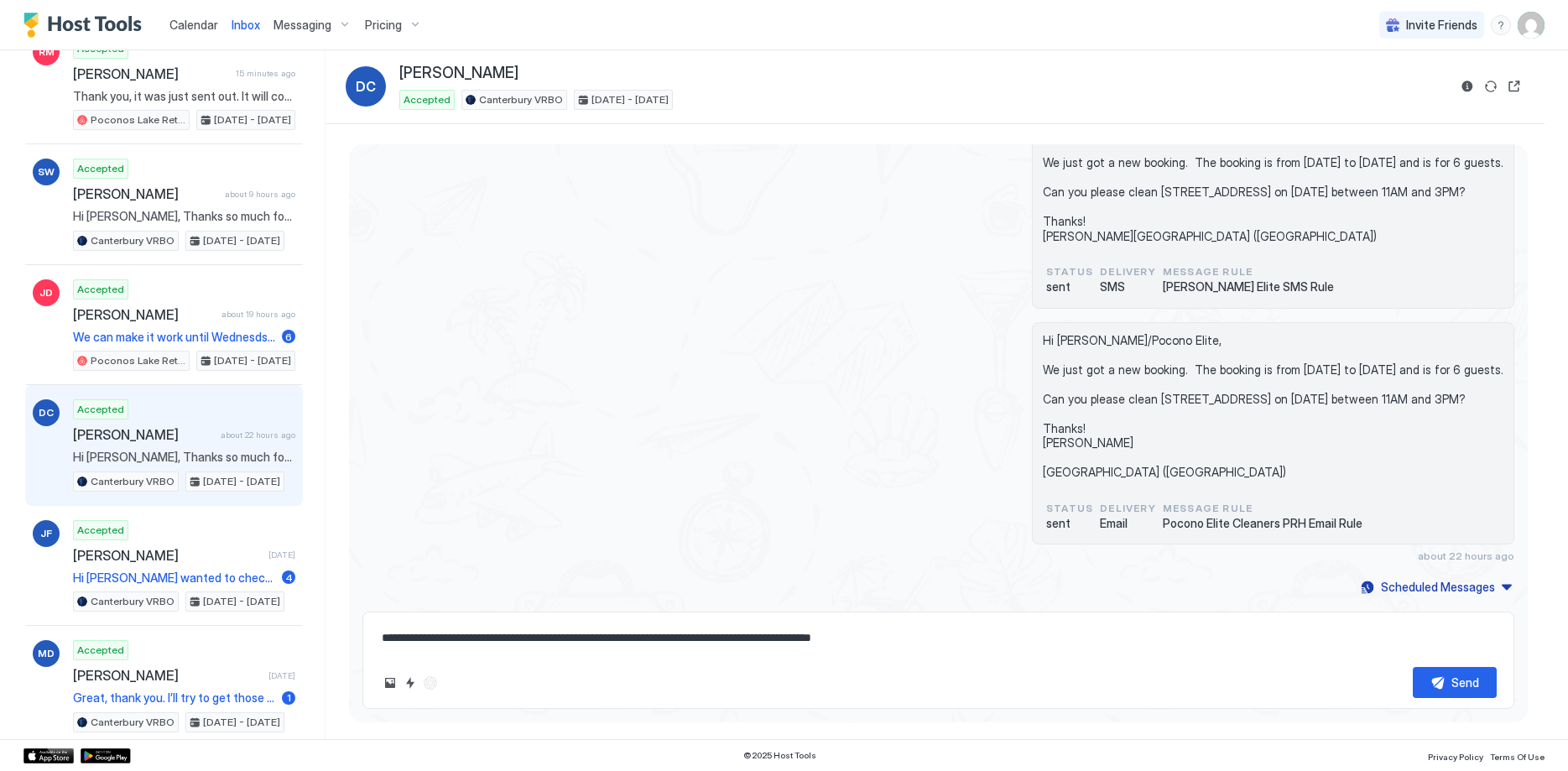
click at [534, 634] on textarea "**********" at bounding box center [938, 637] width 1117 height 31
paste textarea "**********"
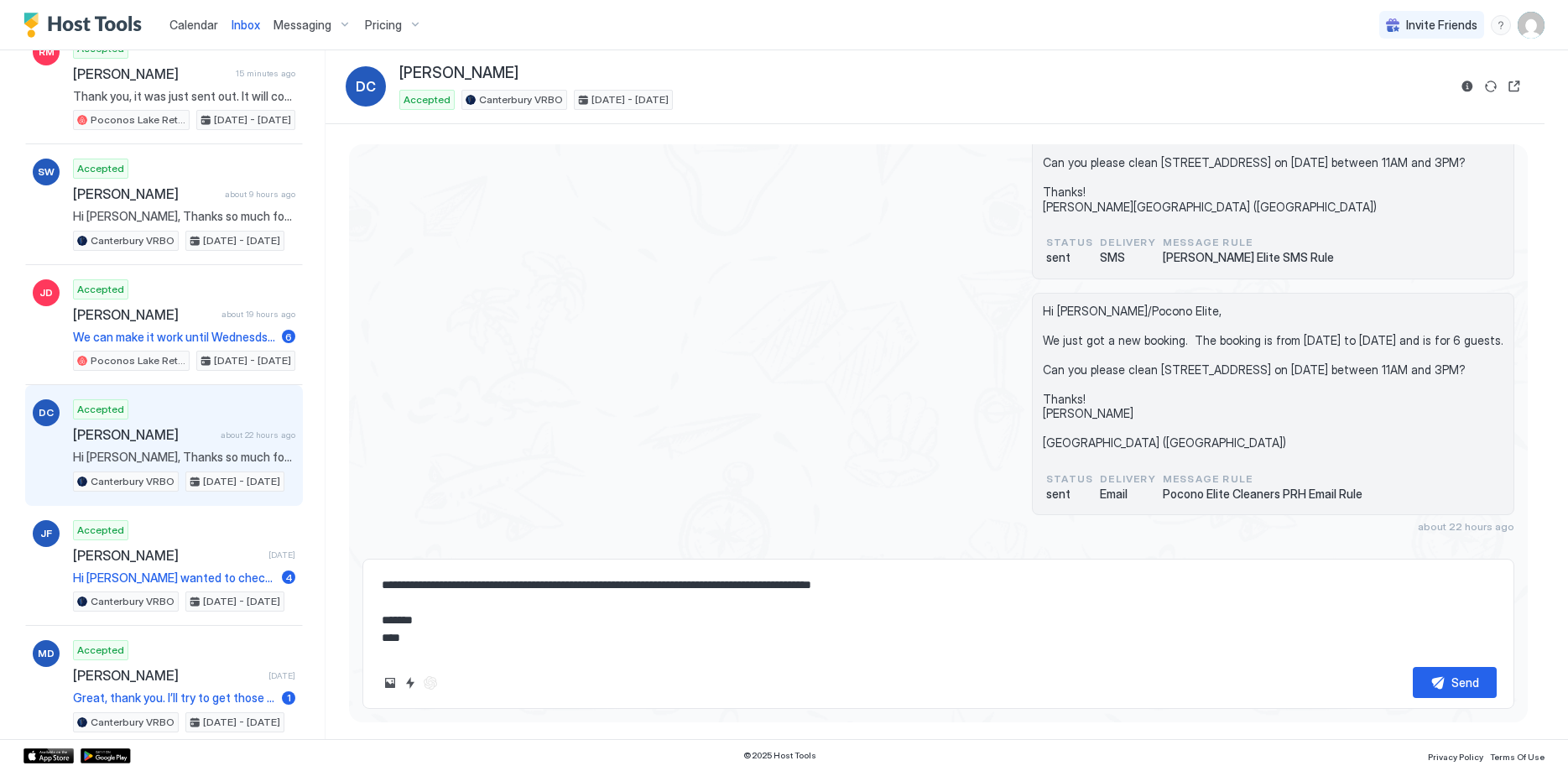
drag, startPoint x: 396, startPoint y: 579, endPoint x: 423, endPoint y: 583, distance: 27.3
click at [423, 583] on textarea "**********" at bounding box center [938, 611] width 1117 height 84
type textarea "**********"
click at [1444, 675] on button "Send" at bounding box center [1454, 682] width 84 height 31
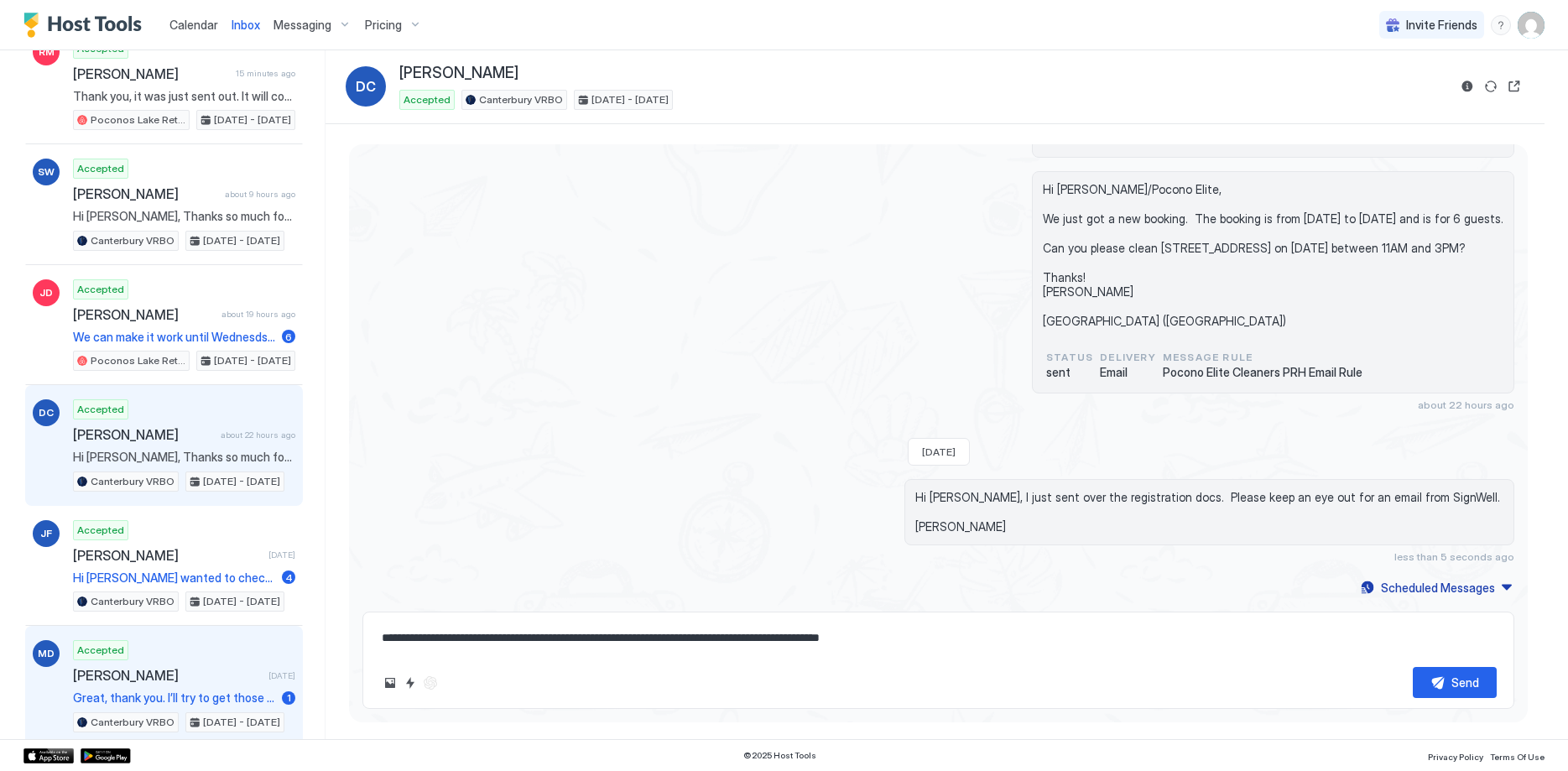
click at [203, 685] on div "Accepted [PERSON_NAME] [DATE] Great, thank you. I’ll try to get those out to yo…" at bounding box center [184, 686] width 222 height 93
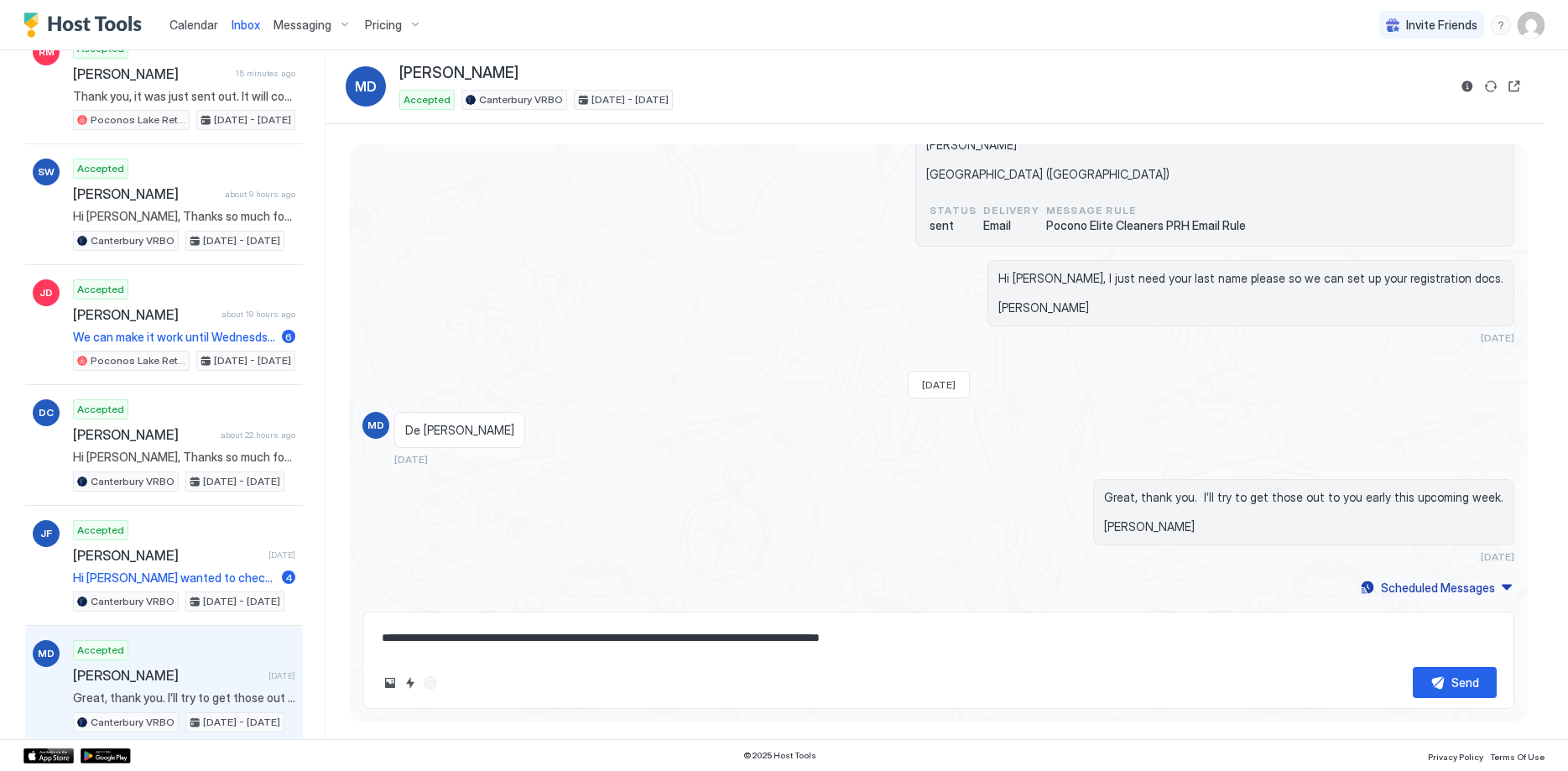
click at [595, 645] on textarea "**********" at bounding box center [938, 637] width 1117 height 31
paste textarea "**********"
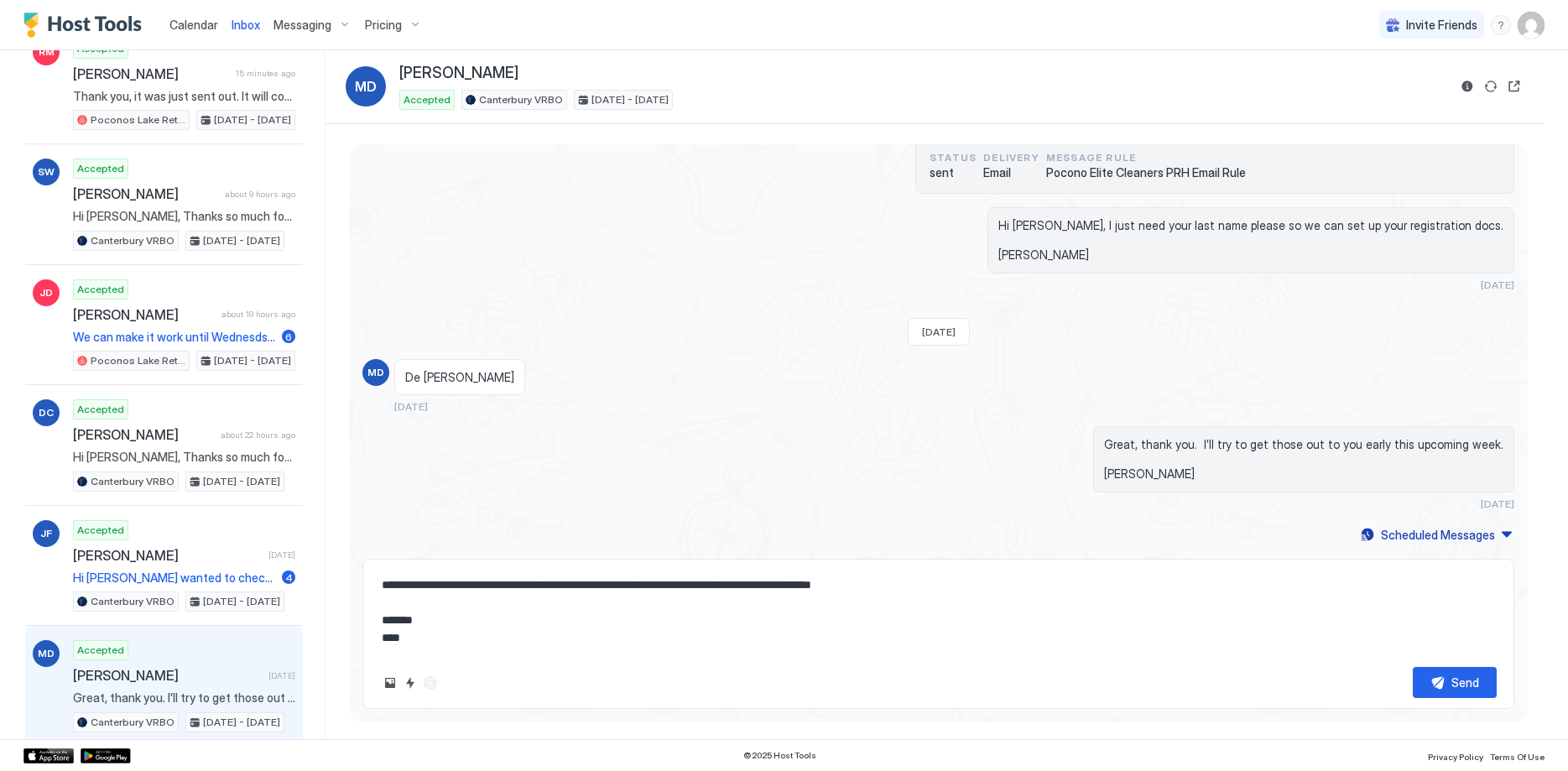
drag, startPoint x: 397, startPoint y: 582, endPoint x: 416, endPoint y: 575, distance: 20.2
click at [416, 580] on textarea "**********" at bounding box center [938, 611] width 1117 height 84
click at [417, 575] on textarea "**********" at bounding box center [938, 611] width 1117 height 84
drag, startPoint x: 398, startPoint y: 582, endPoint x: 425, endPoint y: 584, distance: 27.1
click at [425, 584] on textarea "**********" at bounding box center [938, 611] width 1117 height 84
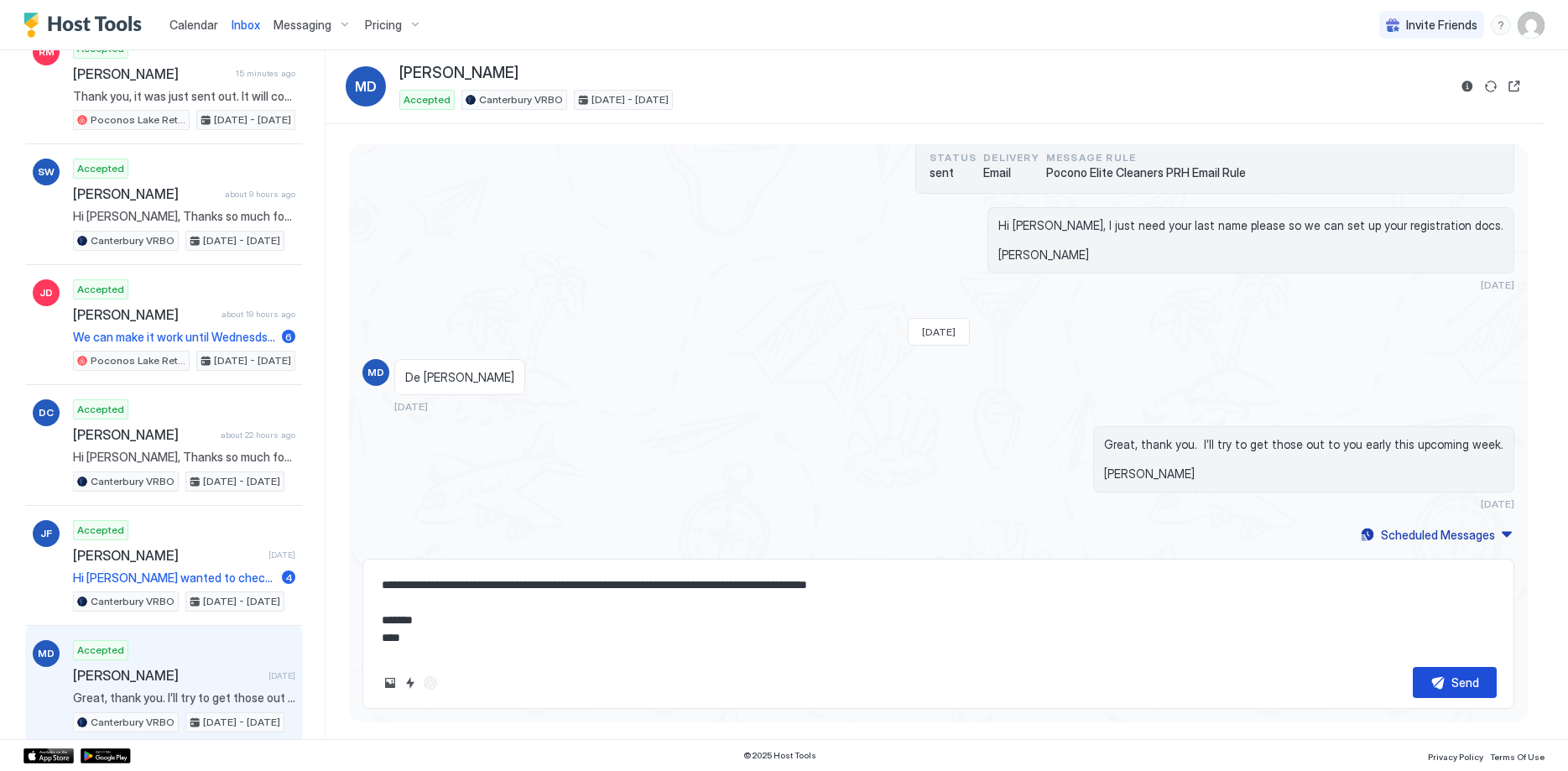
type textarea "**********"
click at [1452, 685] on div "Send" at bounding box center [1465, 683] width 27 height 18
